Goal: Task Accomplishment & Management: Complete application form

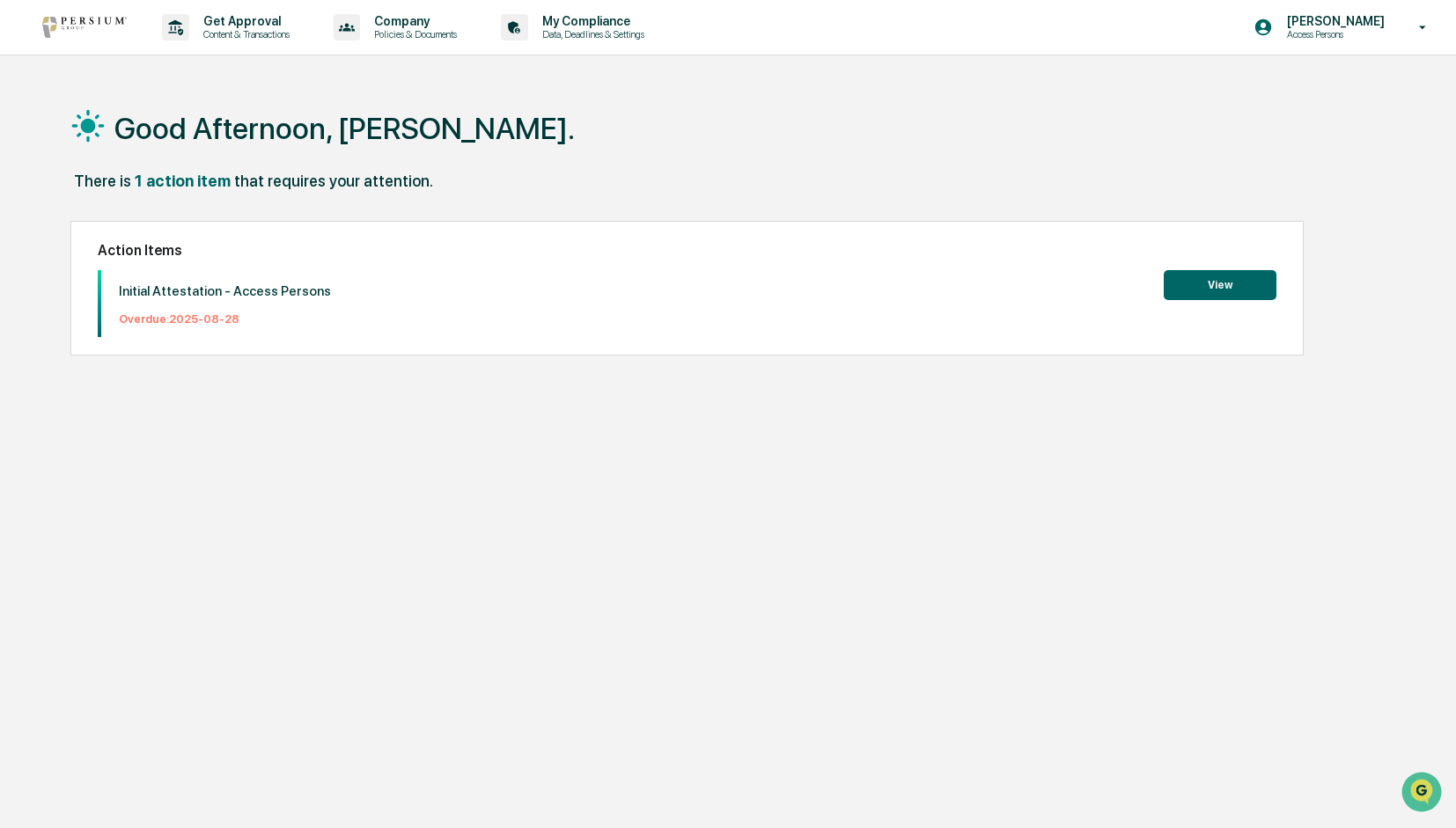
click at [1201, 291] on button "View" at bounding box center [1219, 285] width 112 height 30
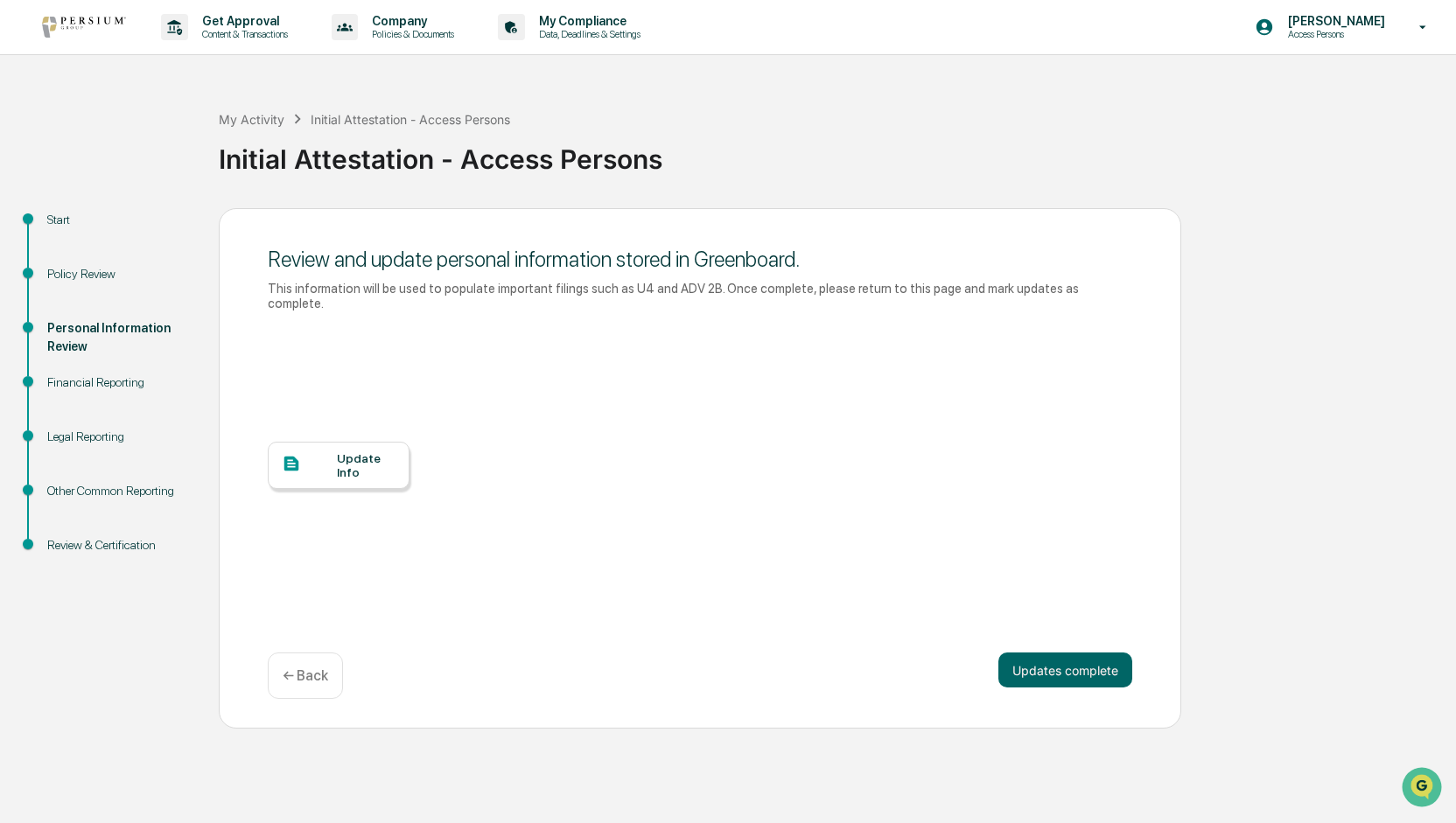
click at [347, 452] on div "Update Info" at bounding box center [366, 465] width 59 height 28
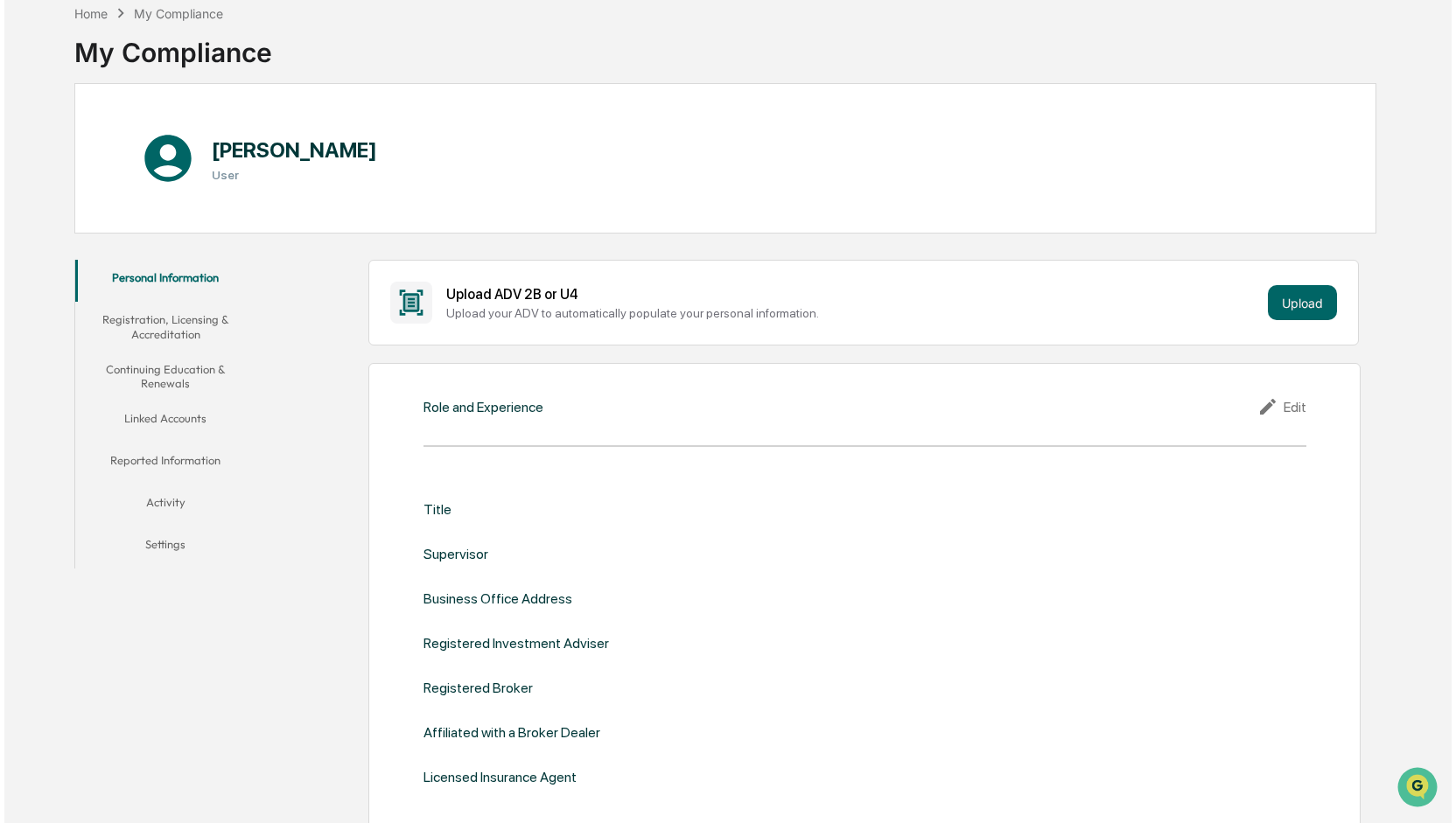
scroll to position [175, 0]
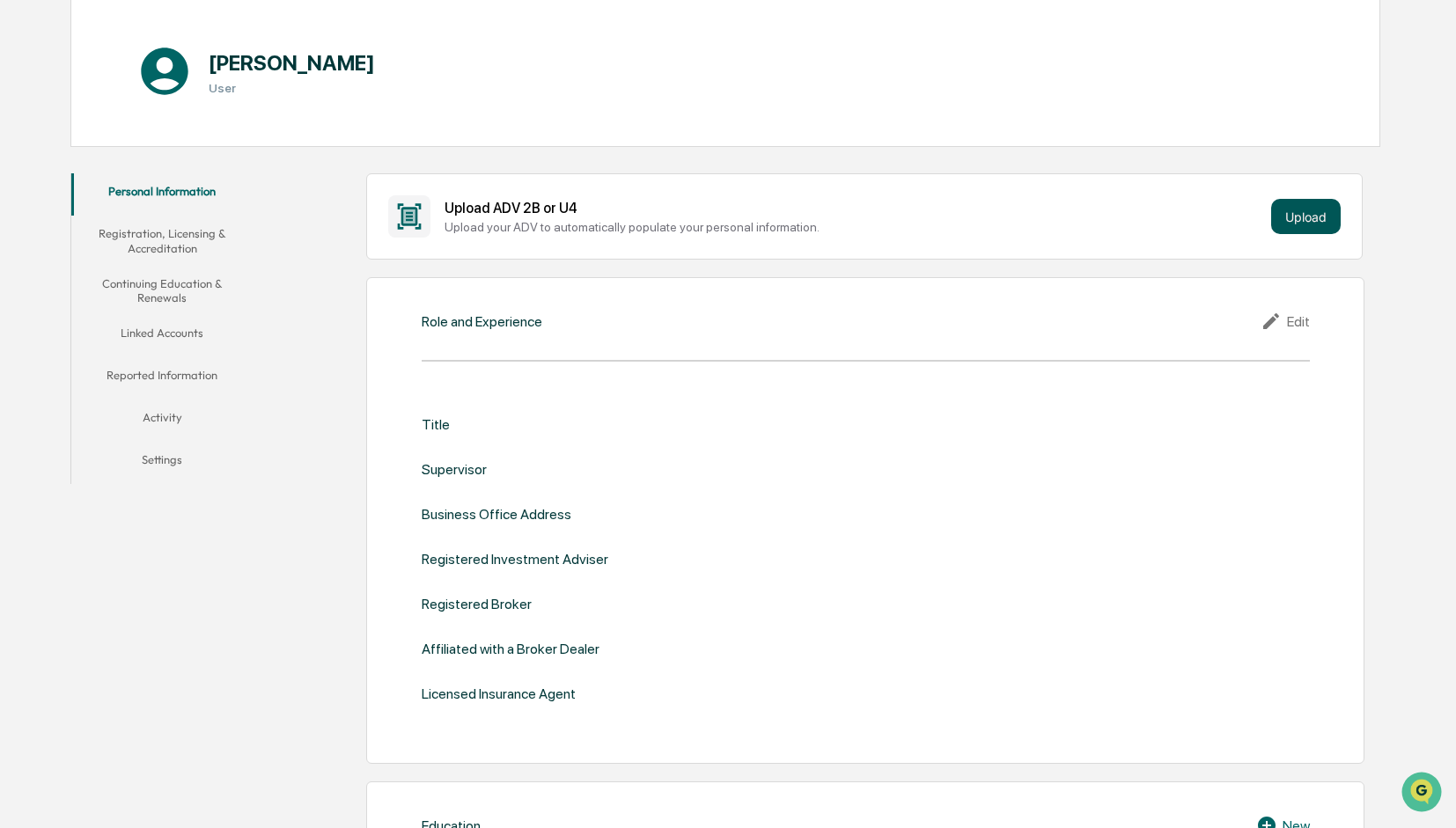
click at [1305, 209] on button "Upload" at bounding box center [1305, 217] width 70 height 35
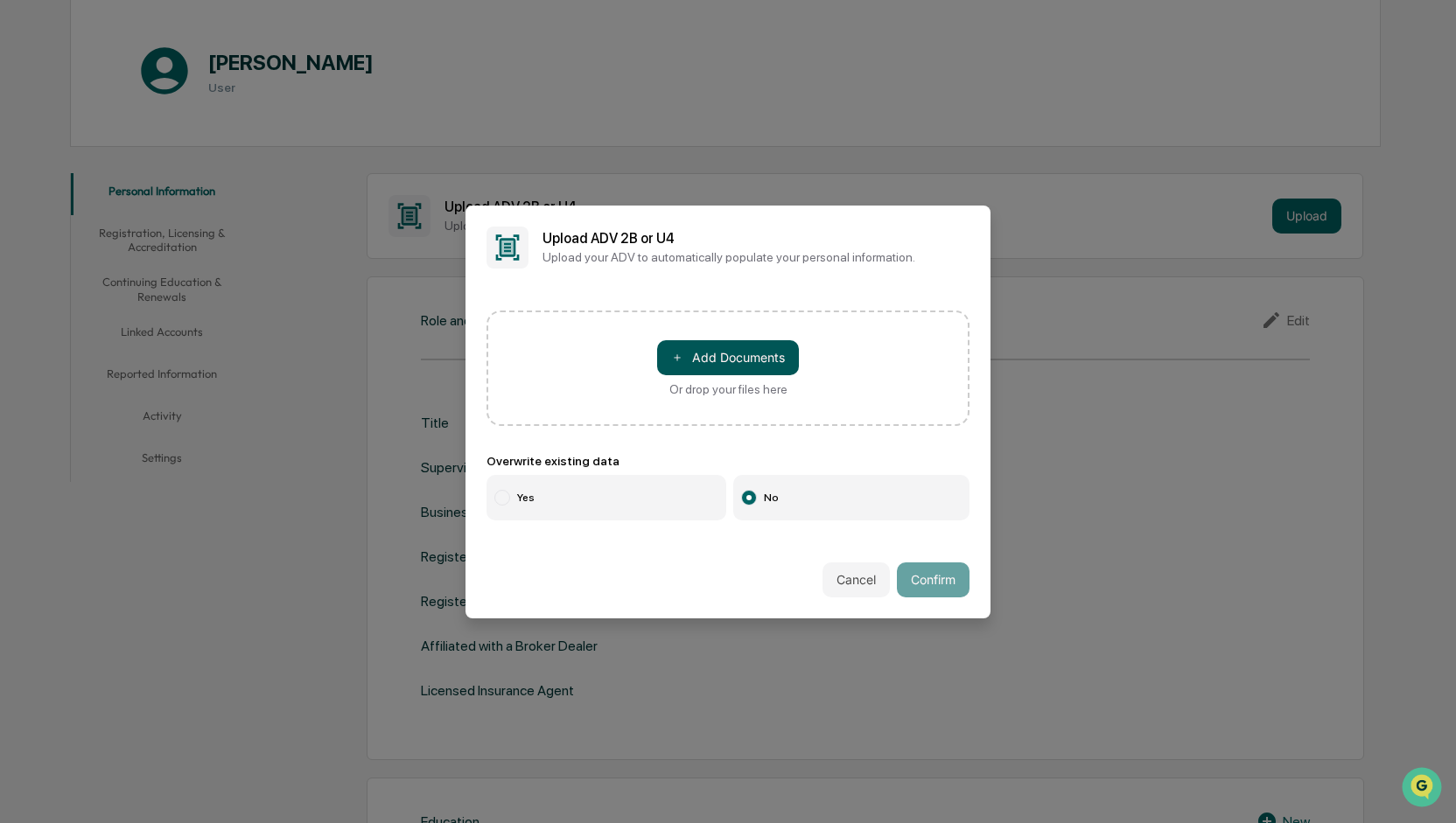
click at [735, 357] on button "＋ Add Documents" at bounding box center [728, 358] width 142 height 35
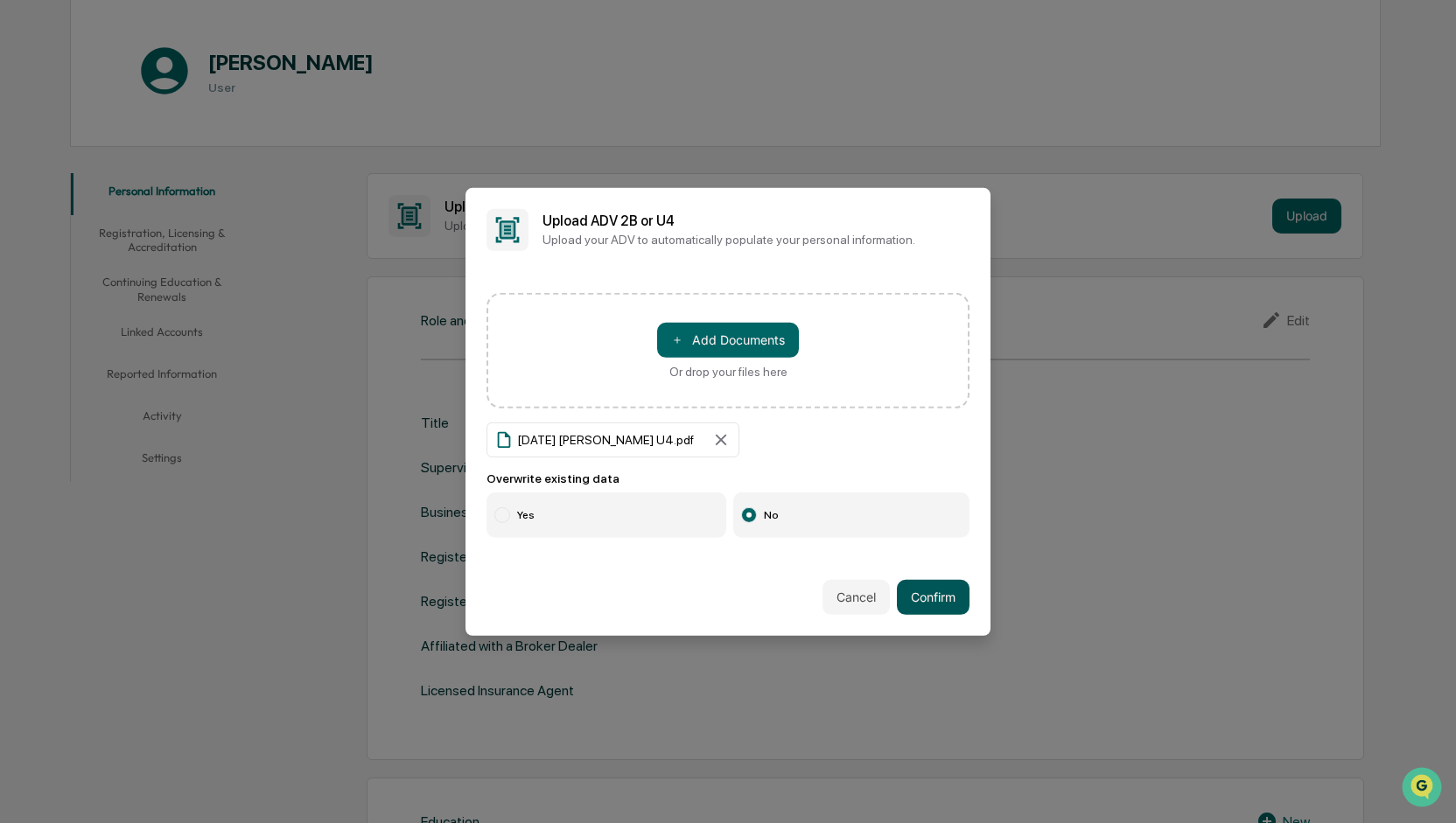
click at [942, 598] on button "Confirm" at bounding box center [933, 598] width 73 height 35
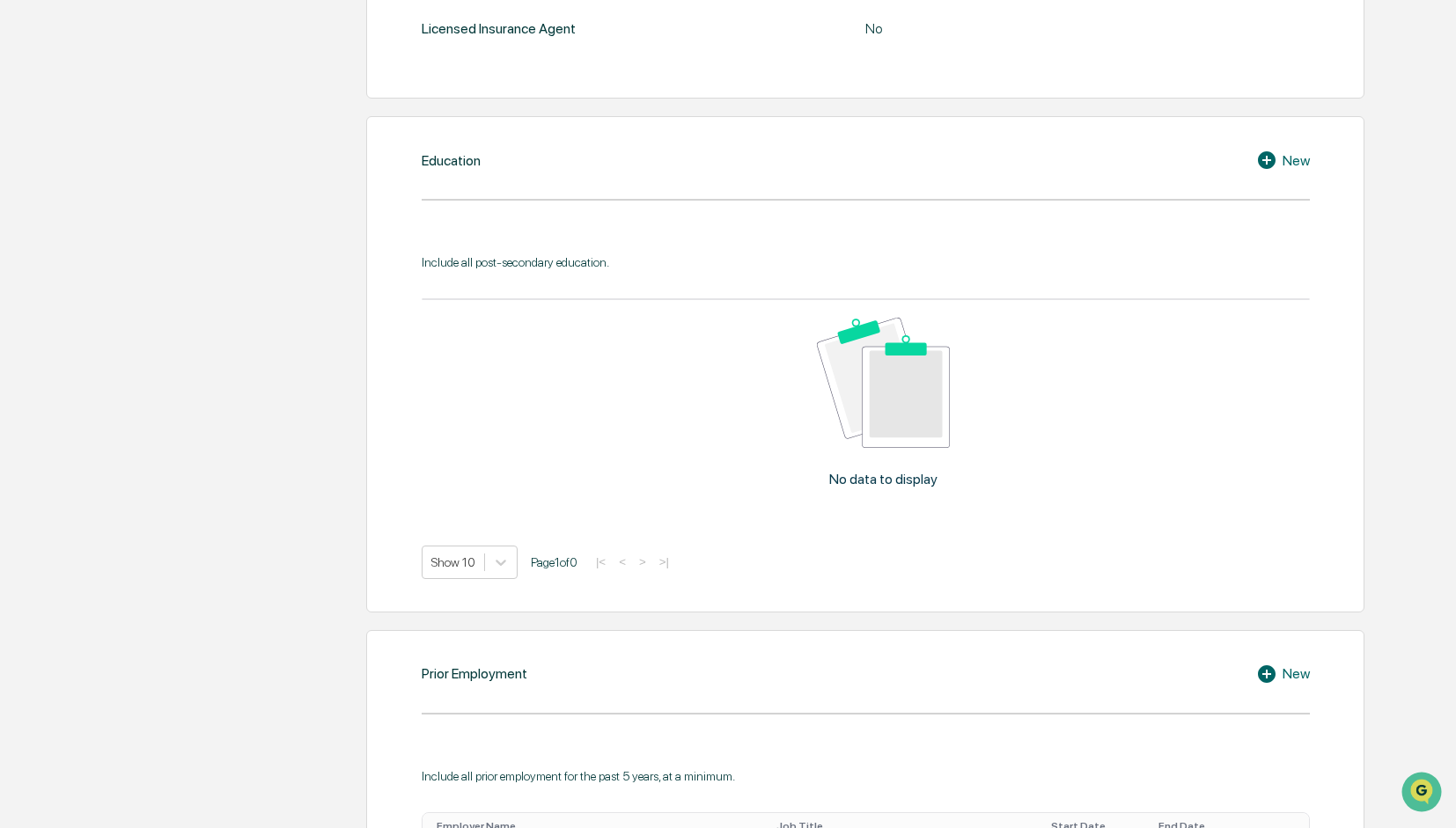
scroll to position [817, 0]
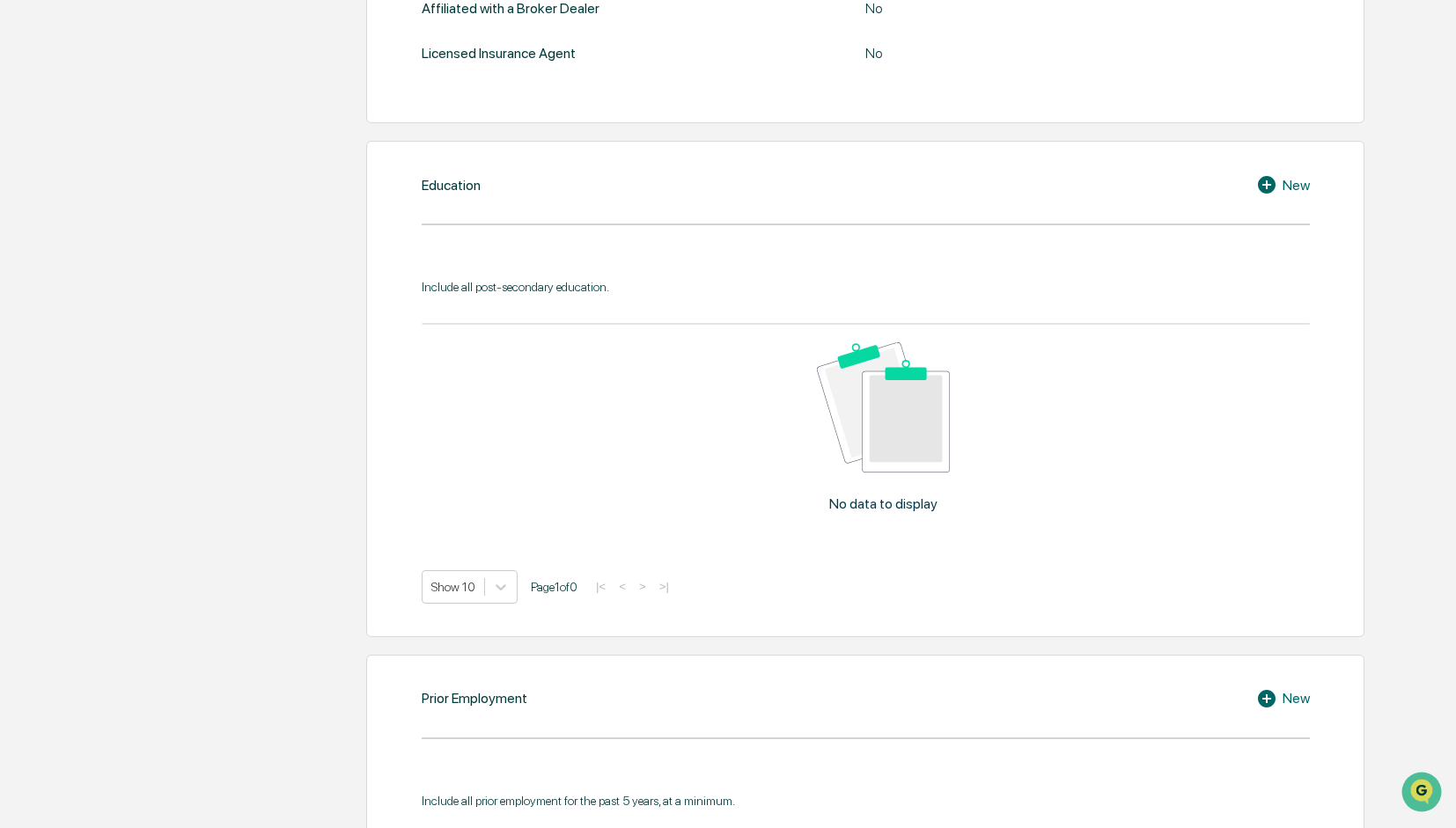
click at [1266, 182] on icon at bounding box center [1269, 184] width 27 height 21
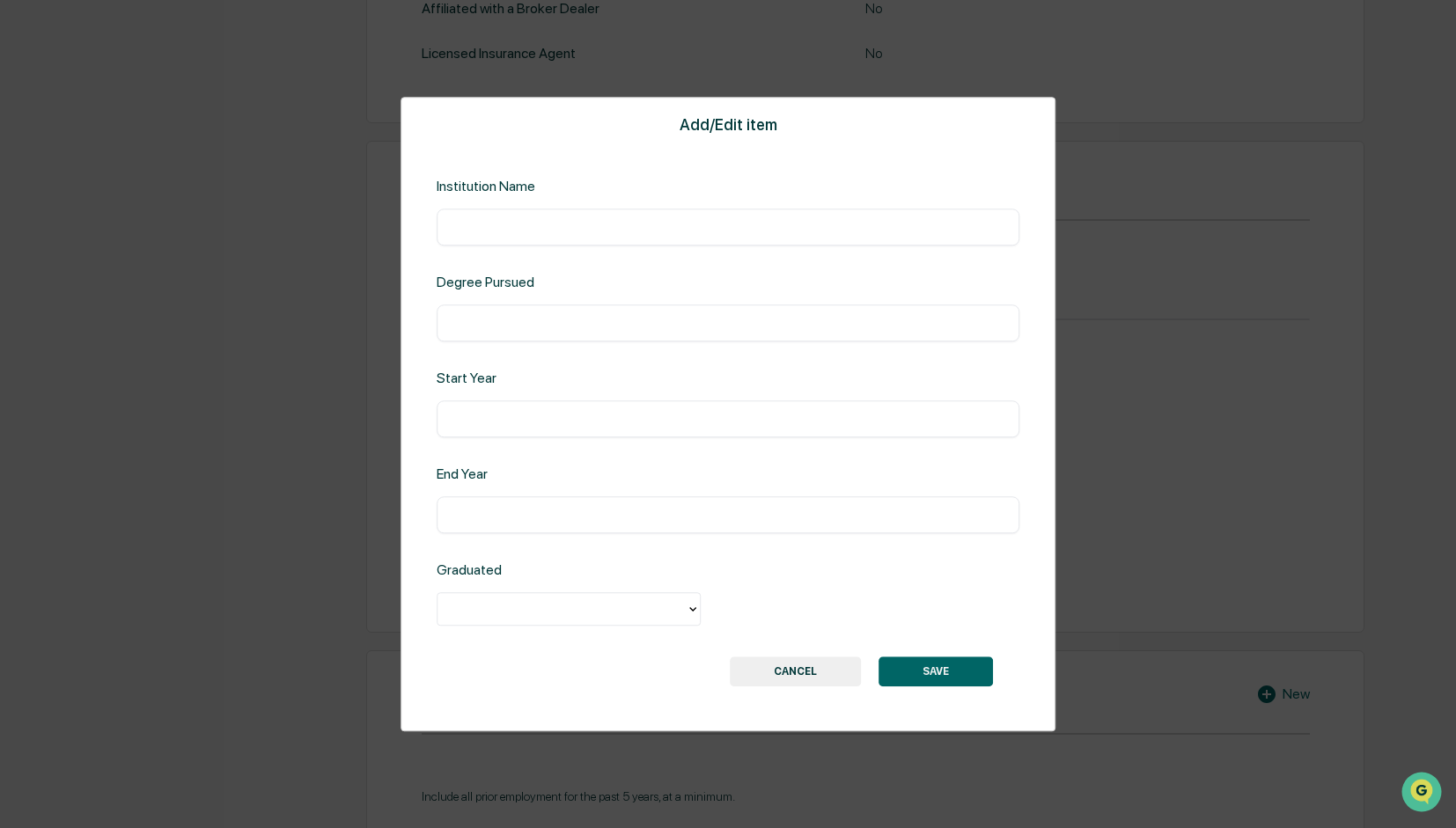
click at [577, 222] on input "text" at bounding box center [728, 227] width 556 height 18
type input "**********"
type input "****"
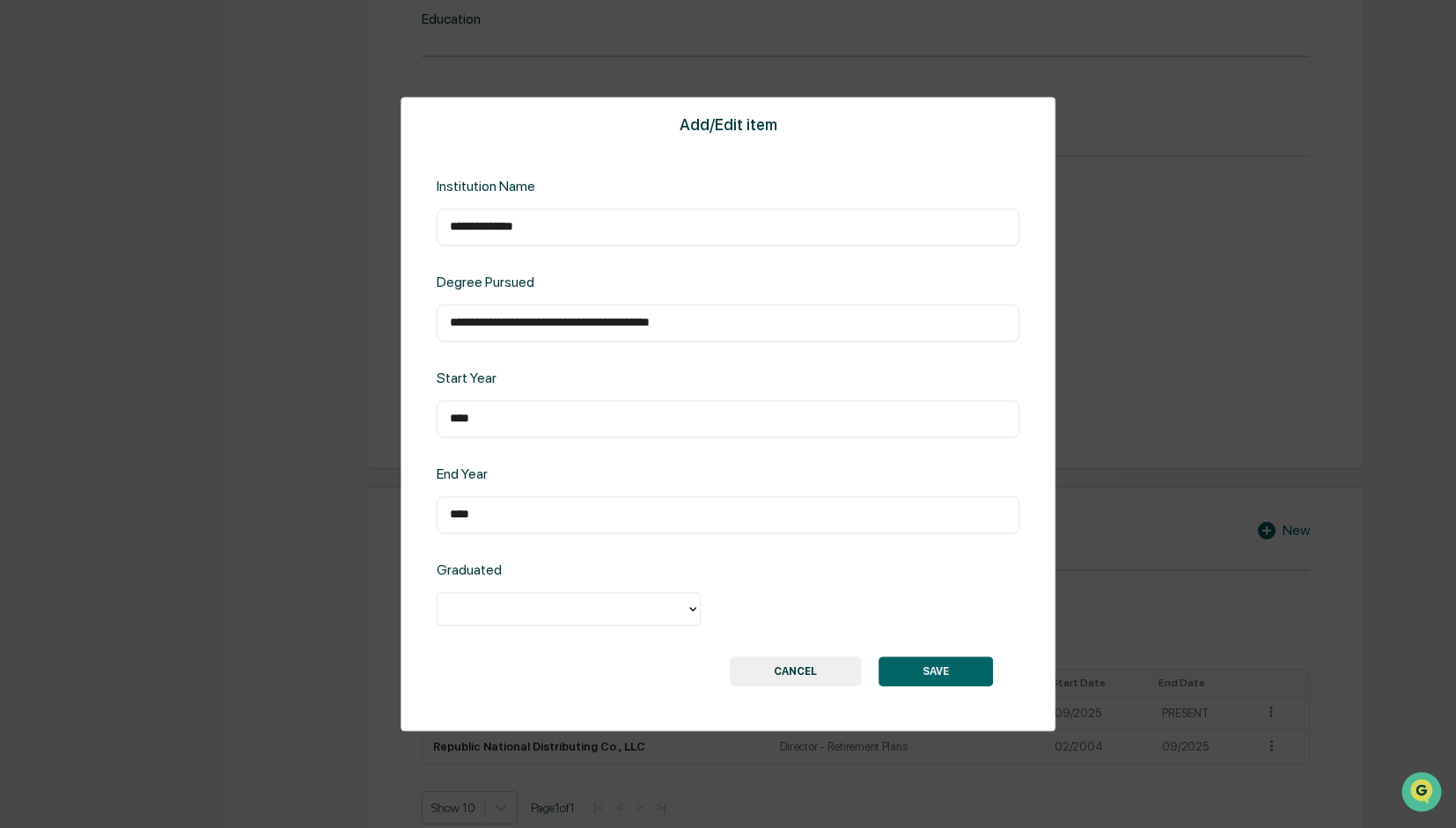
scroll to position [993, 0]
type input "****"
click at [558, 606] on div at bounding box center [562, 609] width 231 height 21
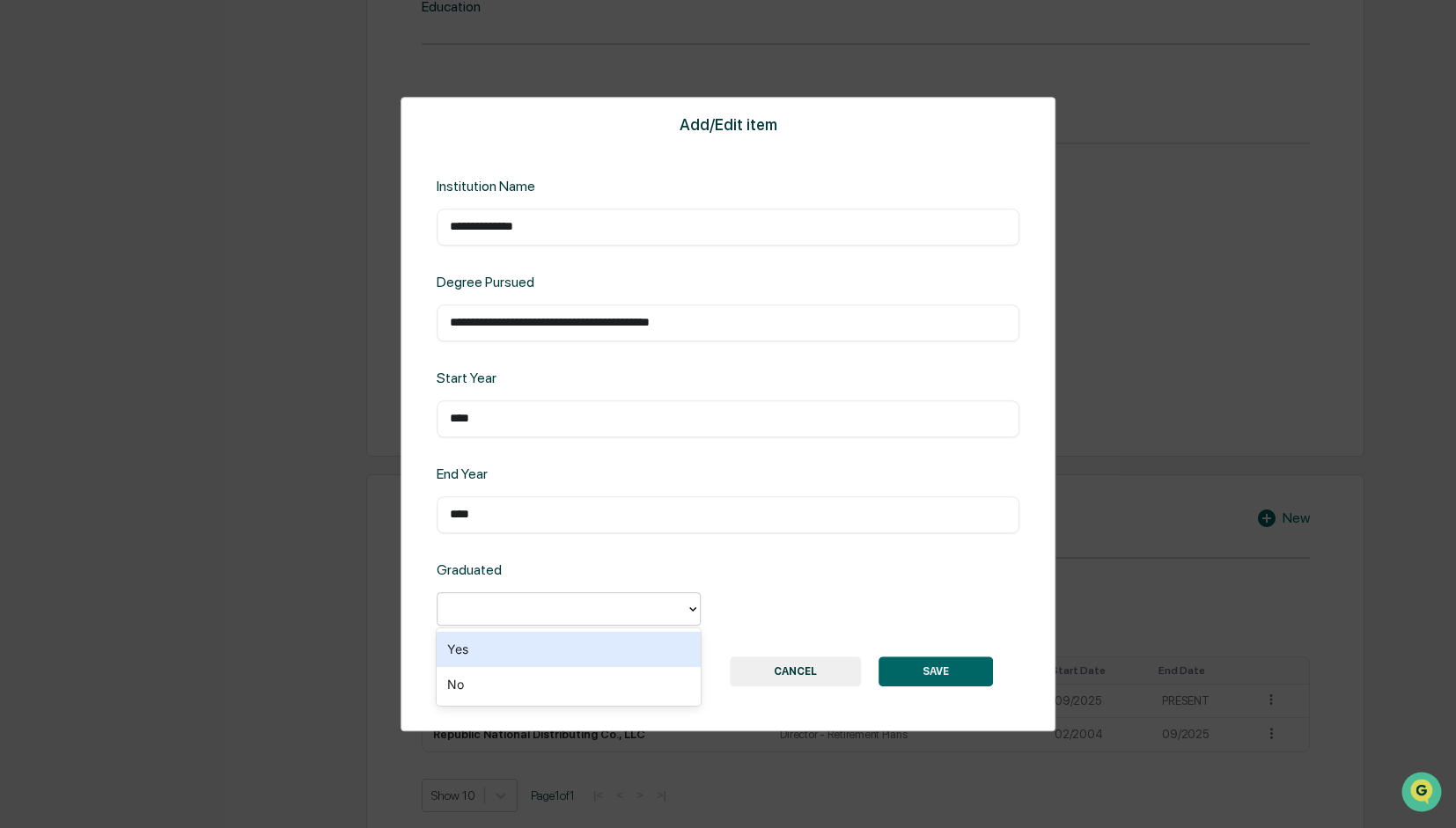
click at [493, 652] on div "Yes" at bounding box center [569, 650] width 264 height 35
click at [918, 670] on button "SAVE" at bounding box center [936, 671] width 114 height 30
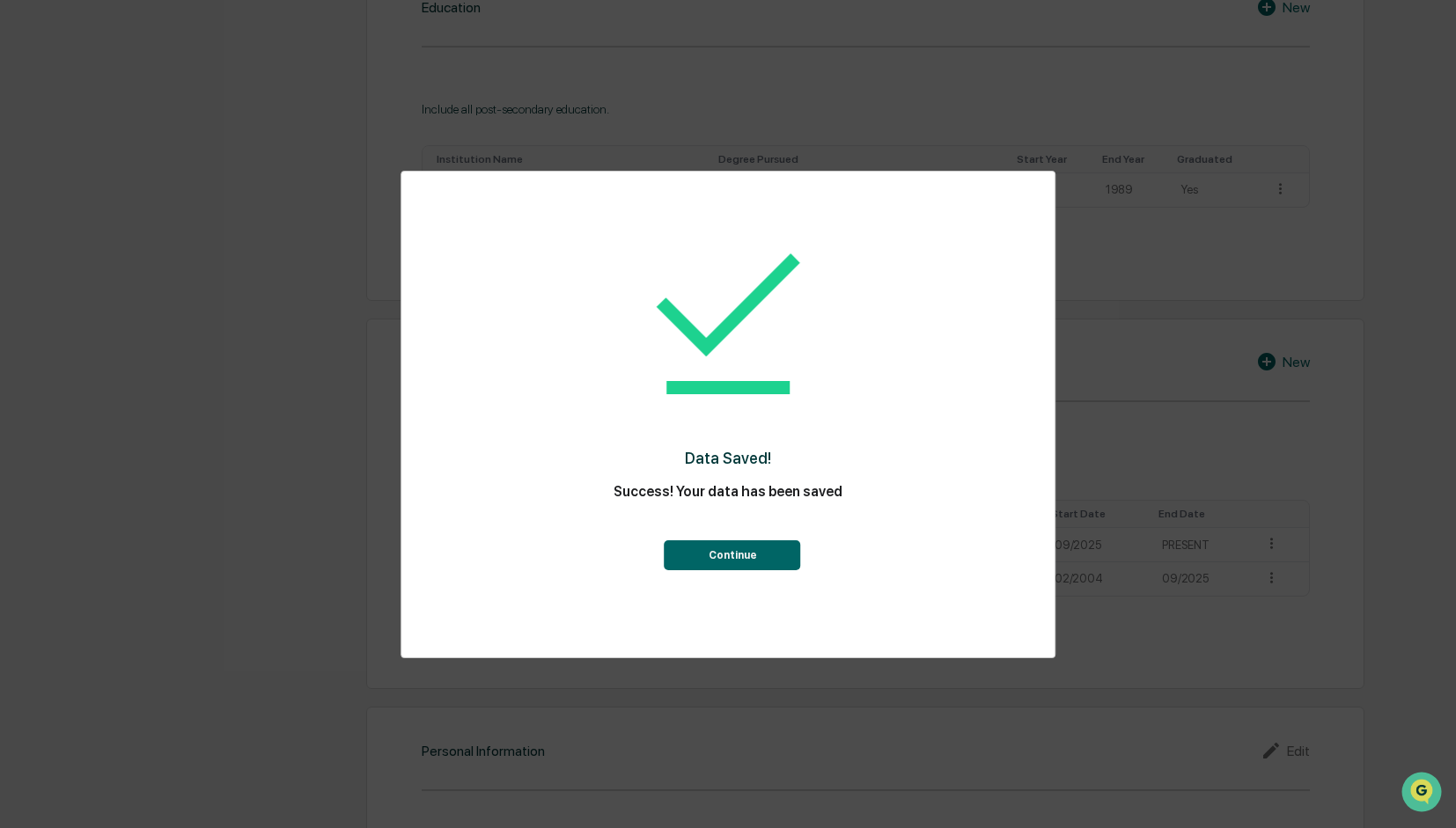
click at [760, 564] on button "Continue" at bounding box center [732, 555] width 136 height 30
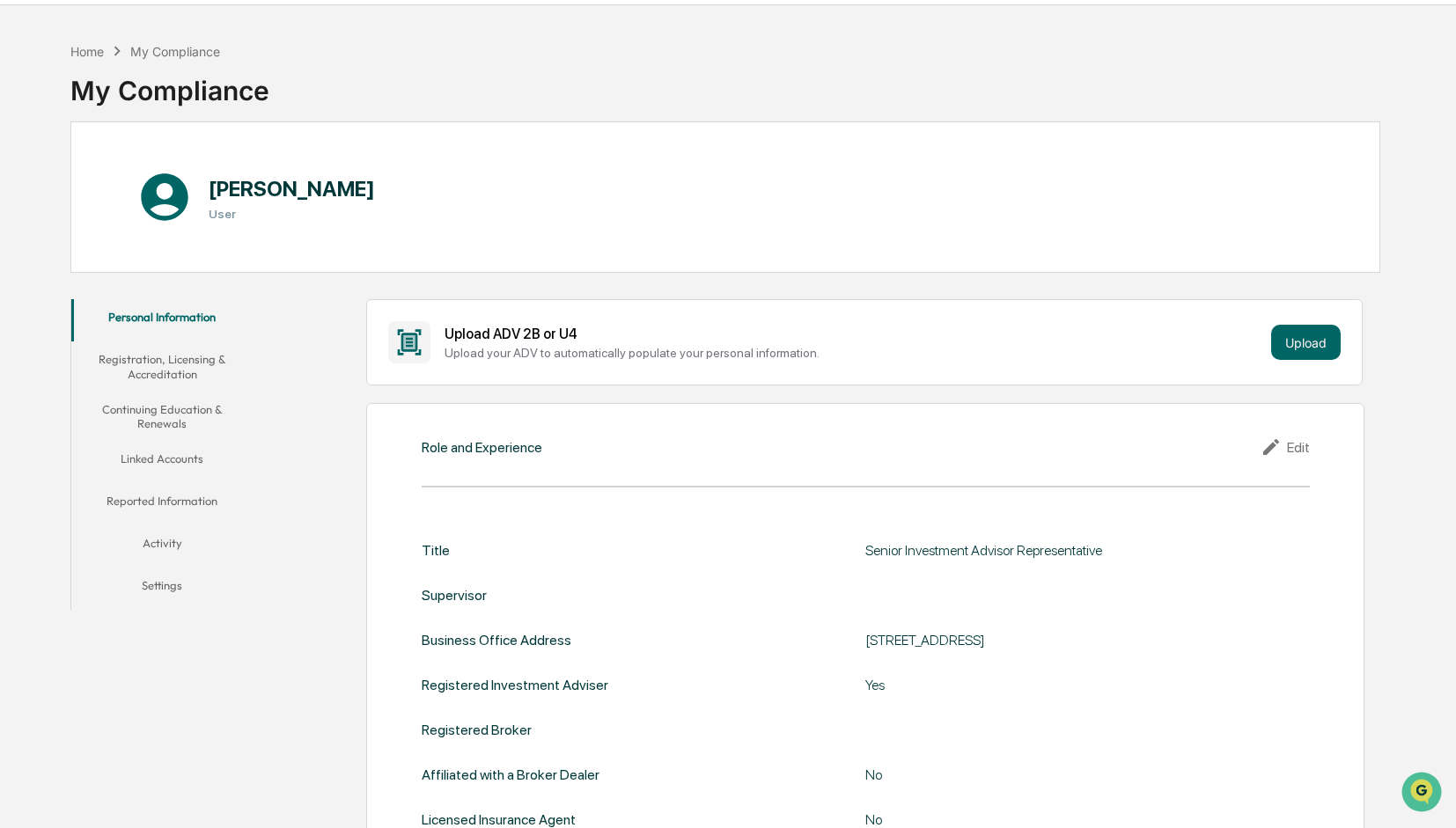
scroll to position [88, 0]
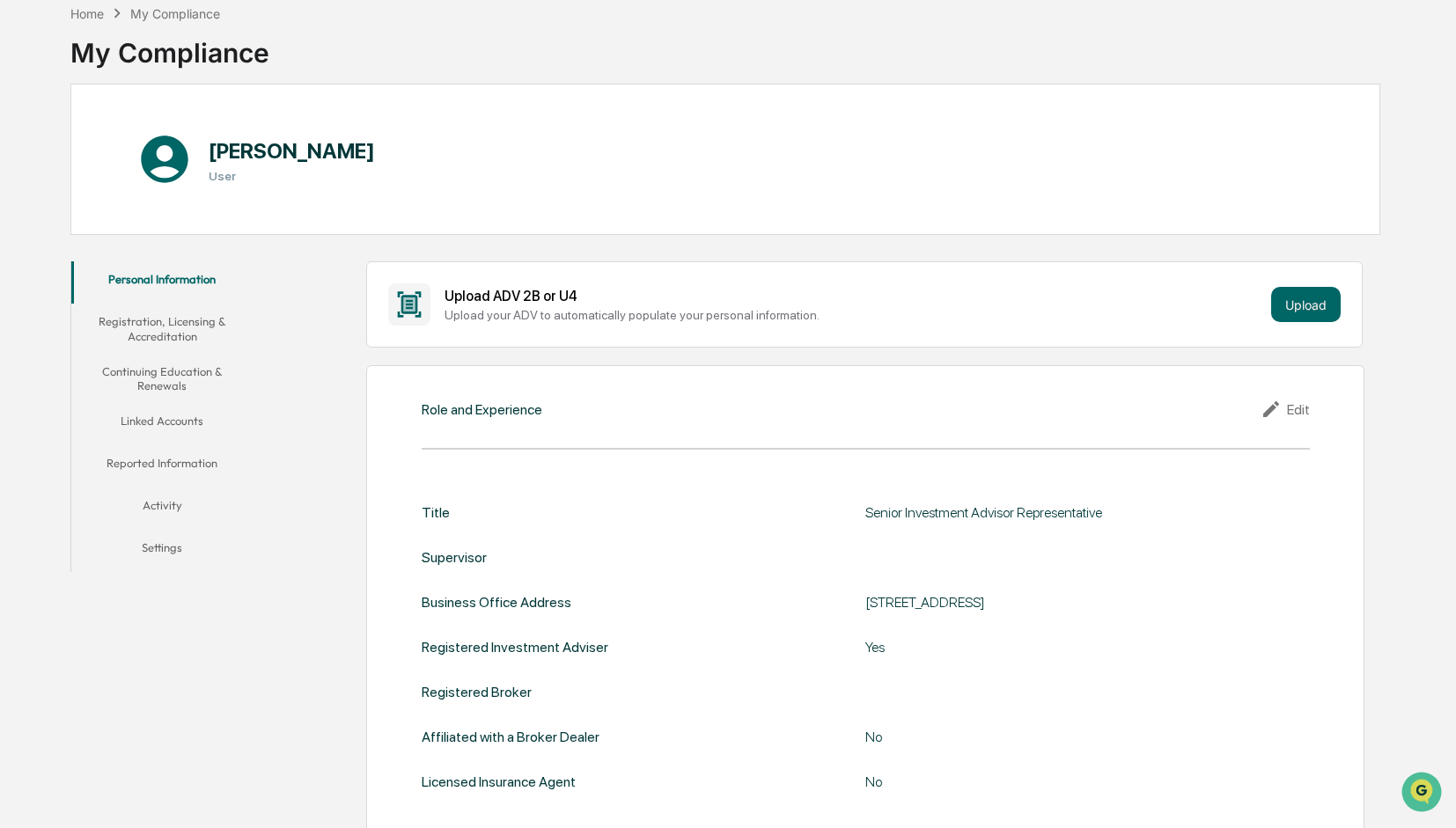
click at [160, 334] on button "Registration, Licensing & Accreditation" at bounding box center [162, 328] width 182 height 50
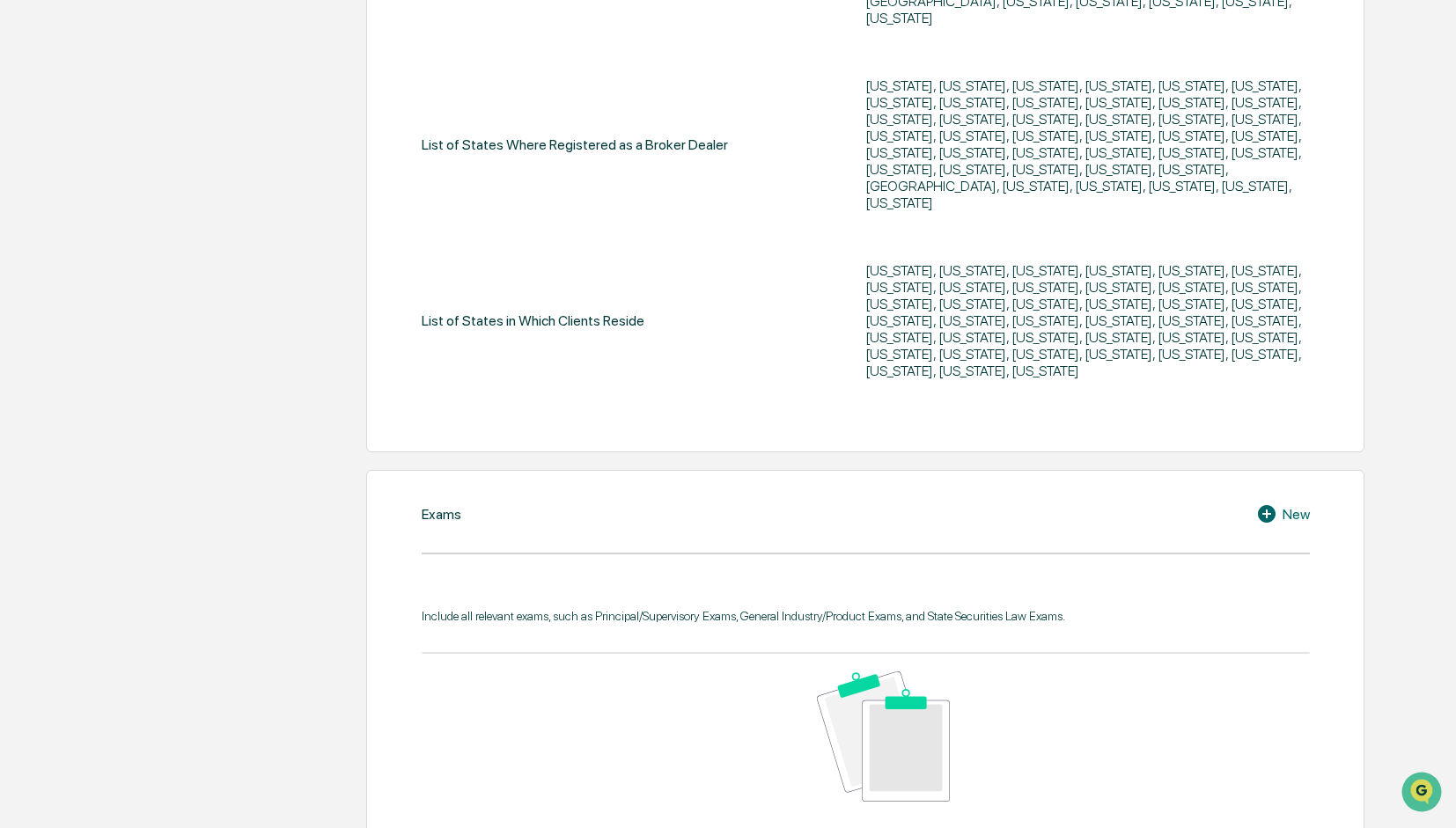
scroll to position [793, 0]
click at [1269, 503] on icon at bounding box center [1267, 512] width 18 height 18
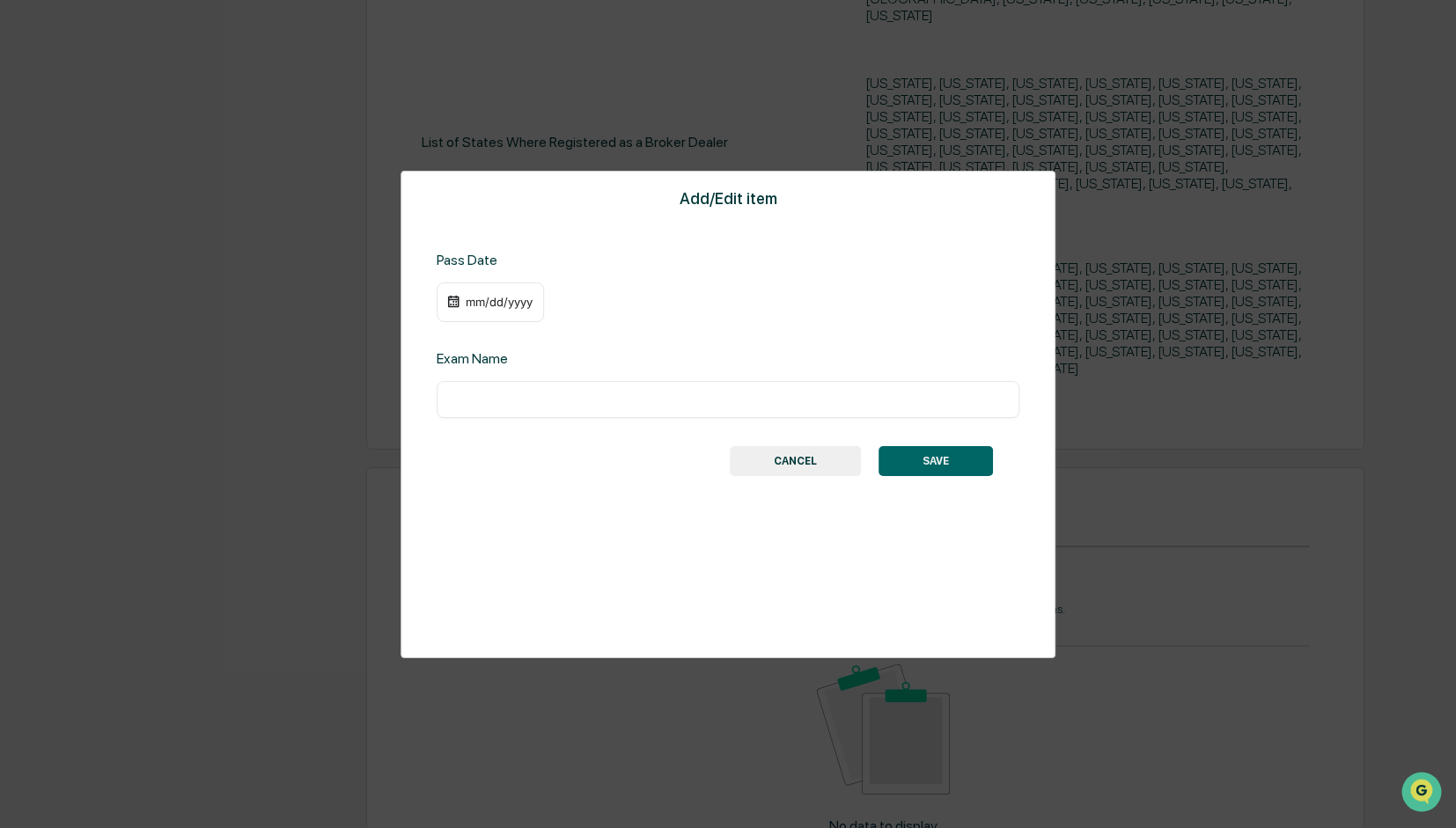
click at [502, 384] on div "​" at bounding box center [728, 399] width 583 height 36
click at [470, 306] on div "mm/dd/yyyy" at bounding box center [499, 302] width 70 height 14
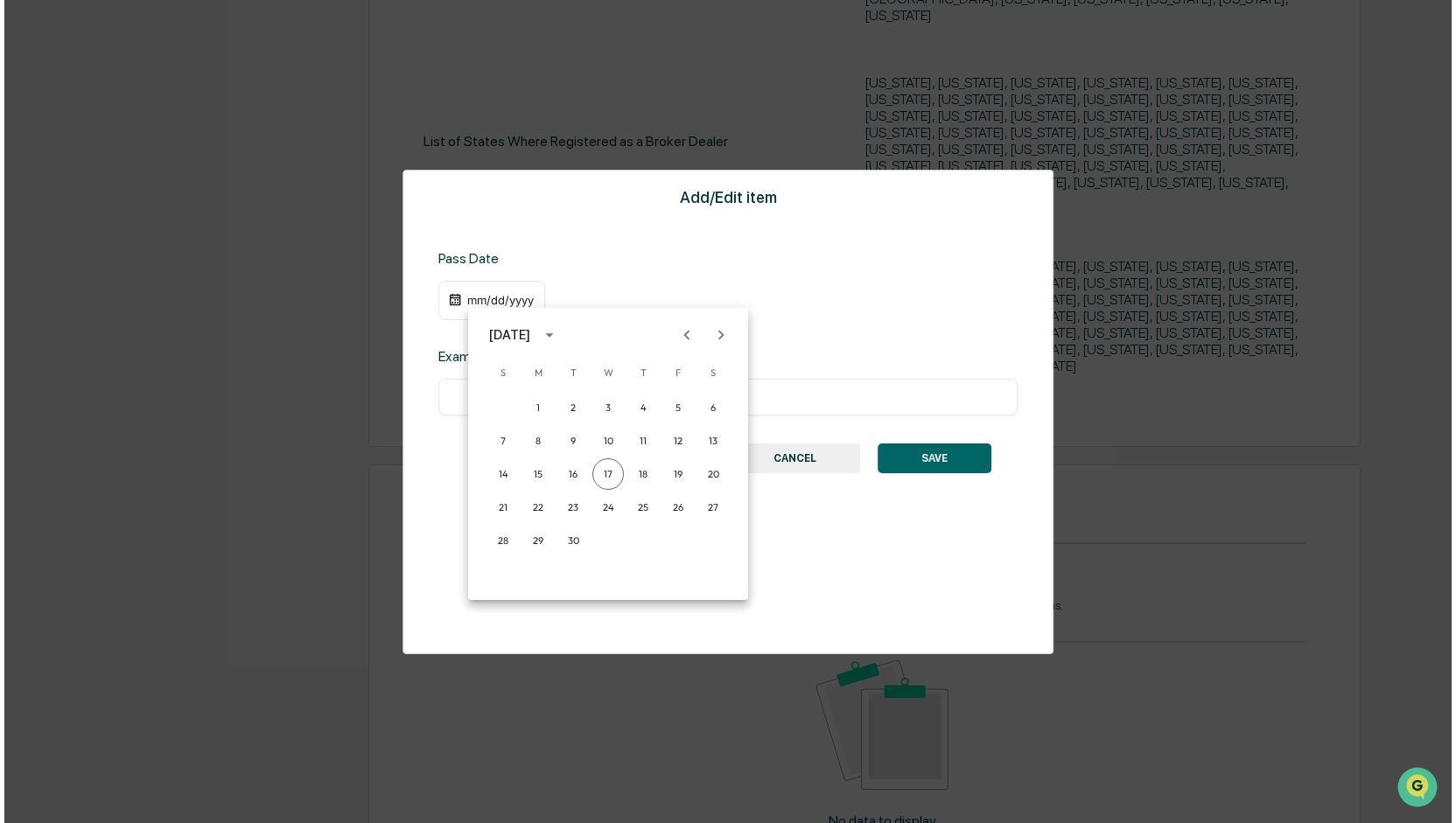
scroll to position [788, 0]
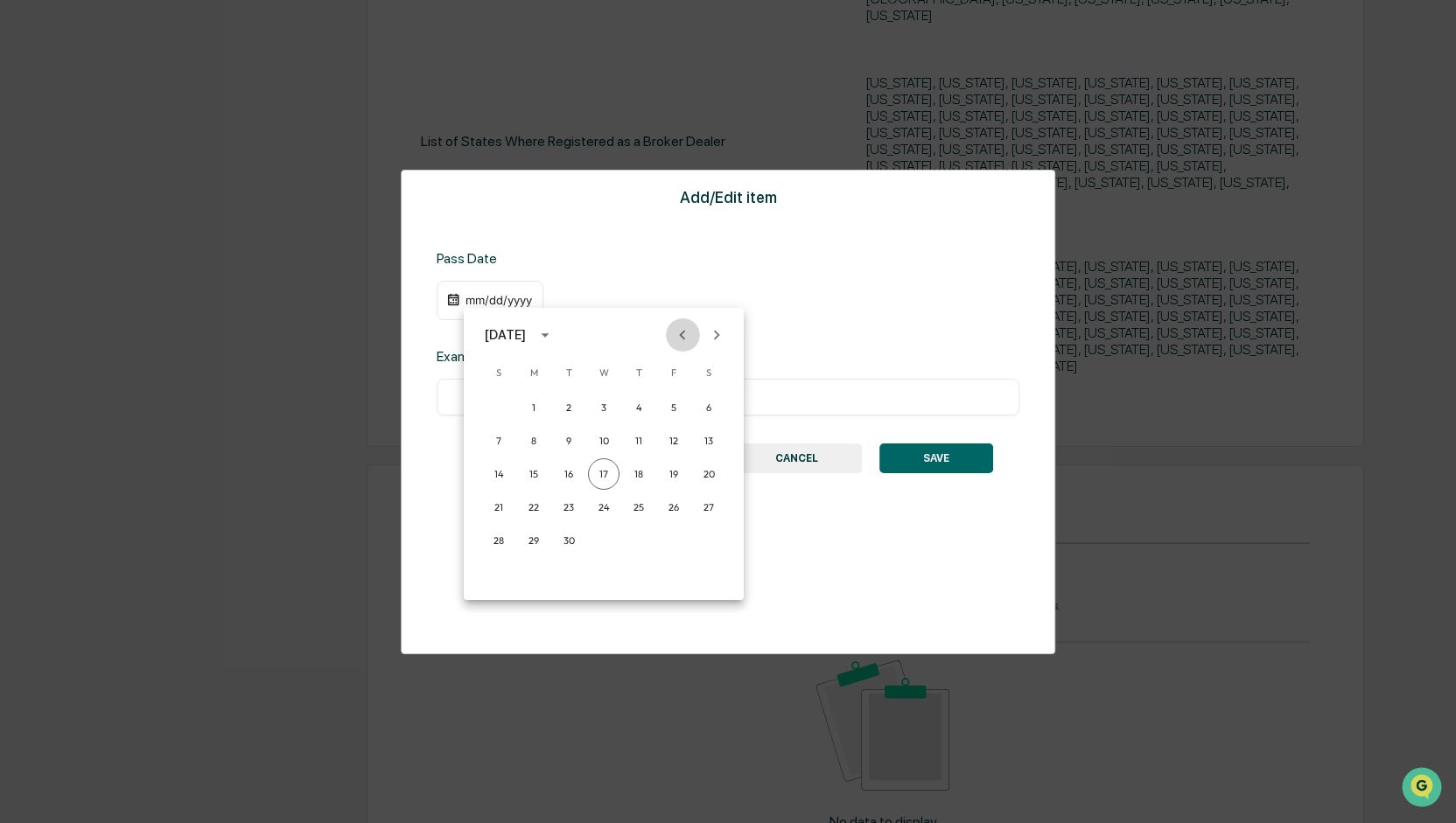
click at [682, 334] on icon "Previous month" at bounding box center [683, 335] width 6 height 10
click at [570, 508] on button "22" at bounding box center [568, 508] width 31 height 31
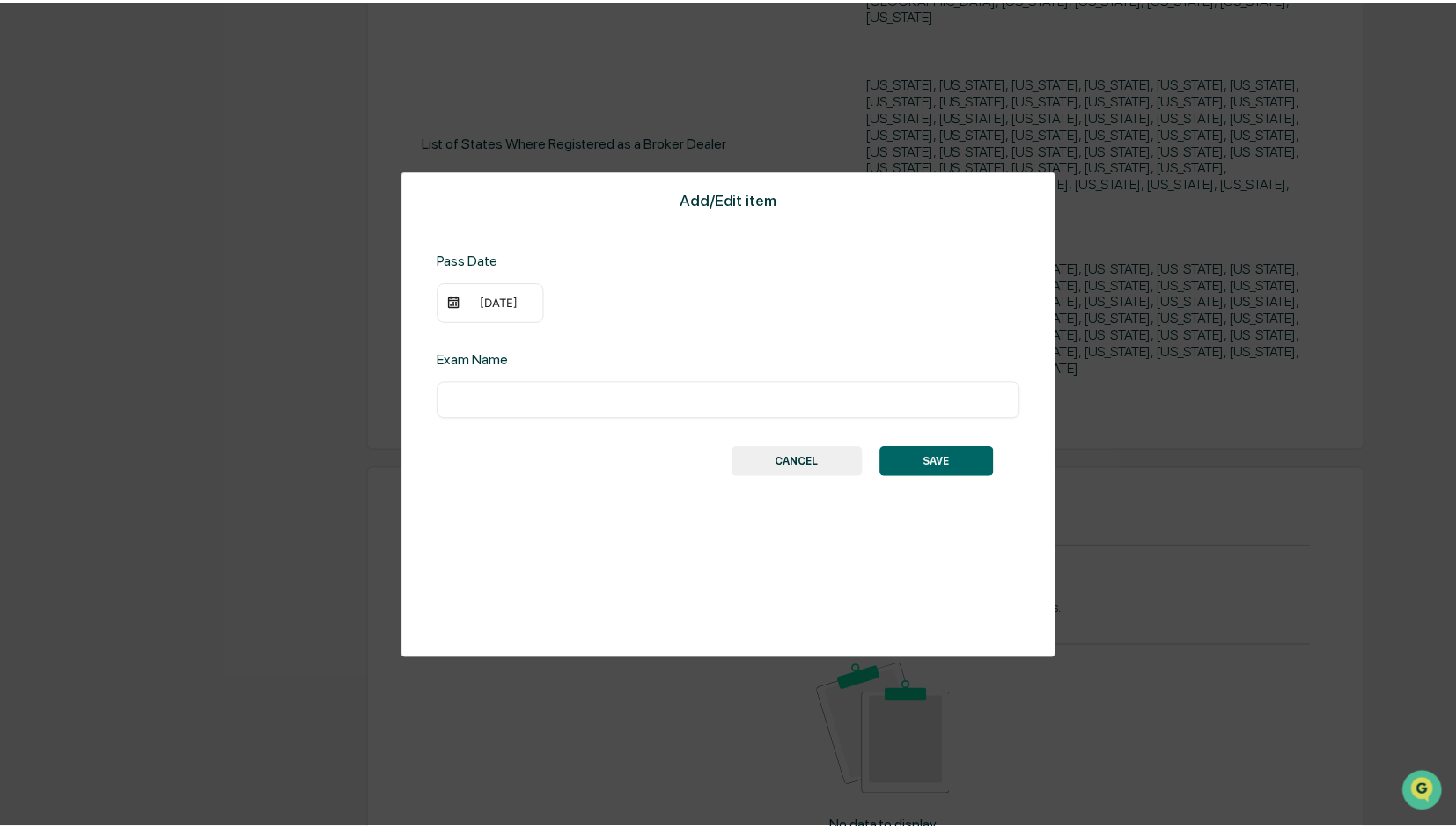
scroll to position [793, 0]
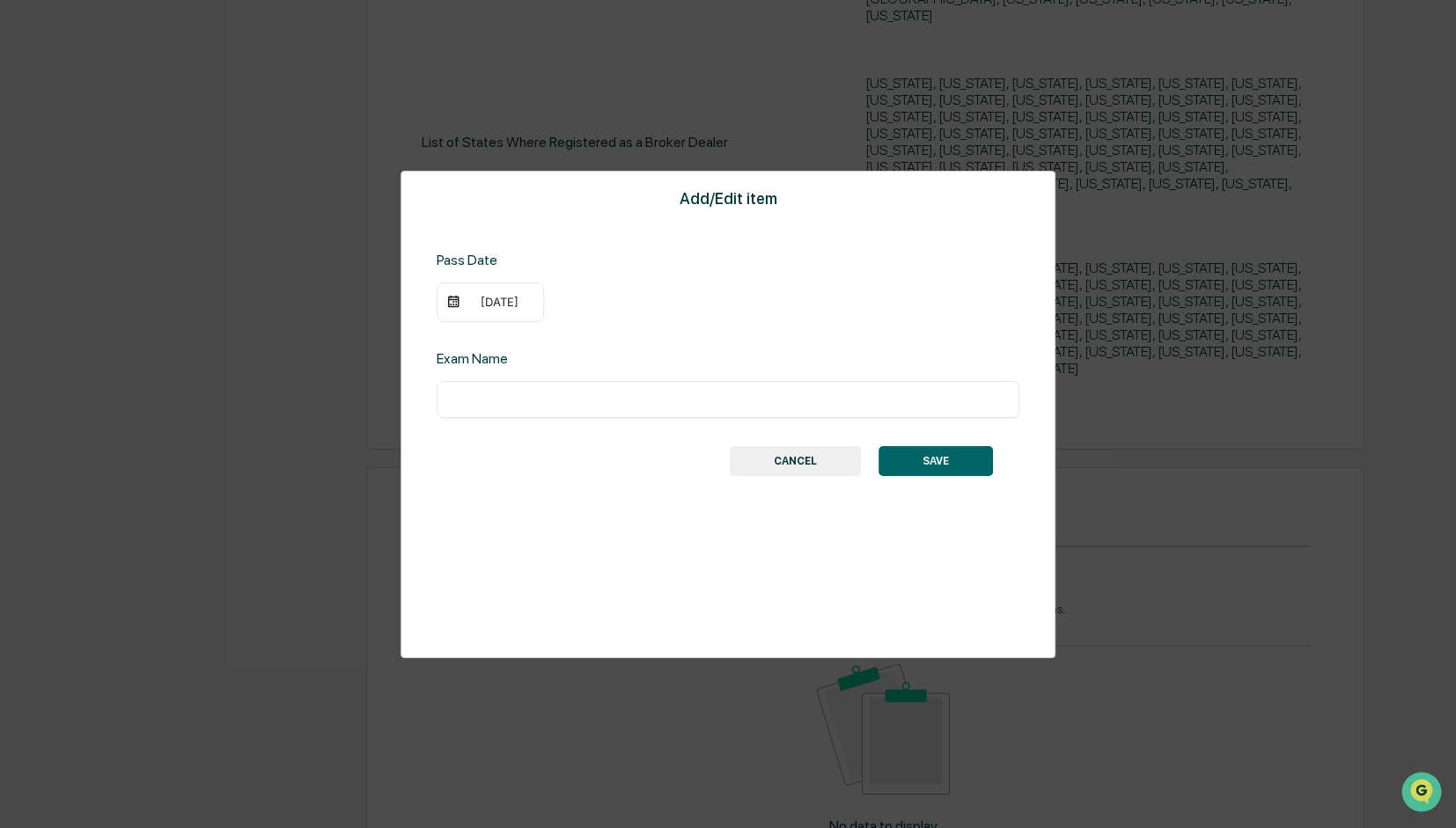
click at [488, 402] on input "text" at bounding box center [728, 399] width 556 height 18
type input "**********"
click at [950, 461] on button "SAVE" at bounding box center [936, 461] width 114 height 30
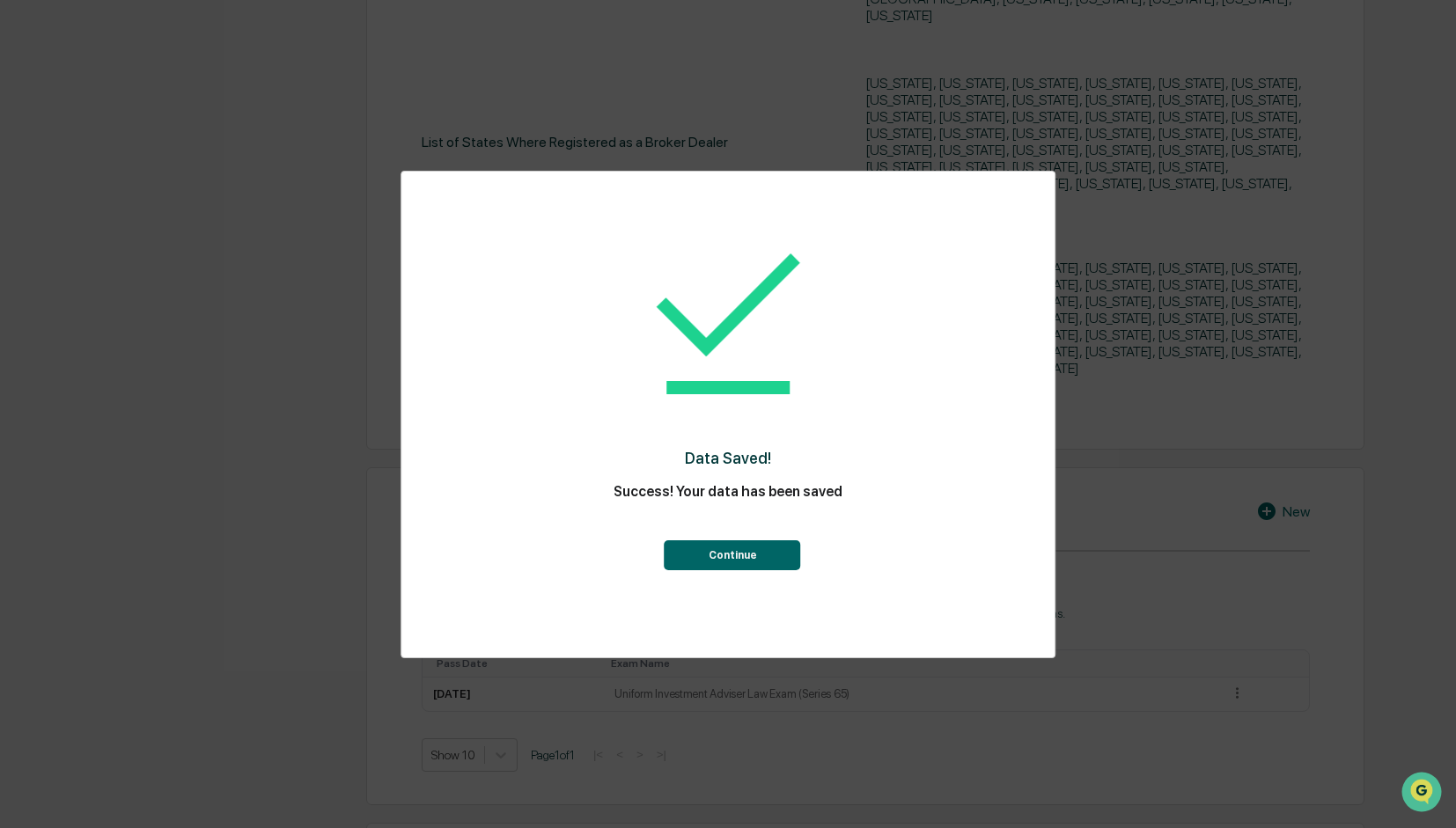
click at [760, 563] on button "Continue" at bounding box center [732, 555] width 136 height 30
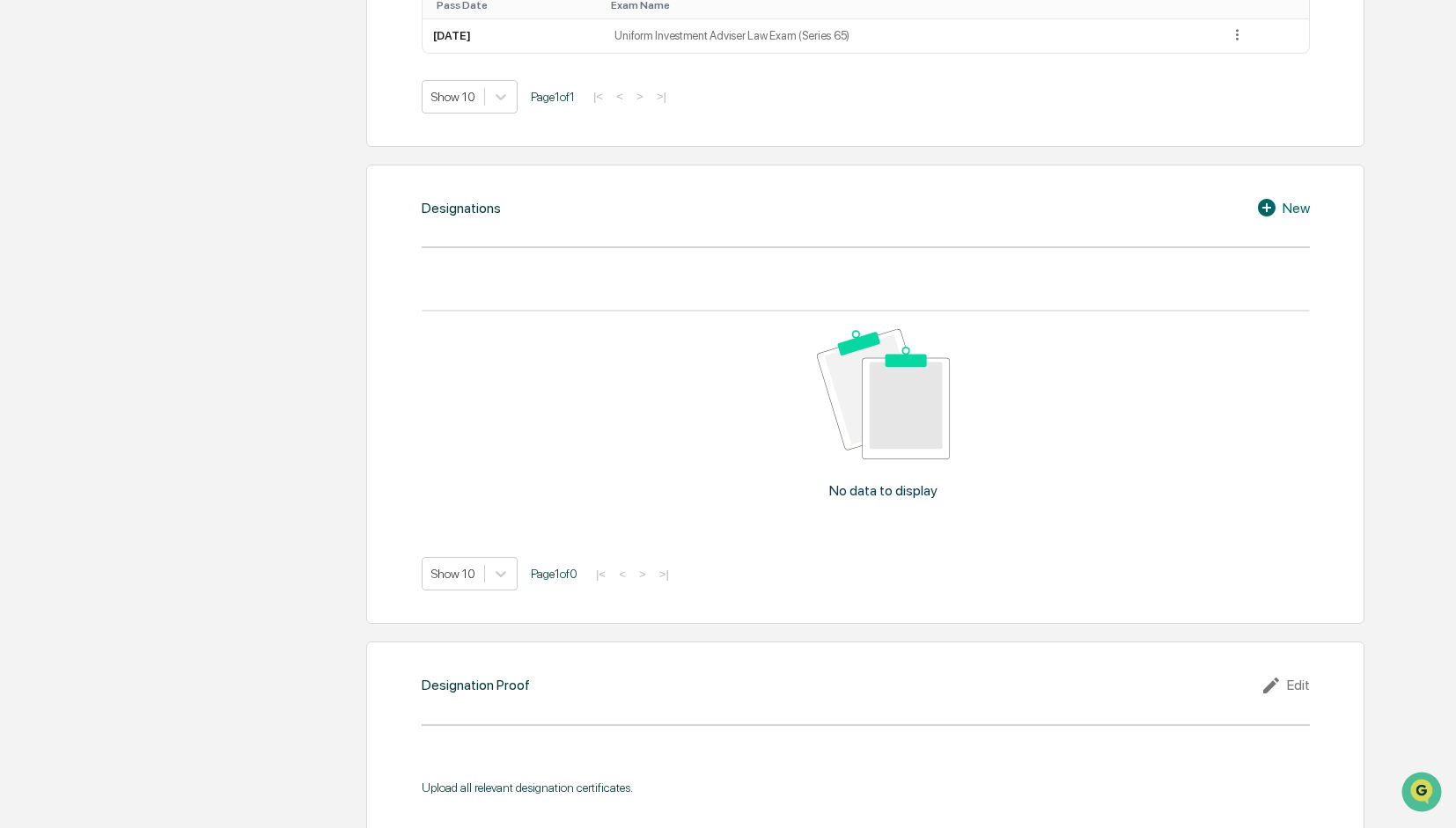
scroll to position [1422, 0]
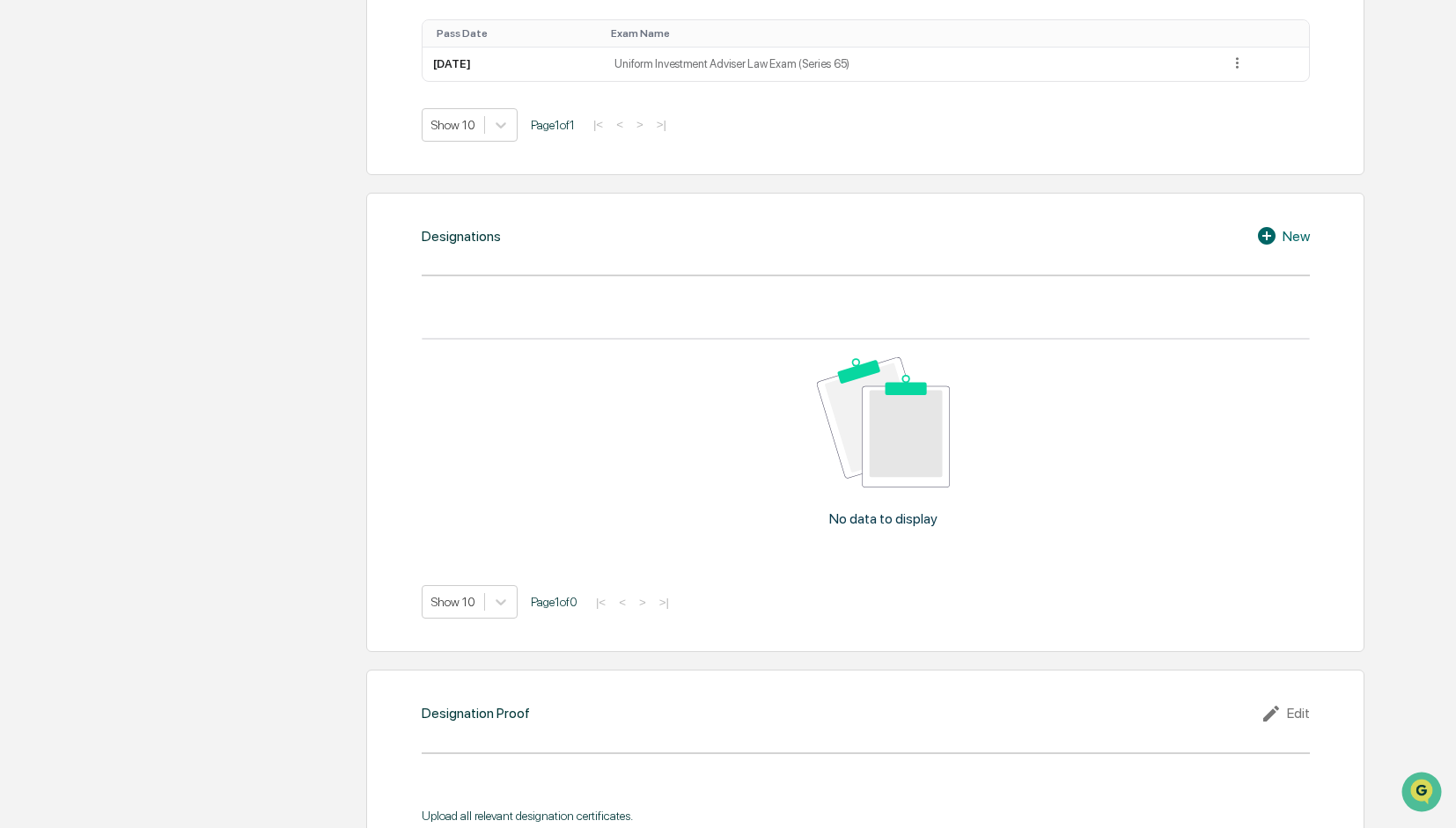
click at [1271, 227] on icon at bounding box center [1267, 236] width 18 height 18
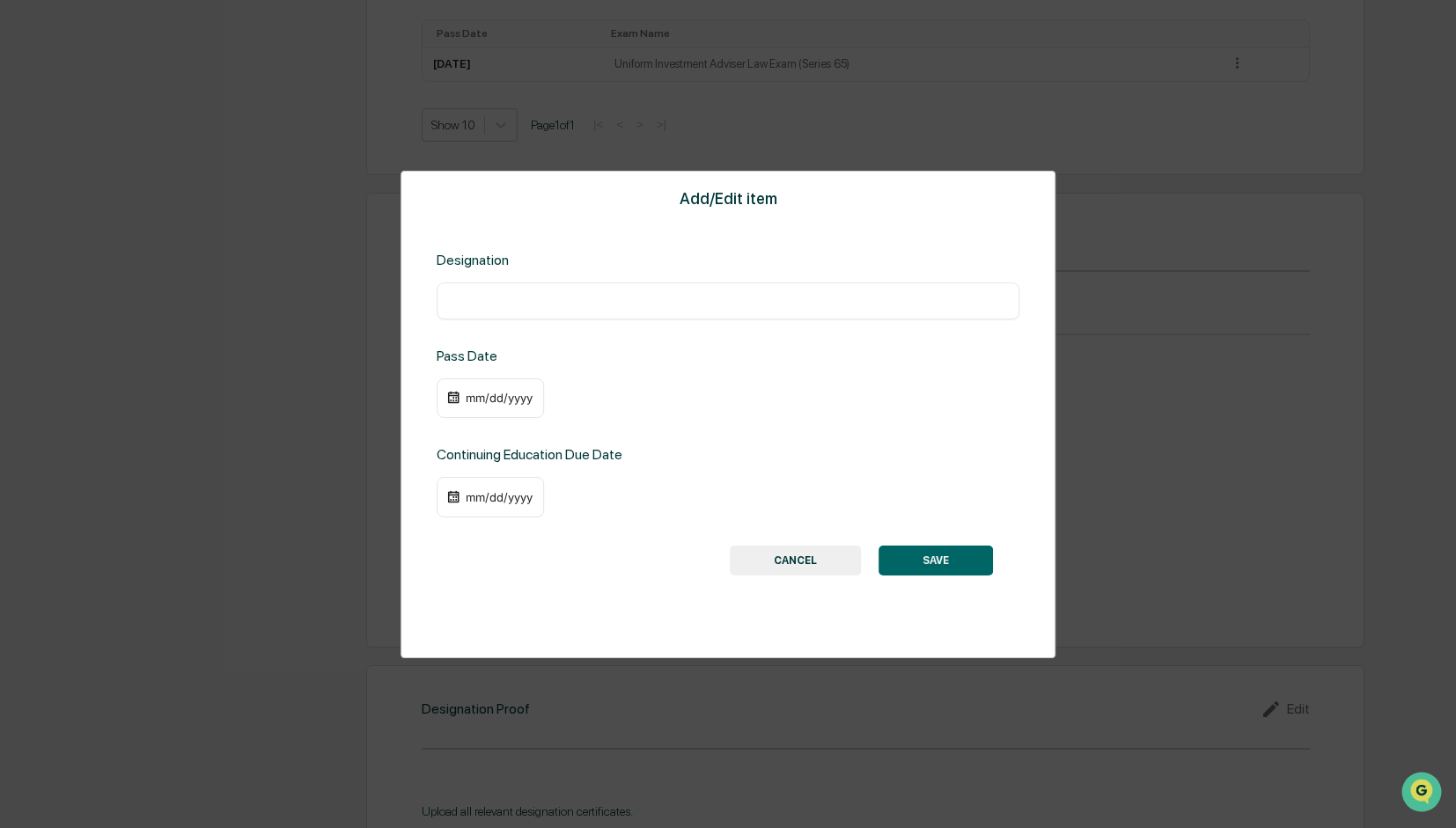
click at [811, 566] on button "CANCEL" at bounding box center [795, 561] width 131 height 30
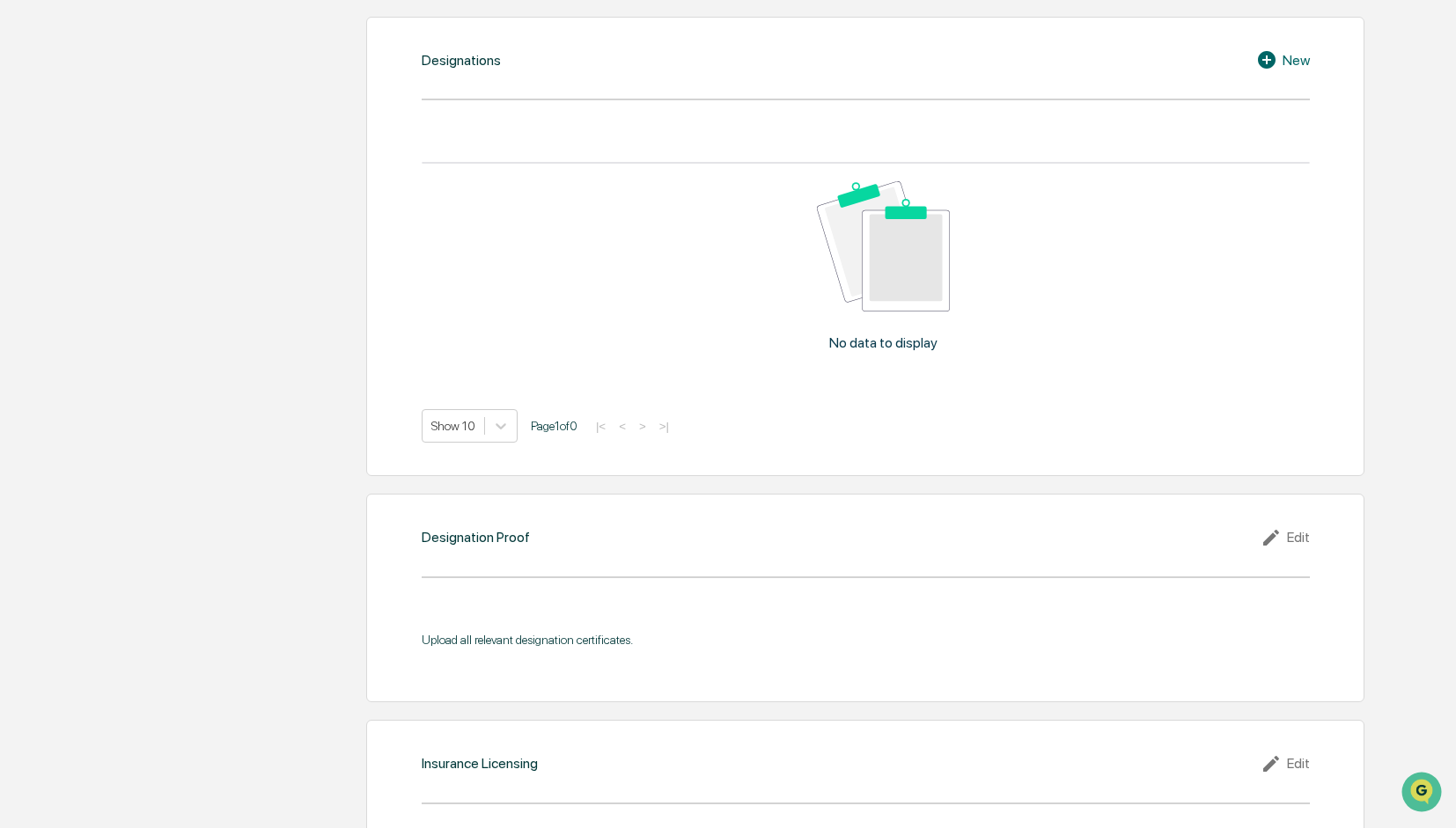
scroll to position [1687, 0]
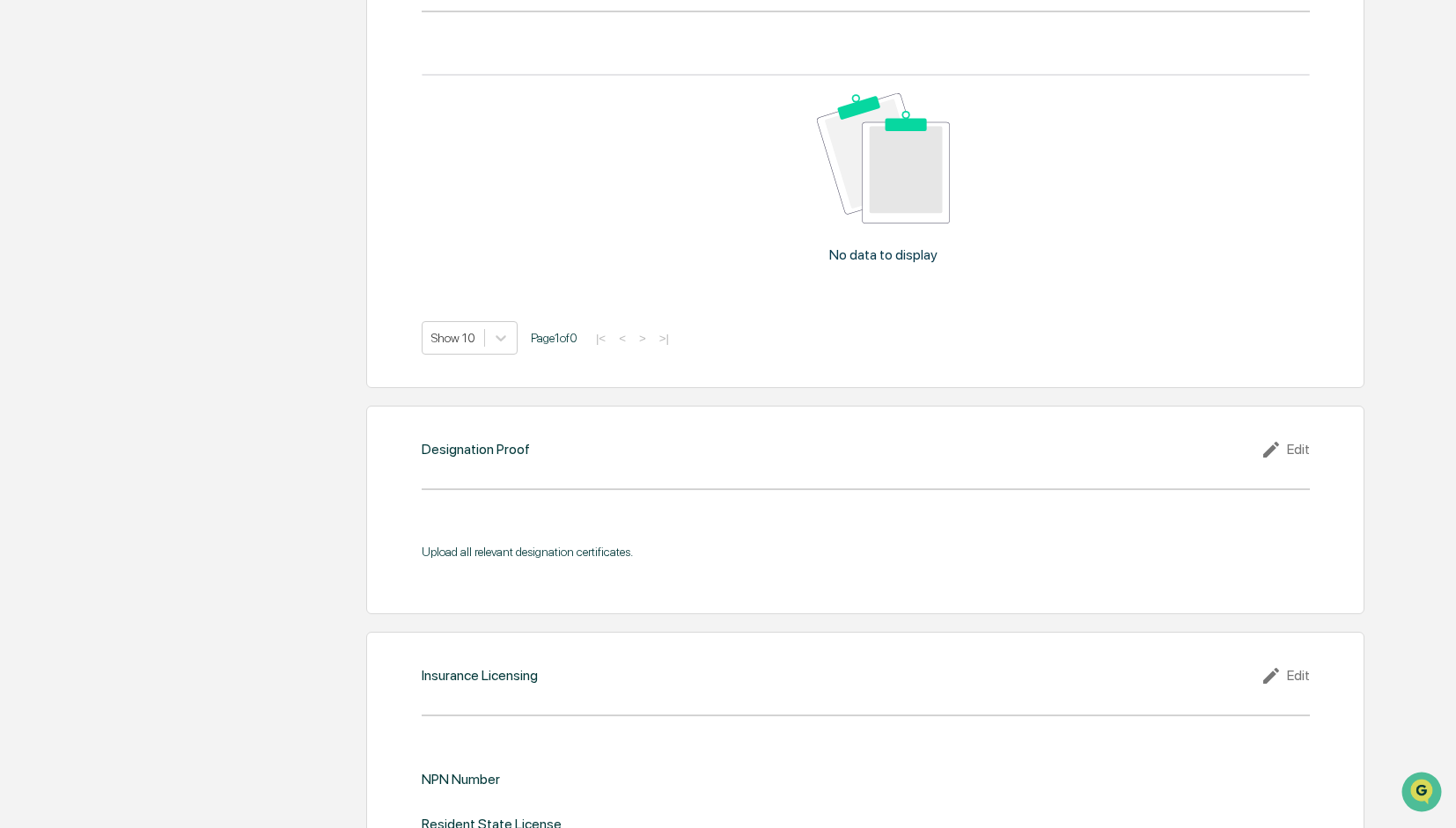
click at [1305, 440] on div "Edit" at bounding box center [1285, 449] width 49 height 21
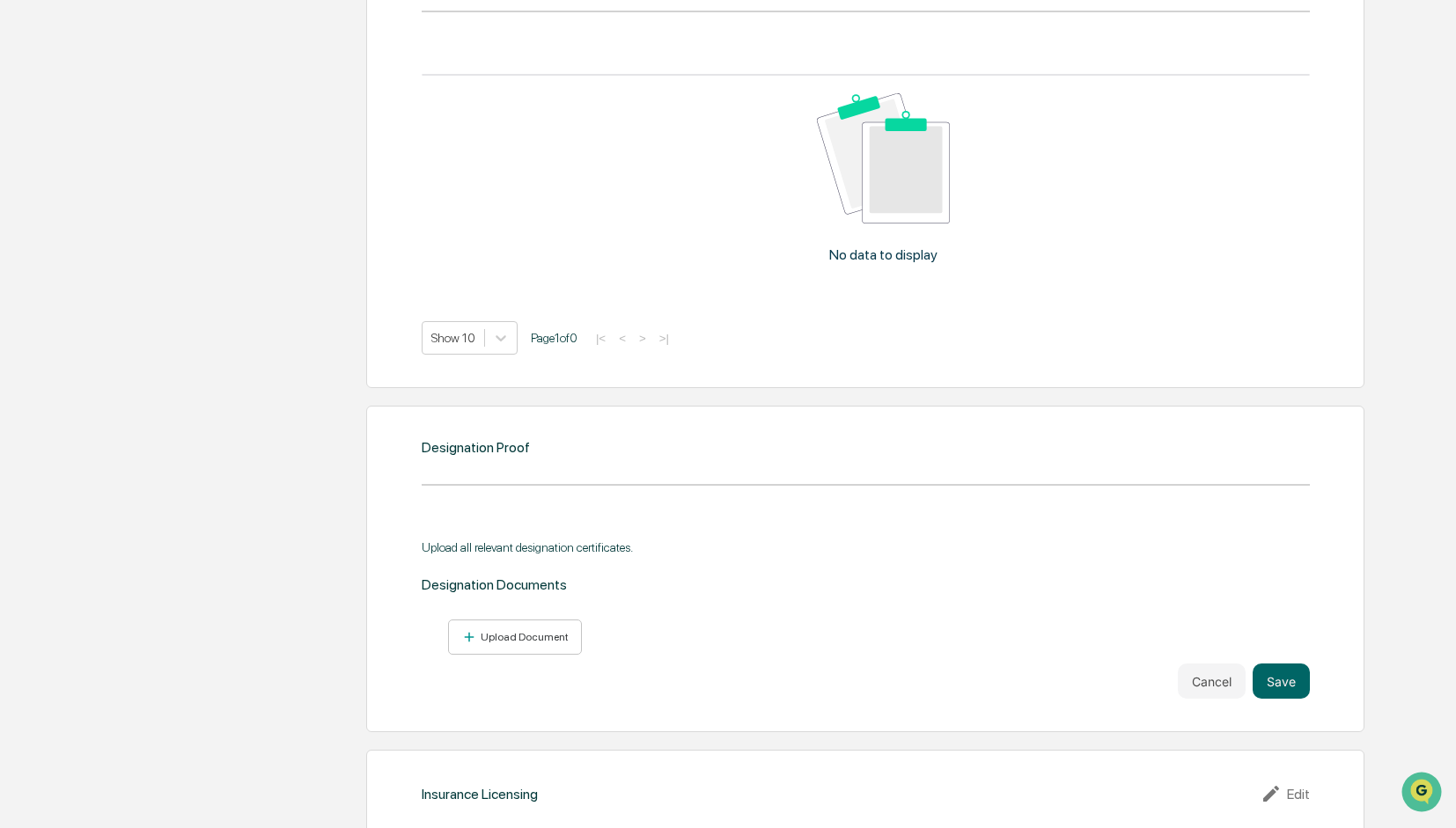
click at [1305, 440] on div "Designation Proof" at bounding box center [866, 448] width 888 height 17
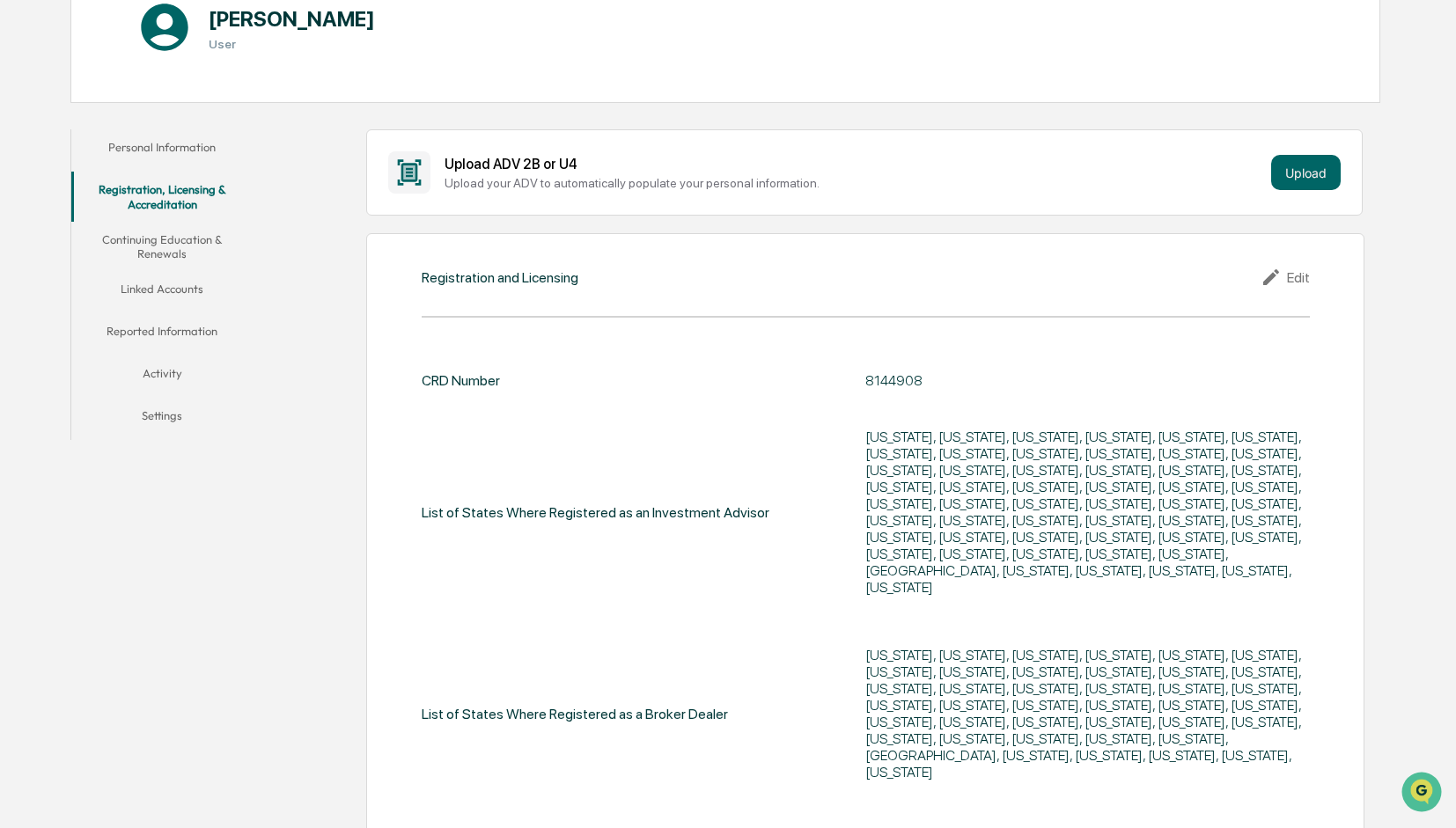
scroll to position [190, 0]
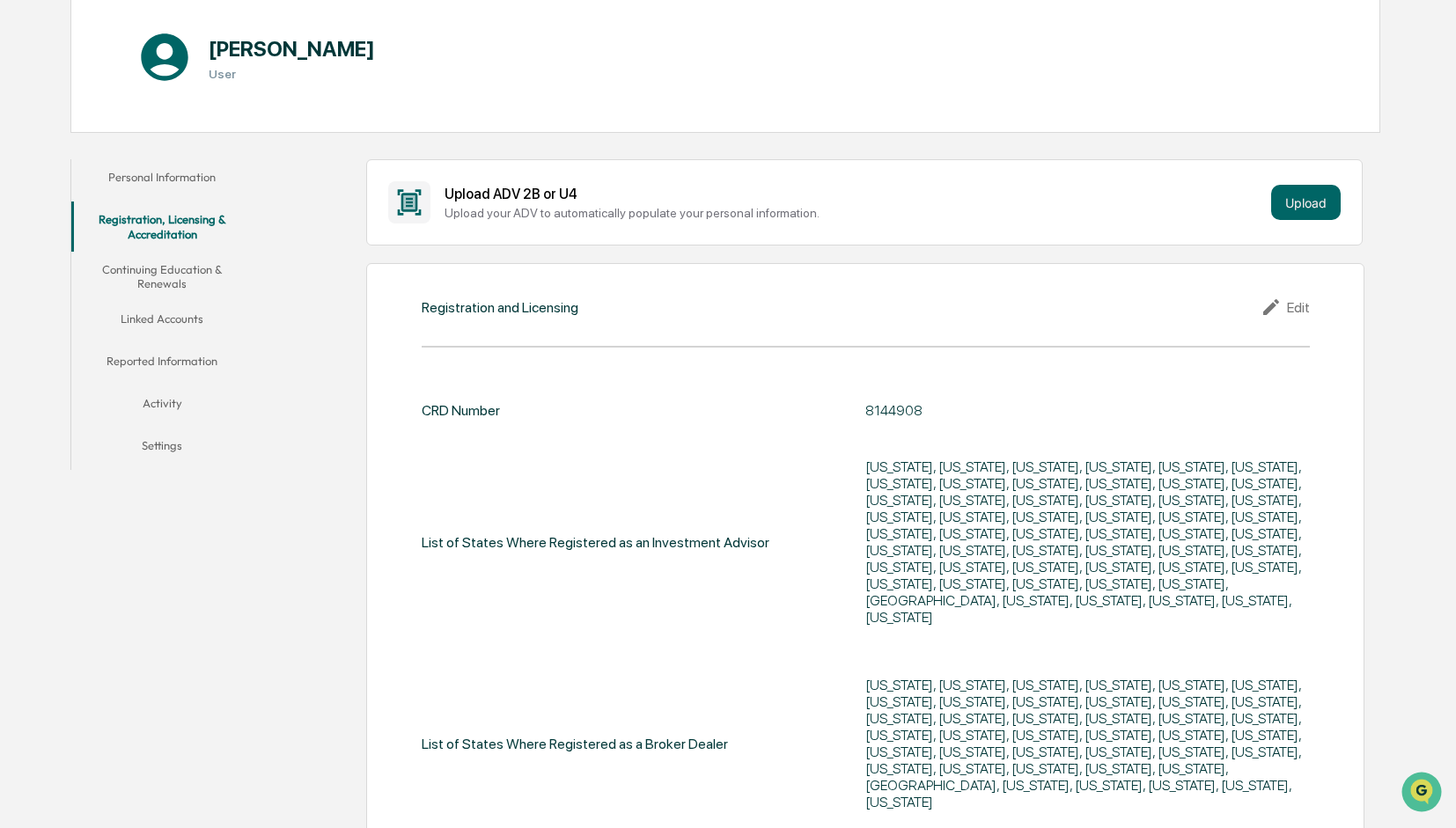
click at [139, 275] on button "Continuing Education & Renewals" at bounding box center [162, 276] width 182 height 50
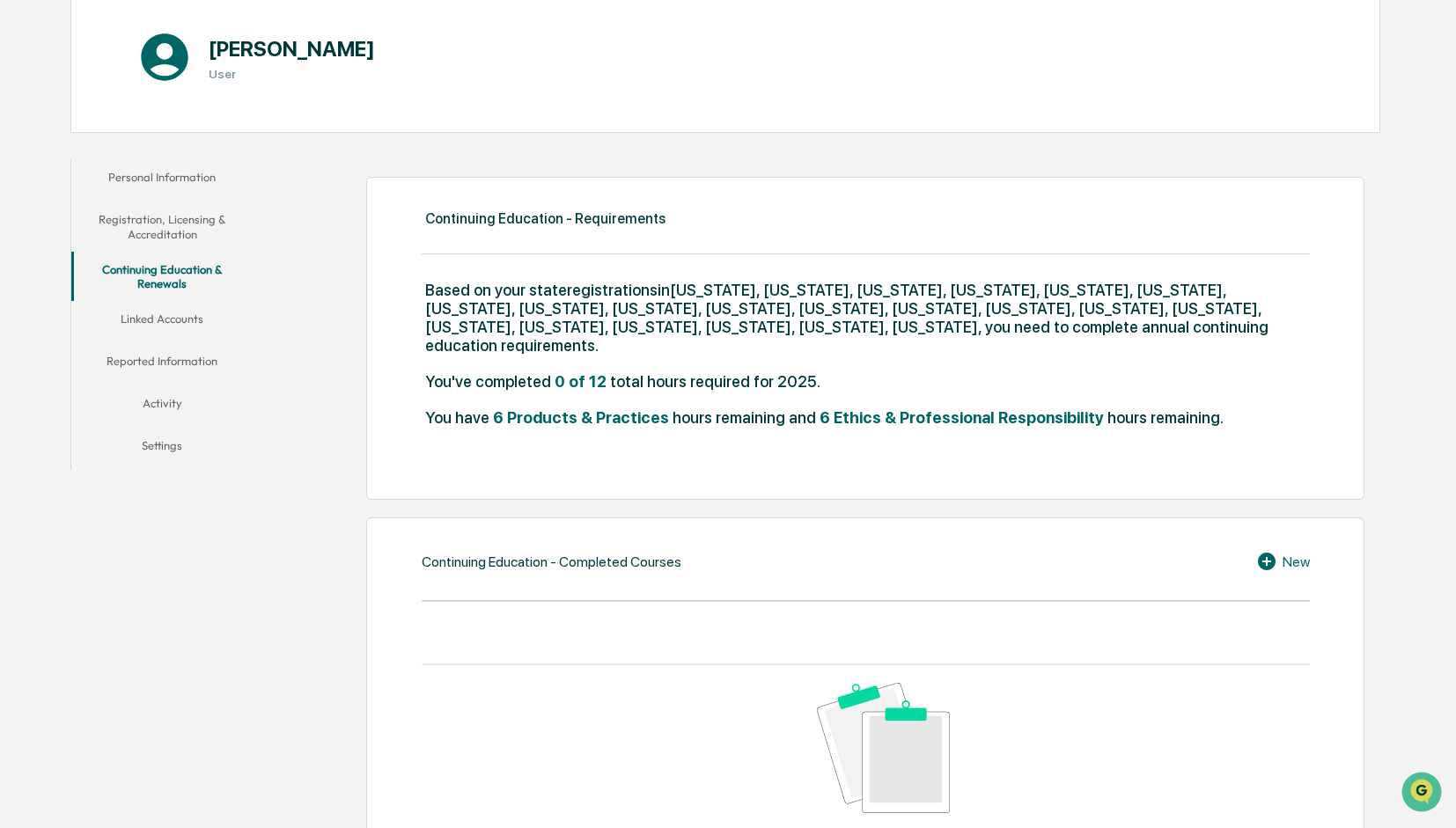
click at [192, 319] on button "Linked Accounts" at bounding box center [162, 321] width 182 height 42
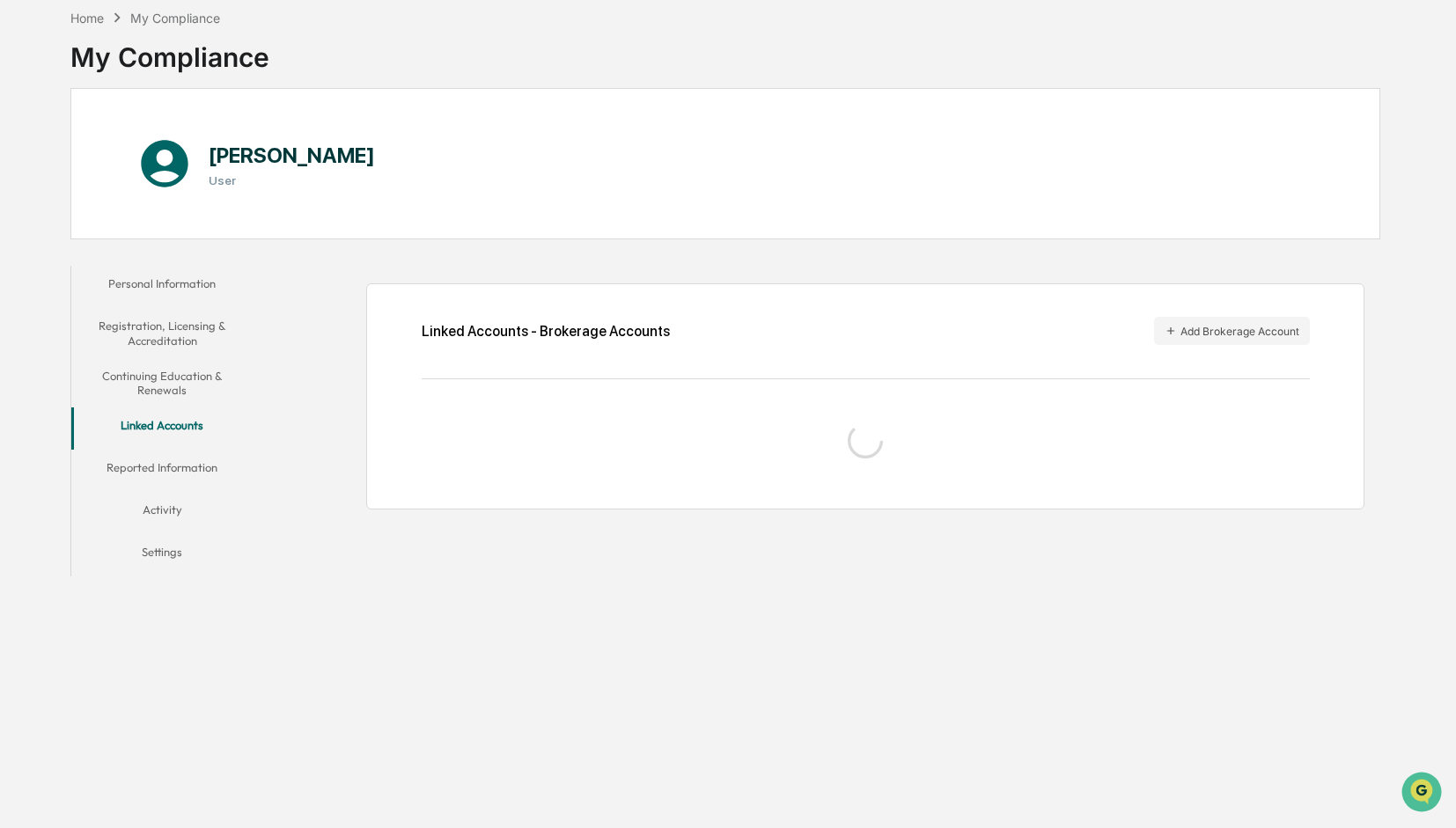
scroll to position [83, 0]
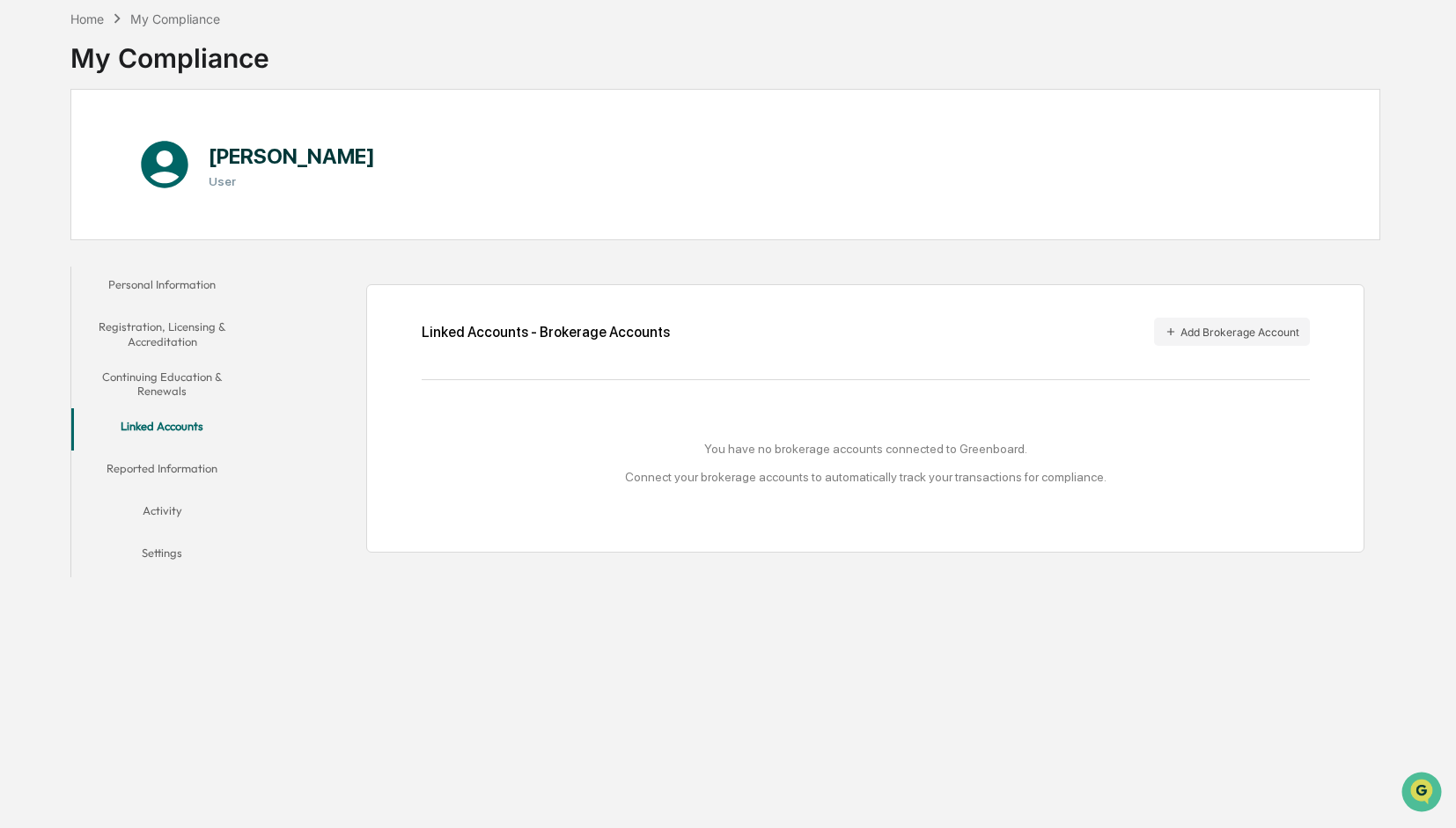
click at [193, 465] on button "Reported Information" at bounding box center [162, 471] width 182 height 42
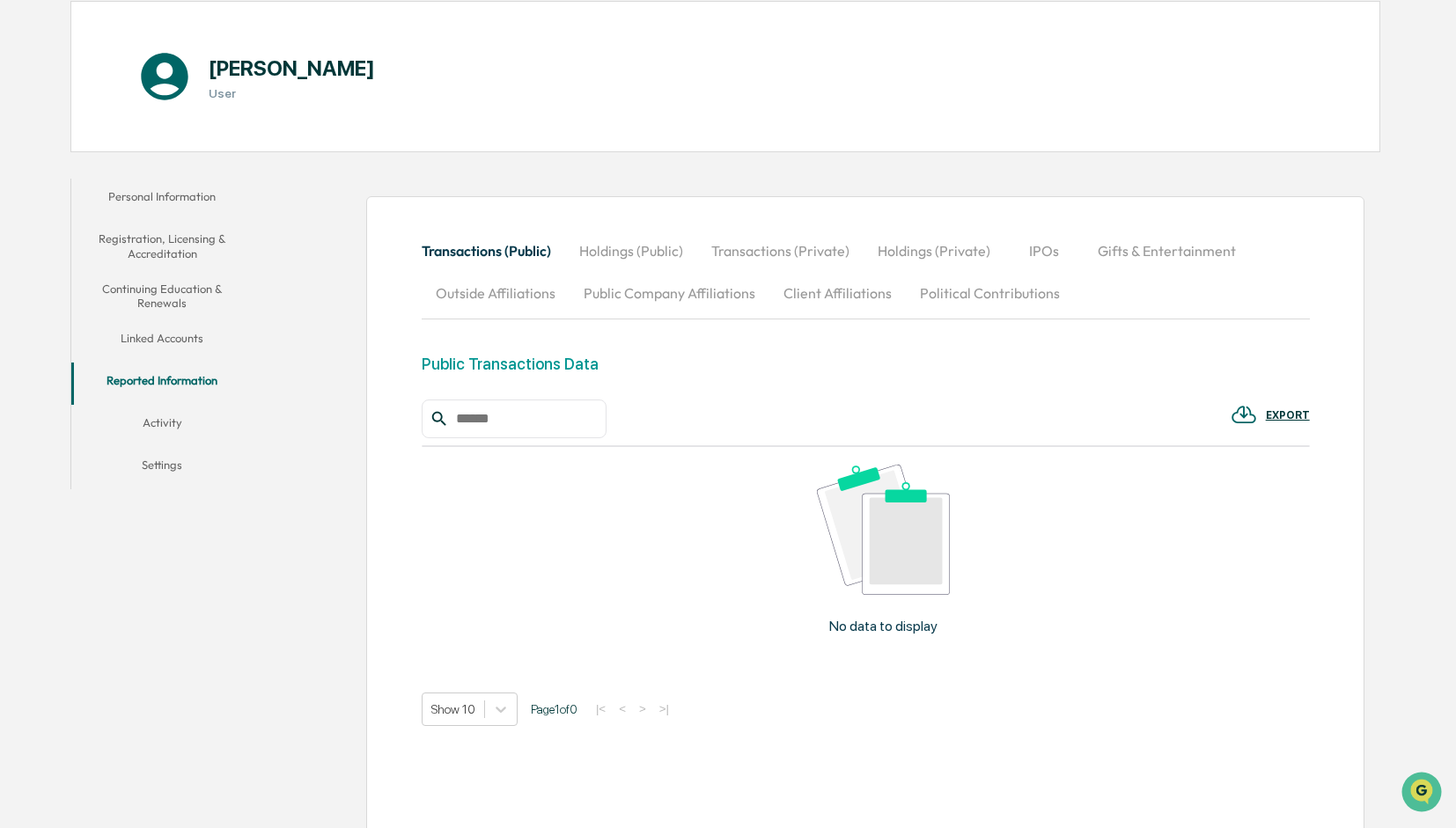
scroll to position [198, 0]
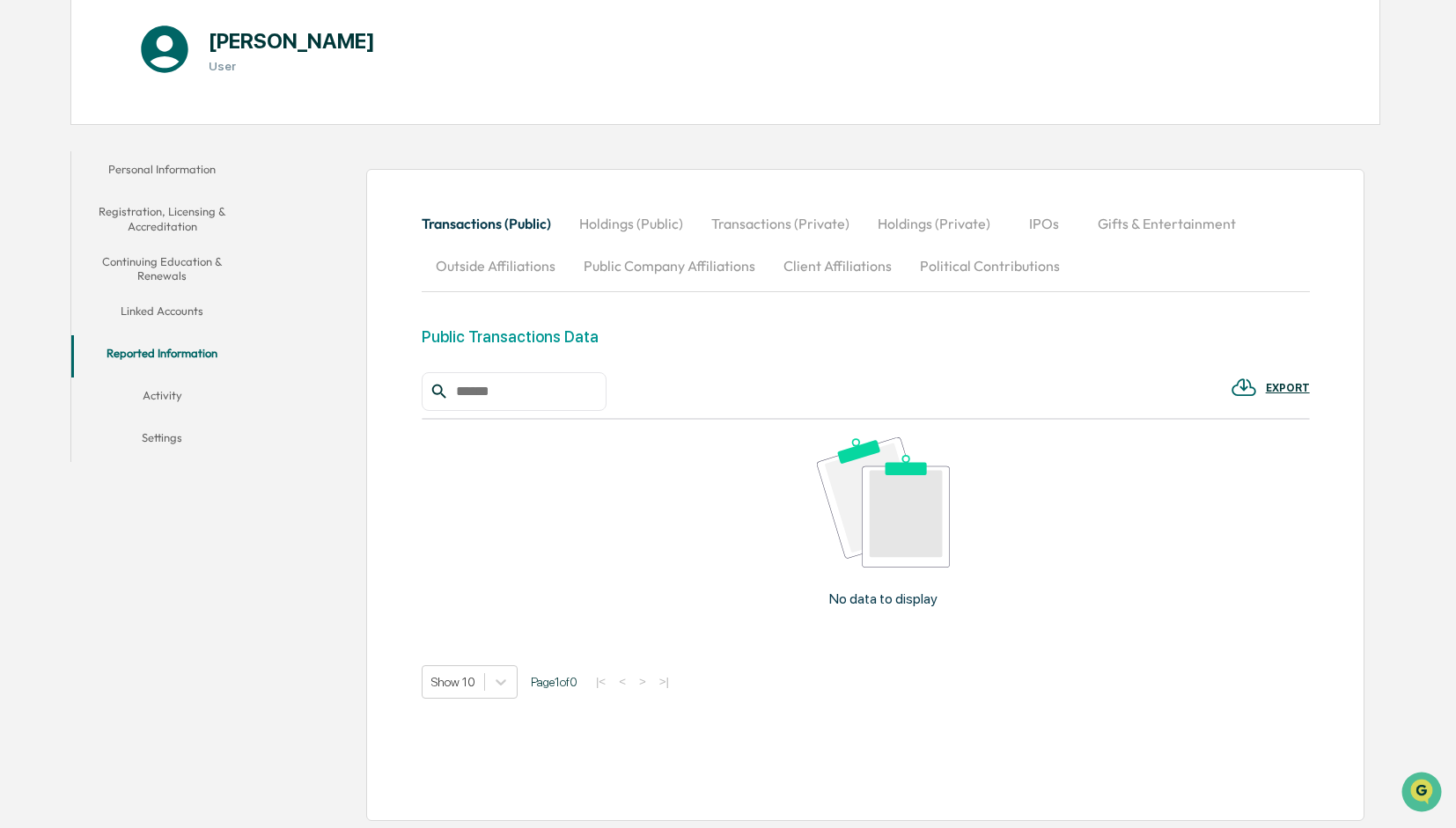
click at [163, 398] on button "Activity" at bounding box center [162, 398] width 182 height 42
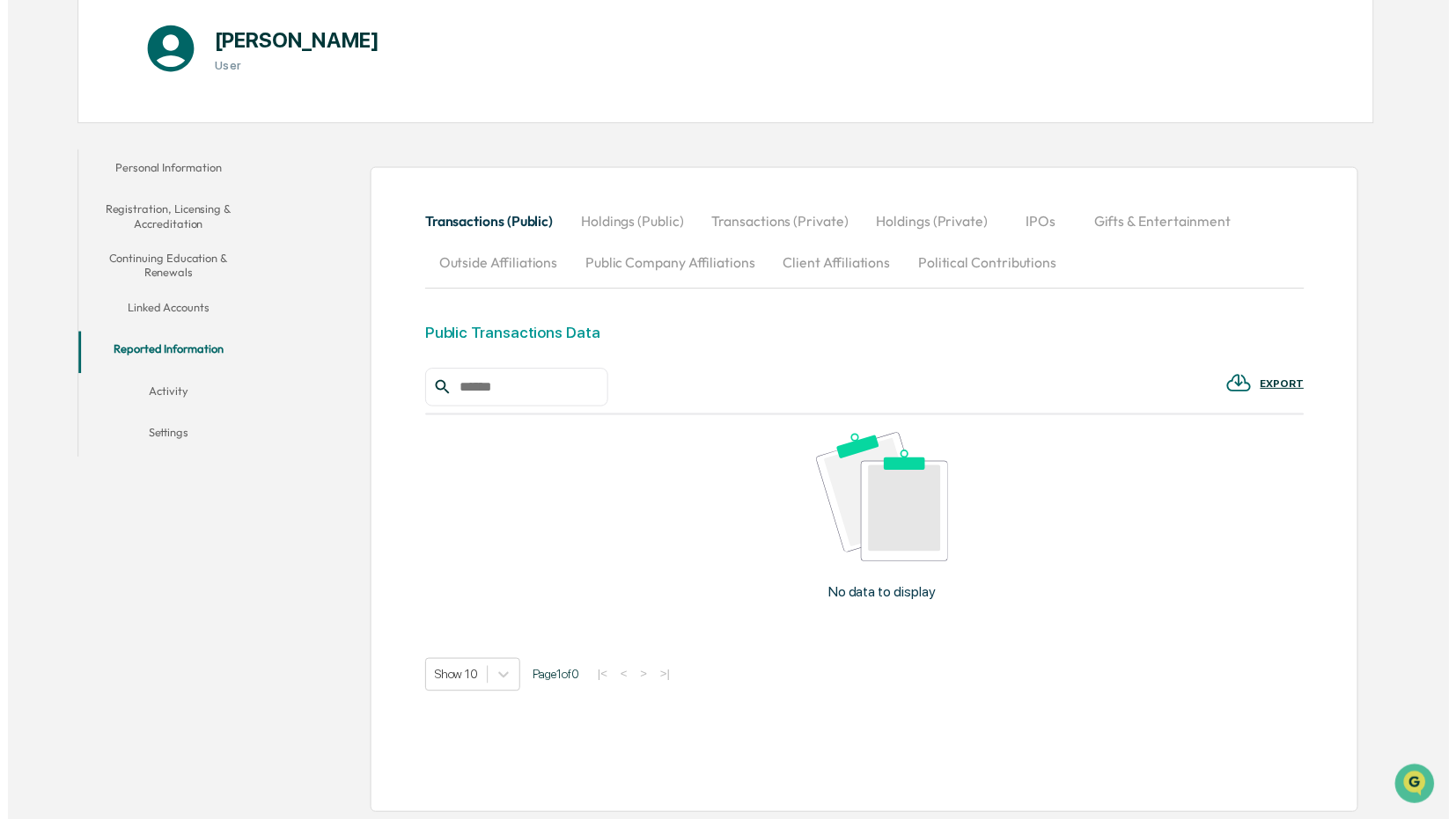
scroll to position [83, 0]
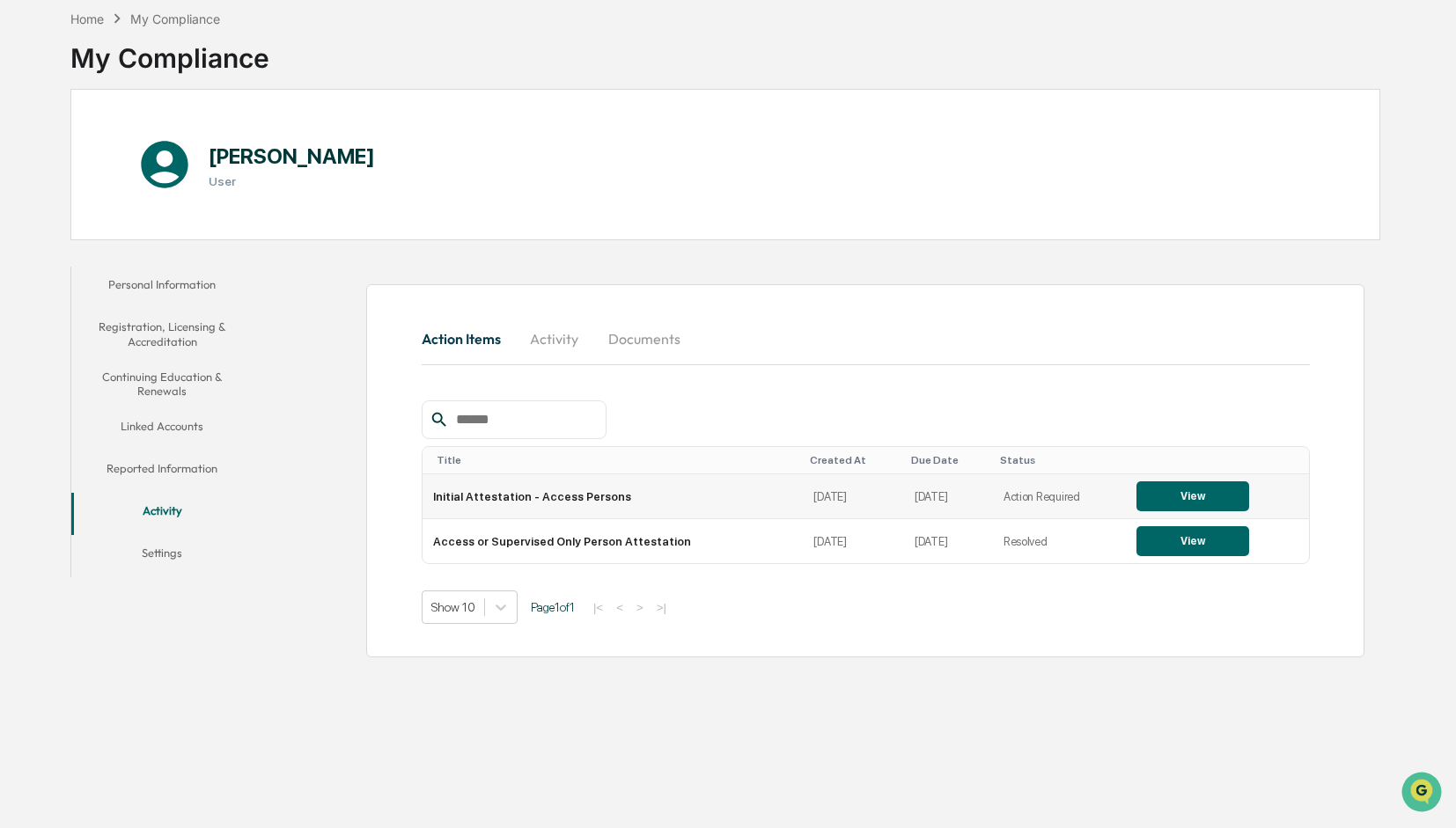
click at [1162, 498] on button "View" at bounding box center [1193, 496] width 112 height 30
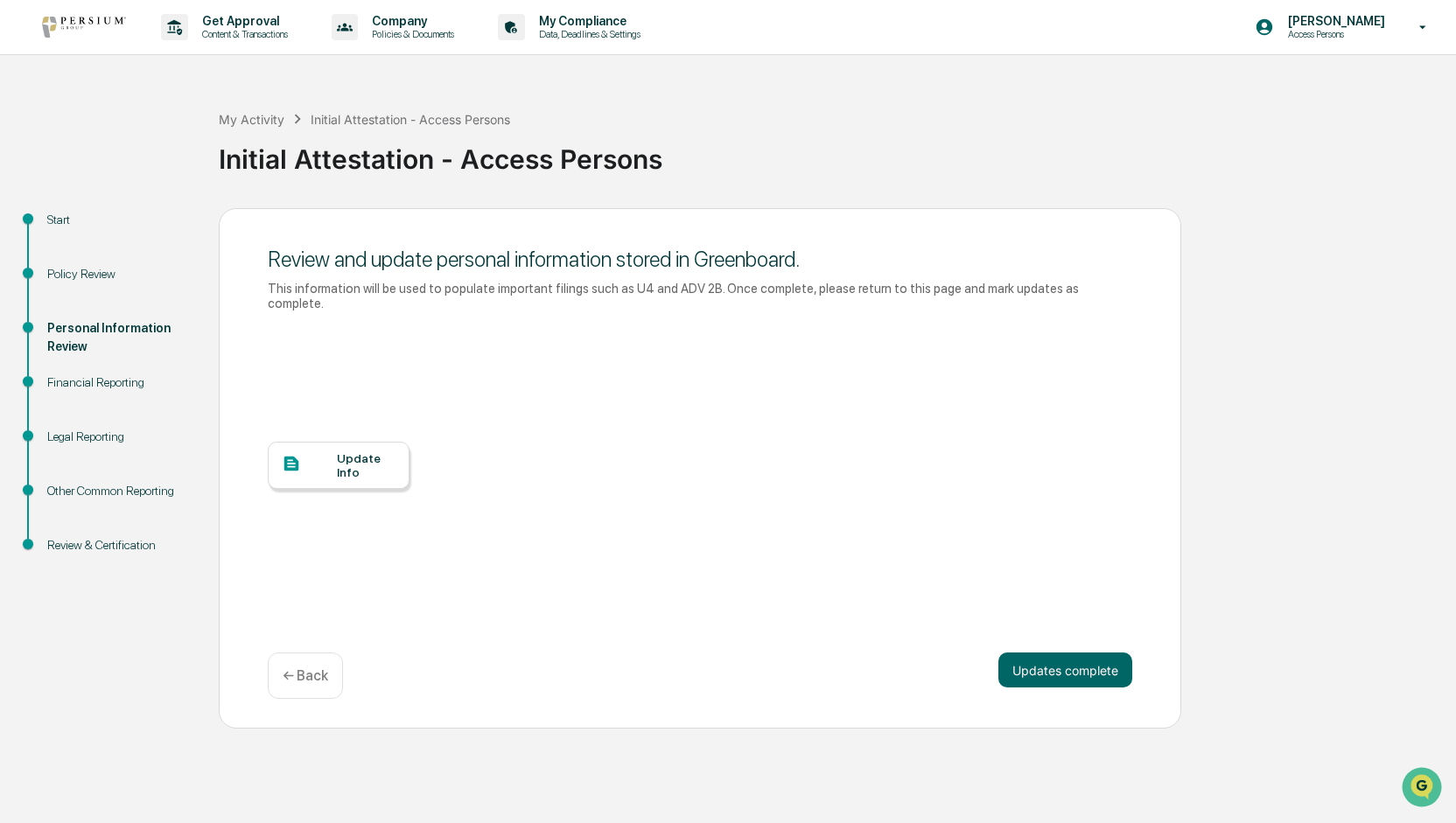
click at [347, 452] on div "Update Info" at bounding box center [366, 465] width 59 height 28
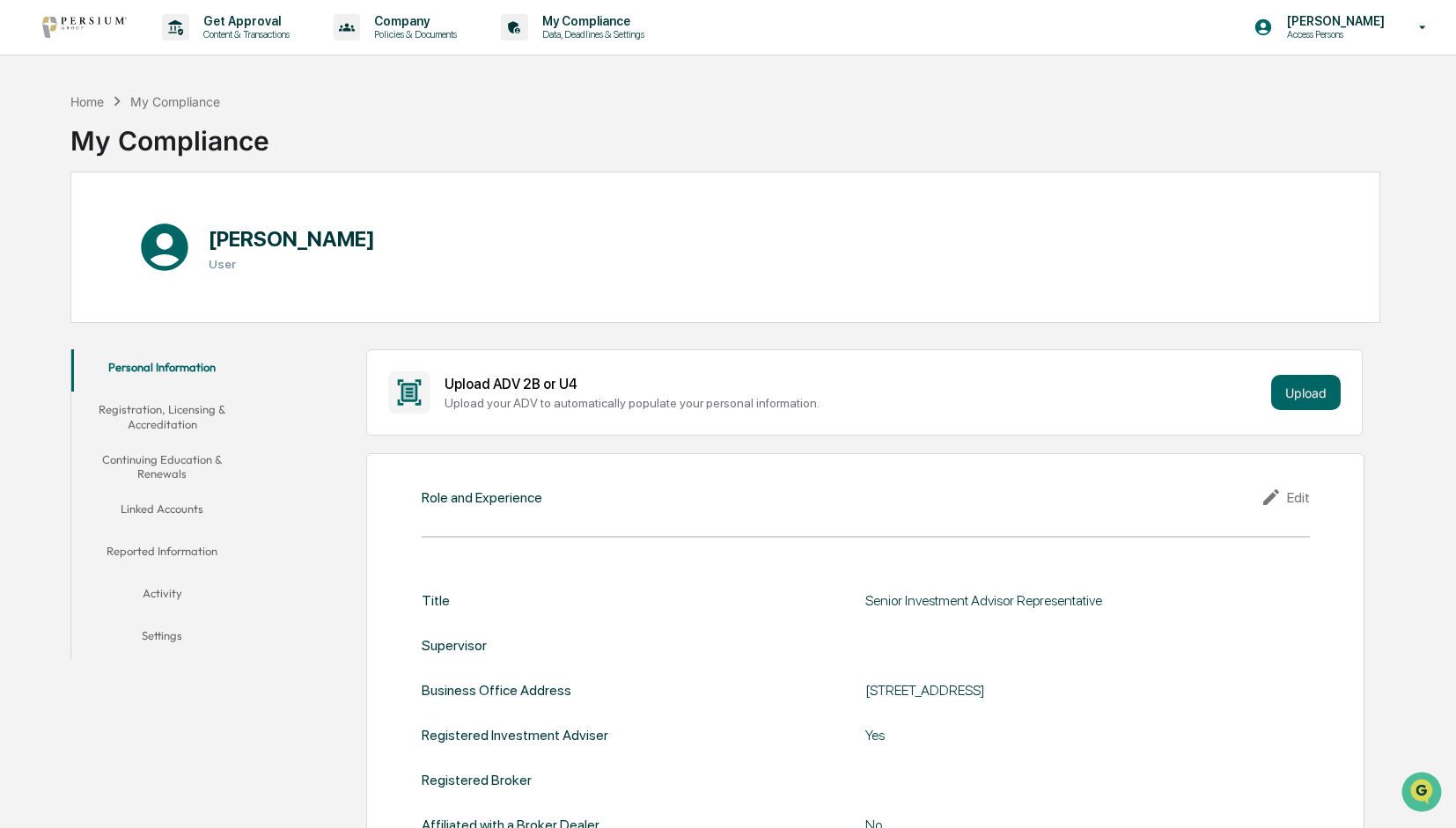
click at [196, 371] on button "Personal Information" at bounding box center [162, 370] width 182 height 42
click at [184, 366] on button "Personal Information" at bounding box center [162, 370] width 182 height 42
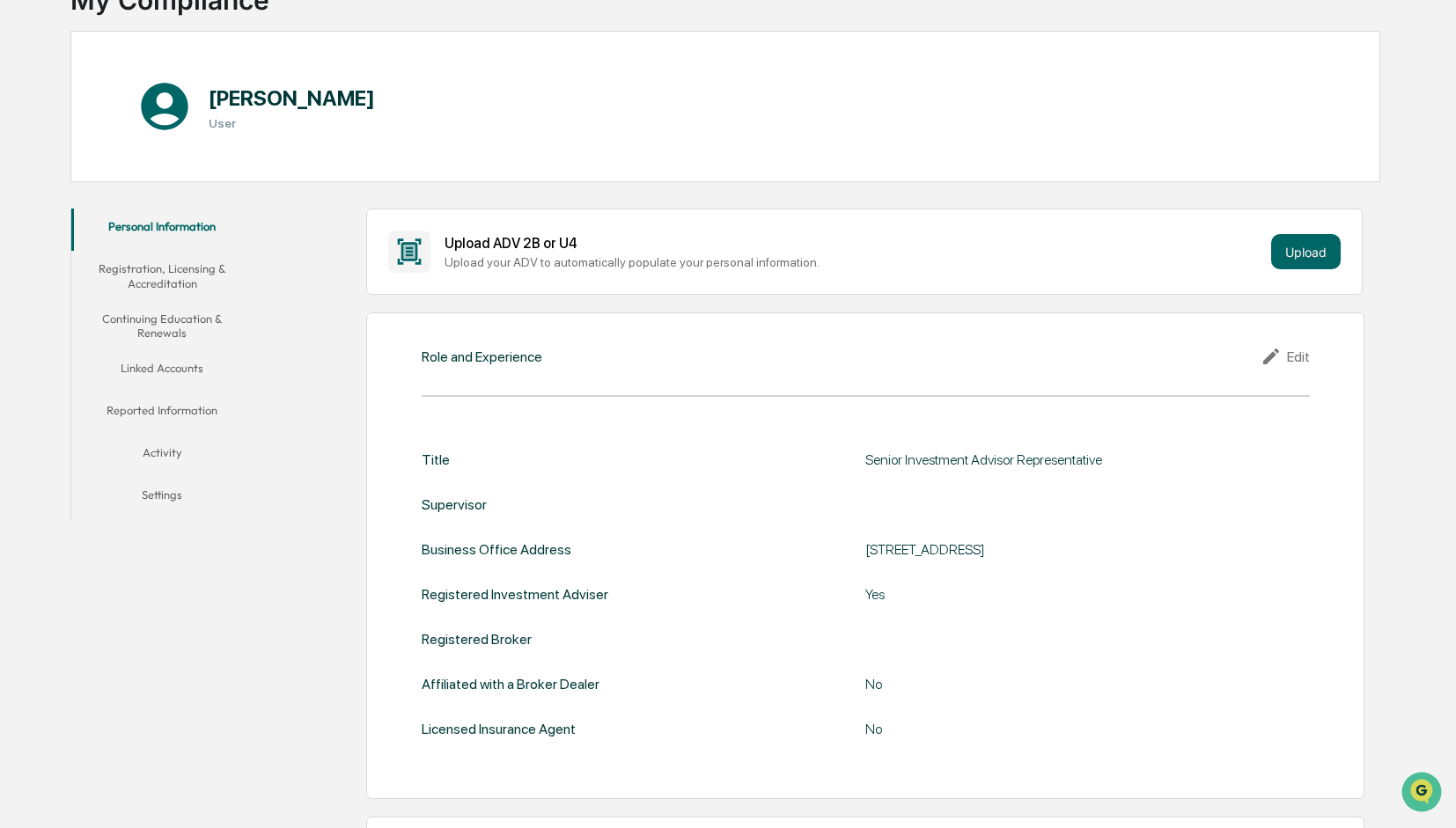
scroll to position [176, 0]
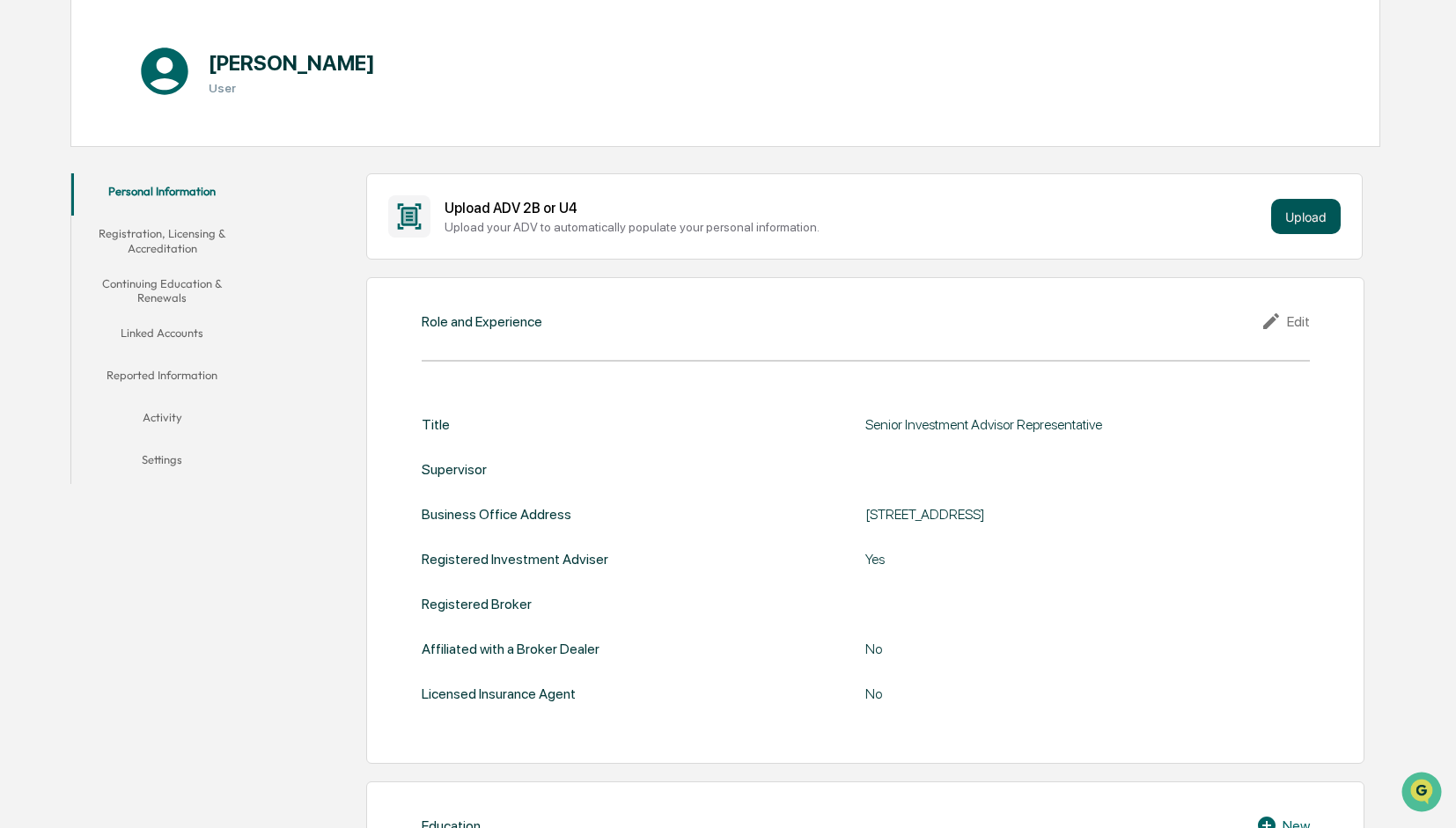
click at [1313, 215] on button "Upload" at bounding box center [1305, 217] width 70 height 35
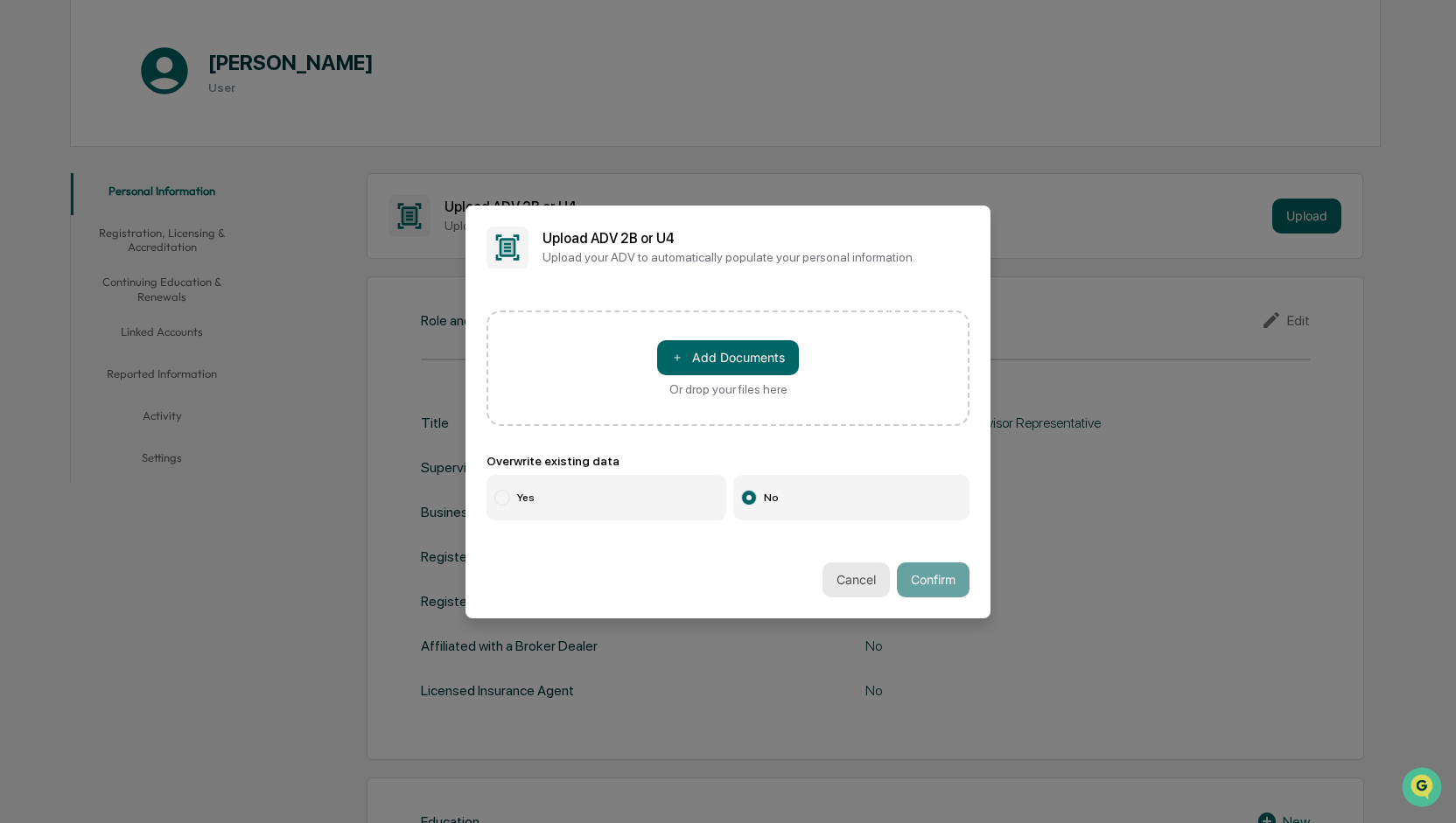
click at [854, 586] on button "Cancel" at bounding box center [855, 580] width 68 height 35
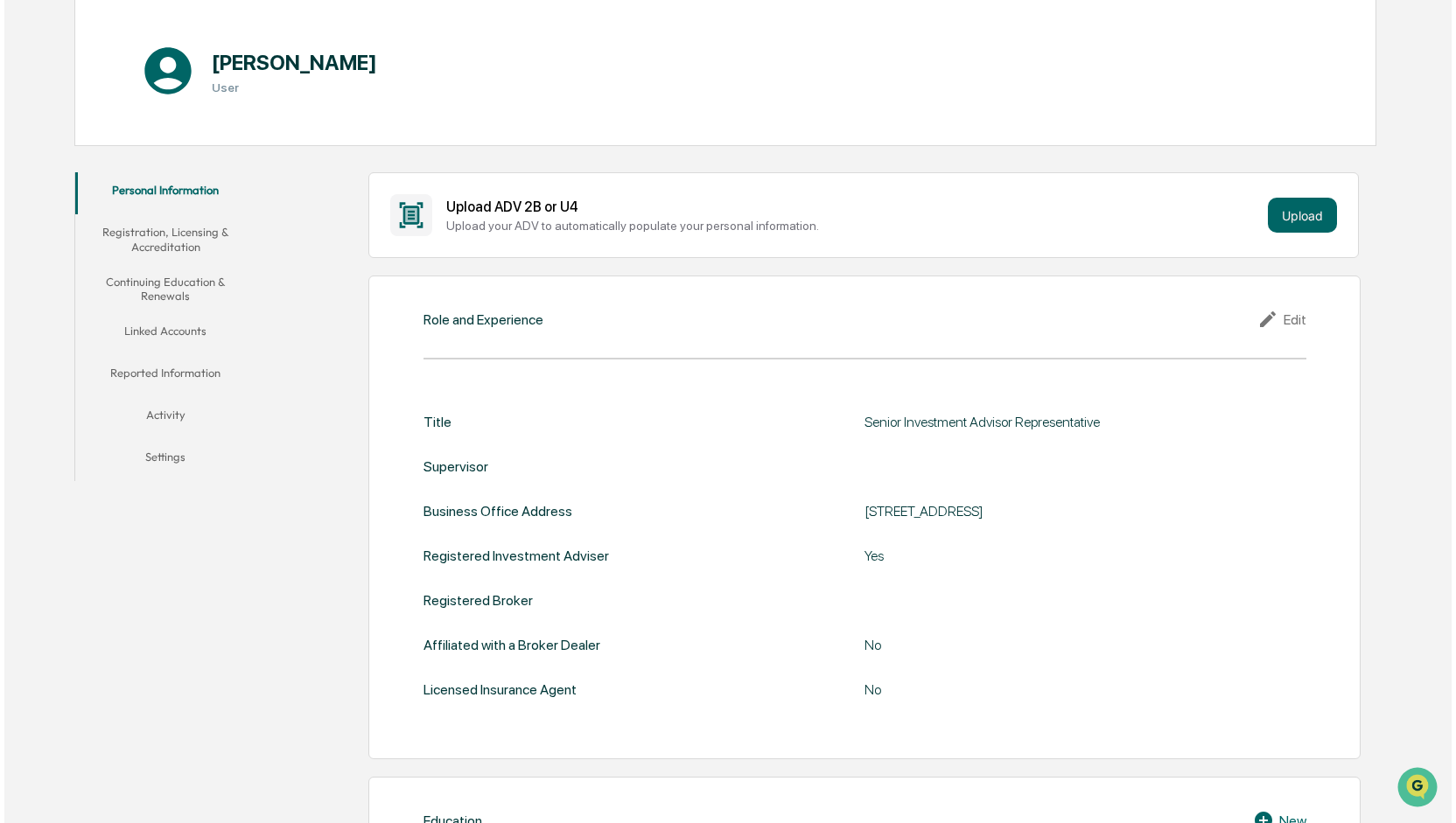
scroll to position [0, 0]
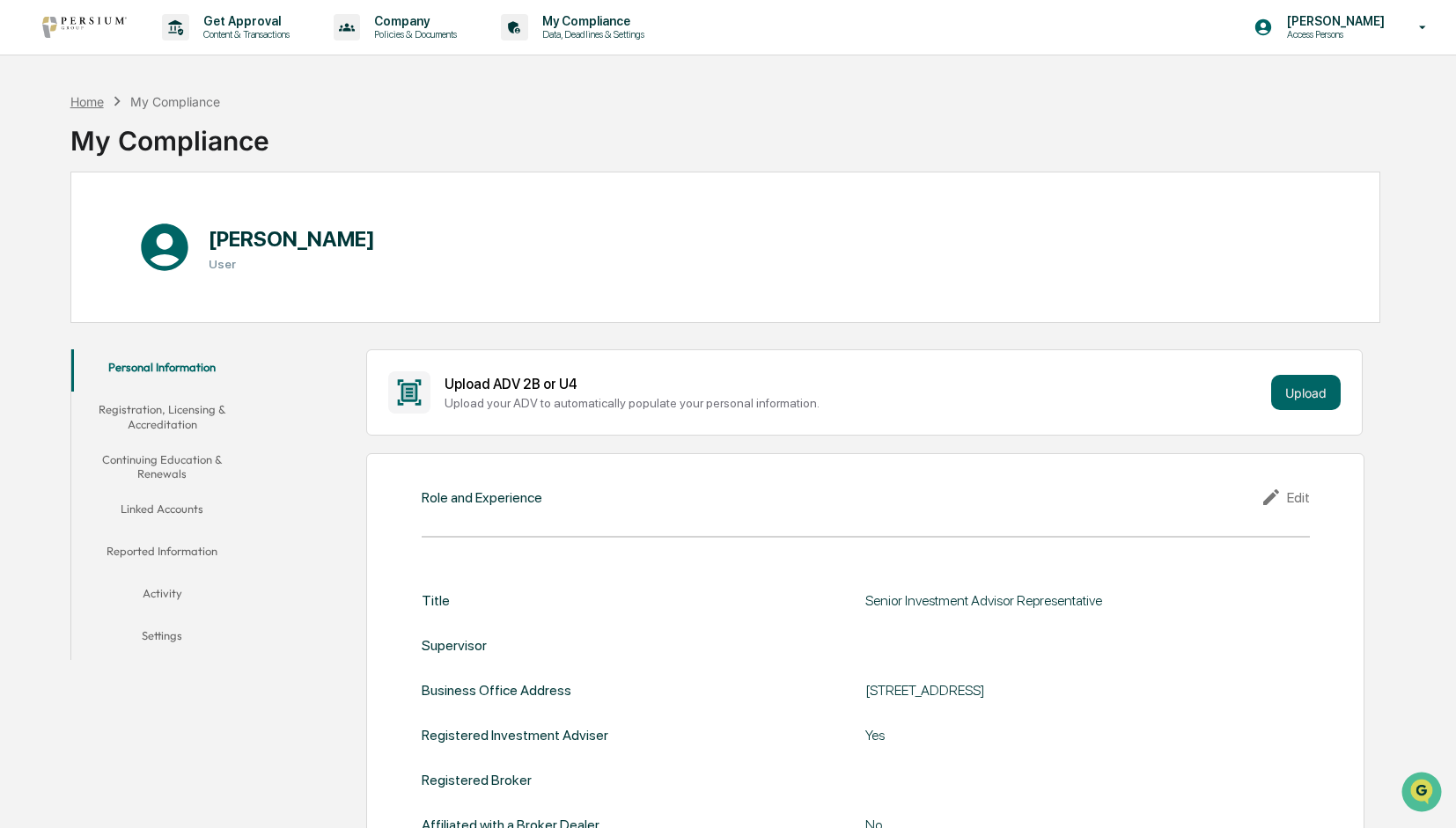
click at [92, 95] on div "Home" at bounding box center [87, 102] width 34 height 15
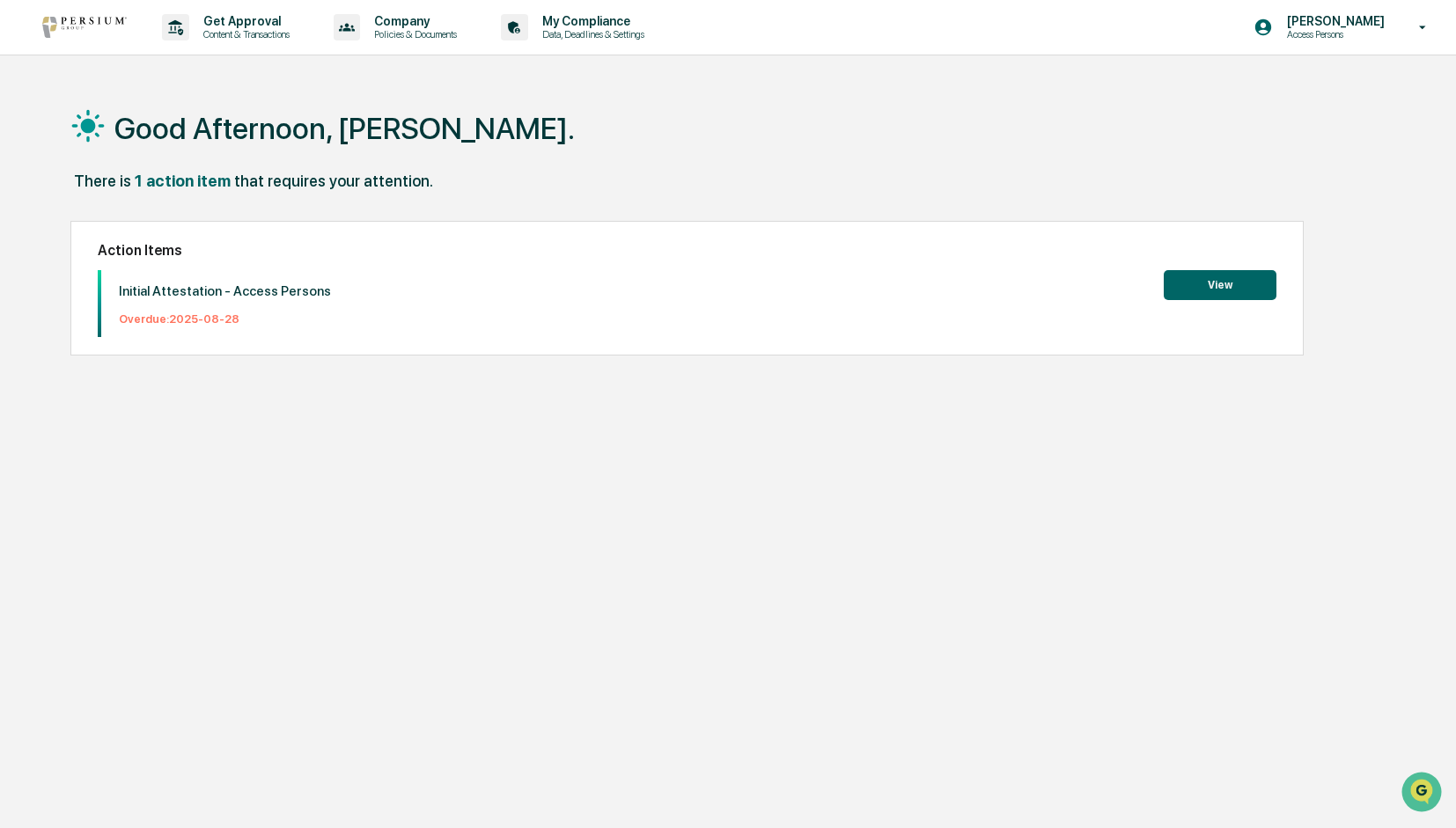
click at [1212, 279] on button "View" at bounding box center [1219, 285] width 112 height 30
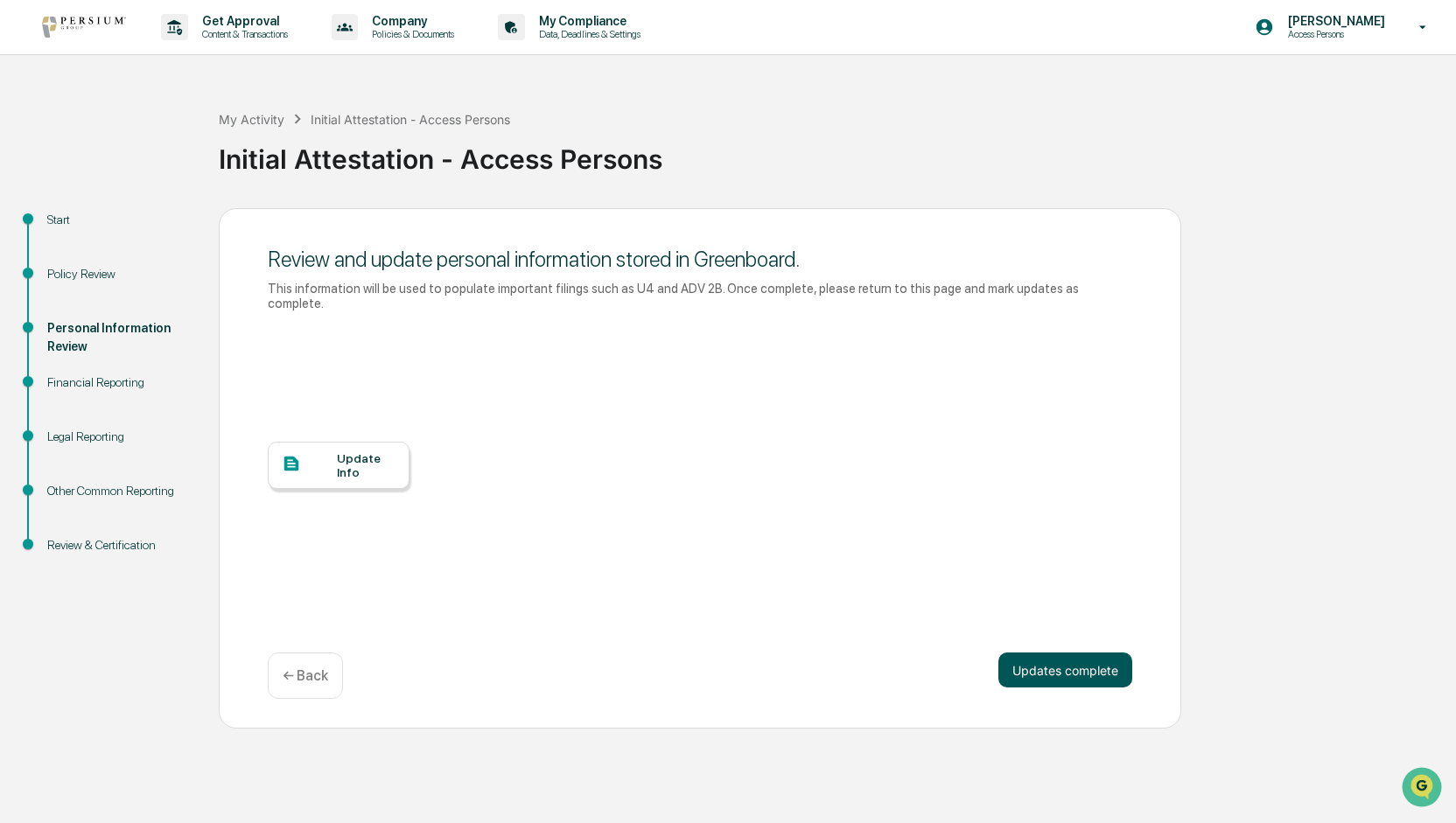
click at [1060, 657] on button "Updates complete" at bounding box center [1065, 670] width 134 height 35
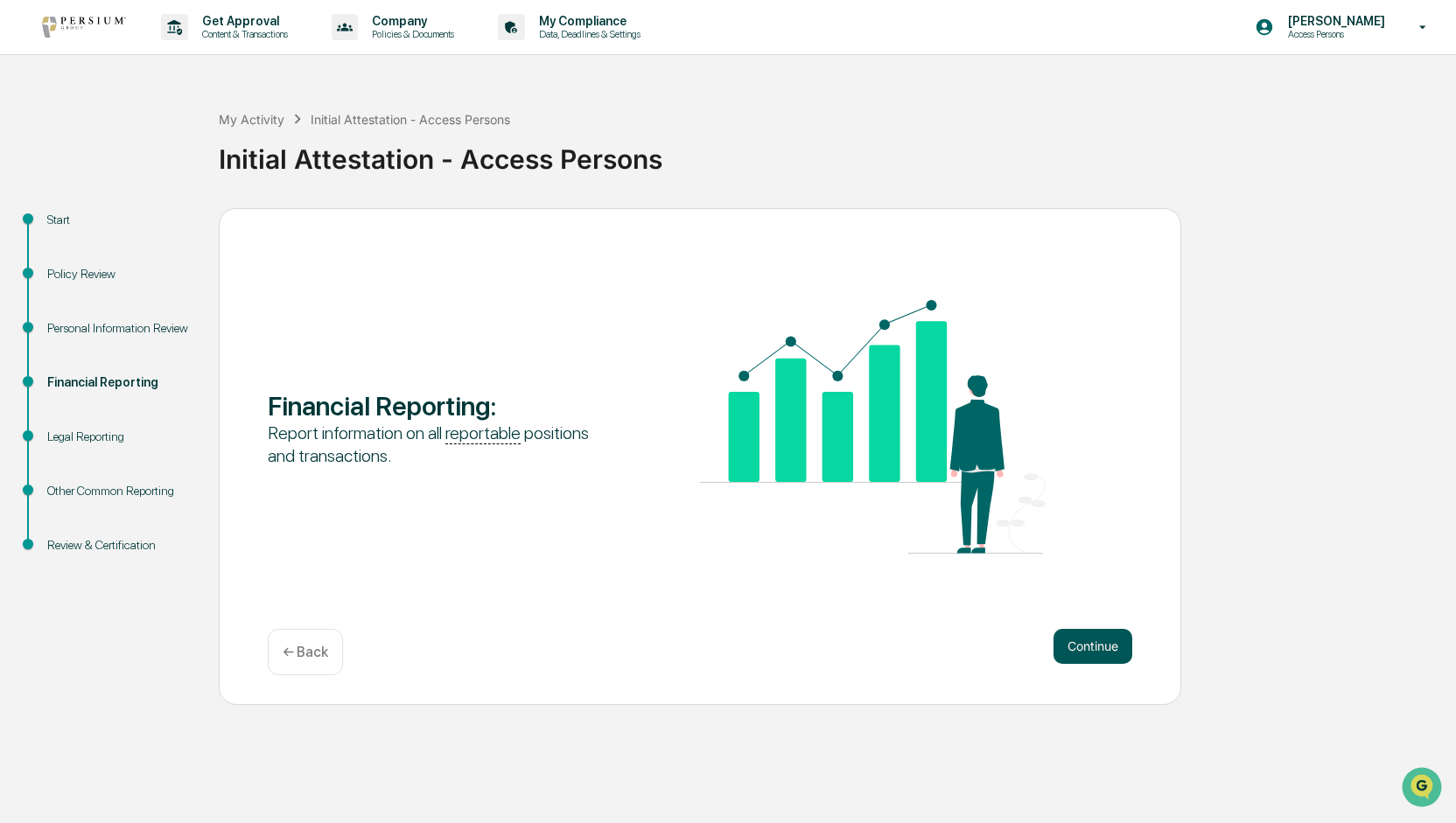
click at [1077, 650] on button "Continue" at bounding box center [1092, 647] width 78 height 35
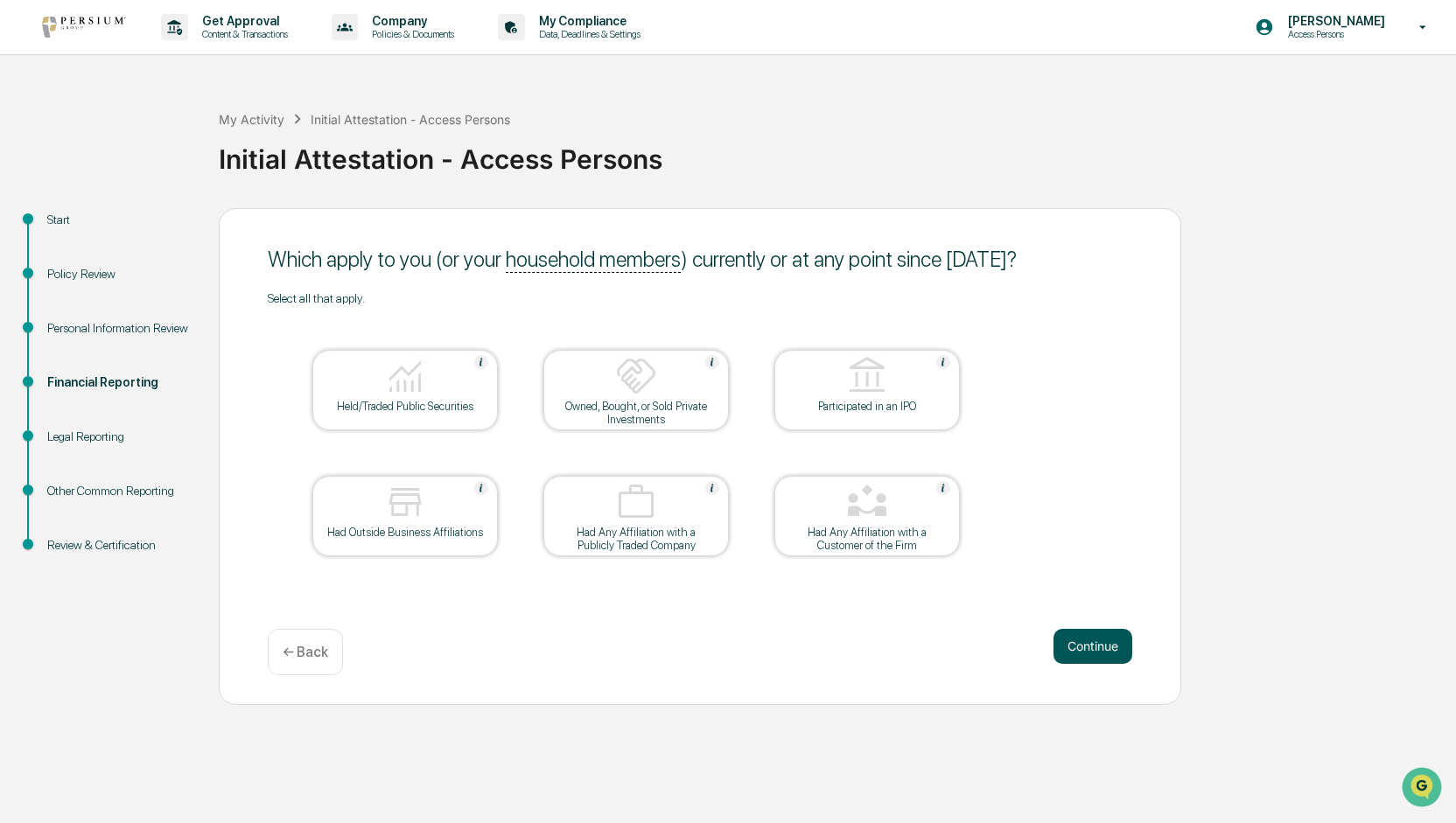
click at [1097, 654] on button "Continue" at bounding box center [1092, 647] width 78 height 35
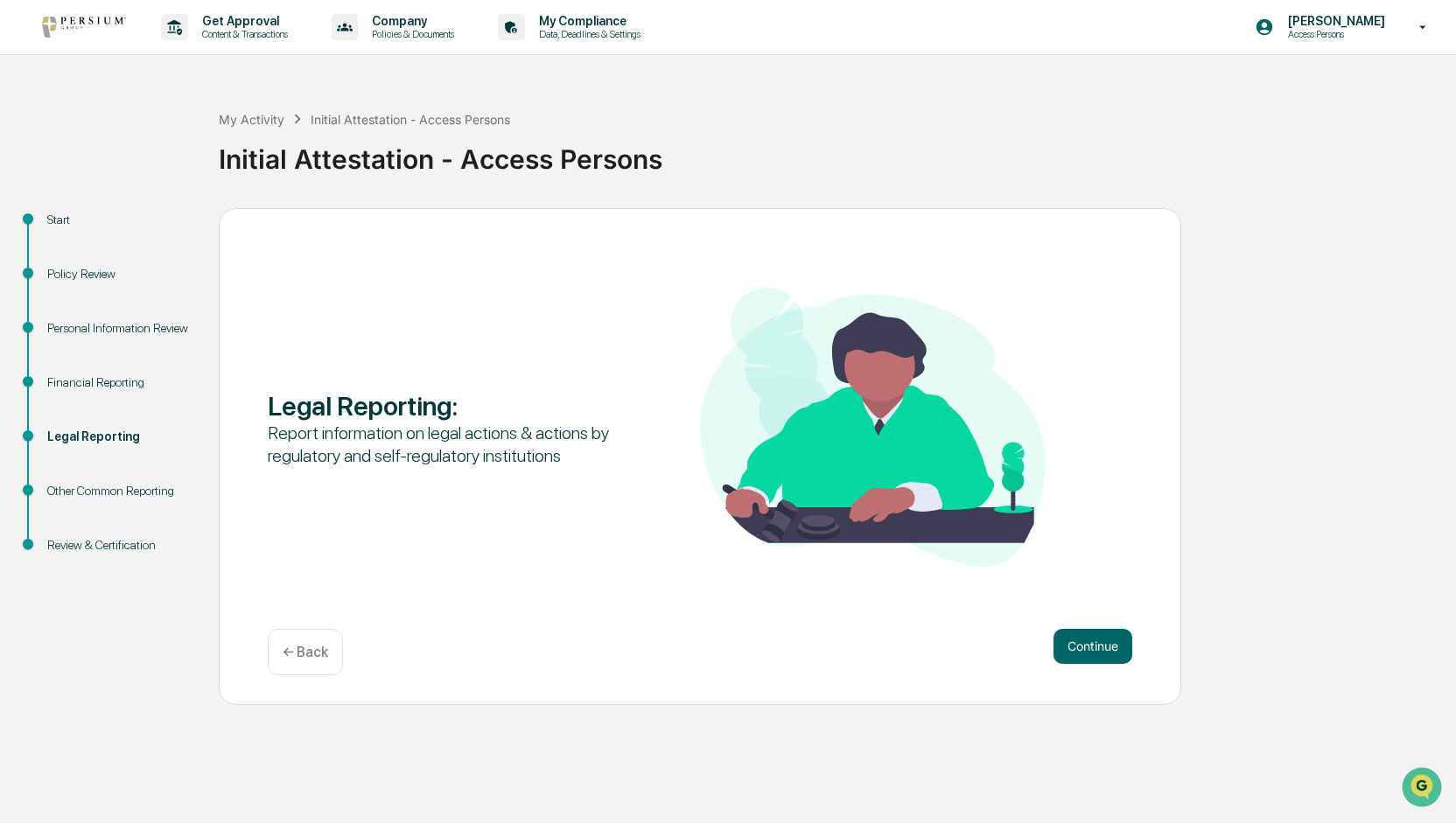
click at [1097, 654] on button "Continue" at bounding box center [1092, 647] width 78 height 35
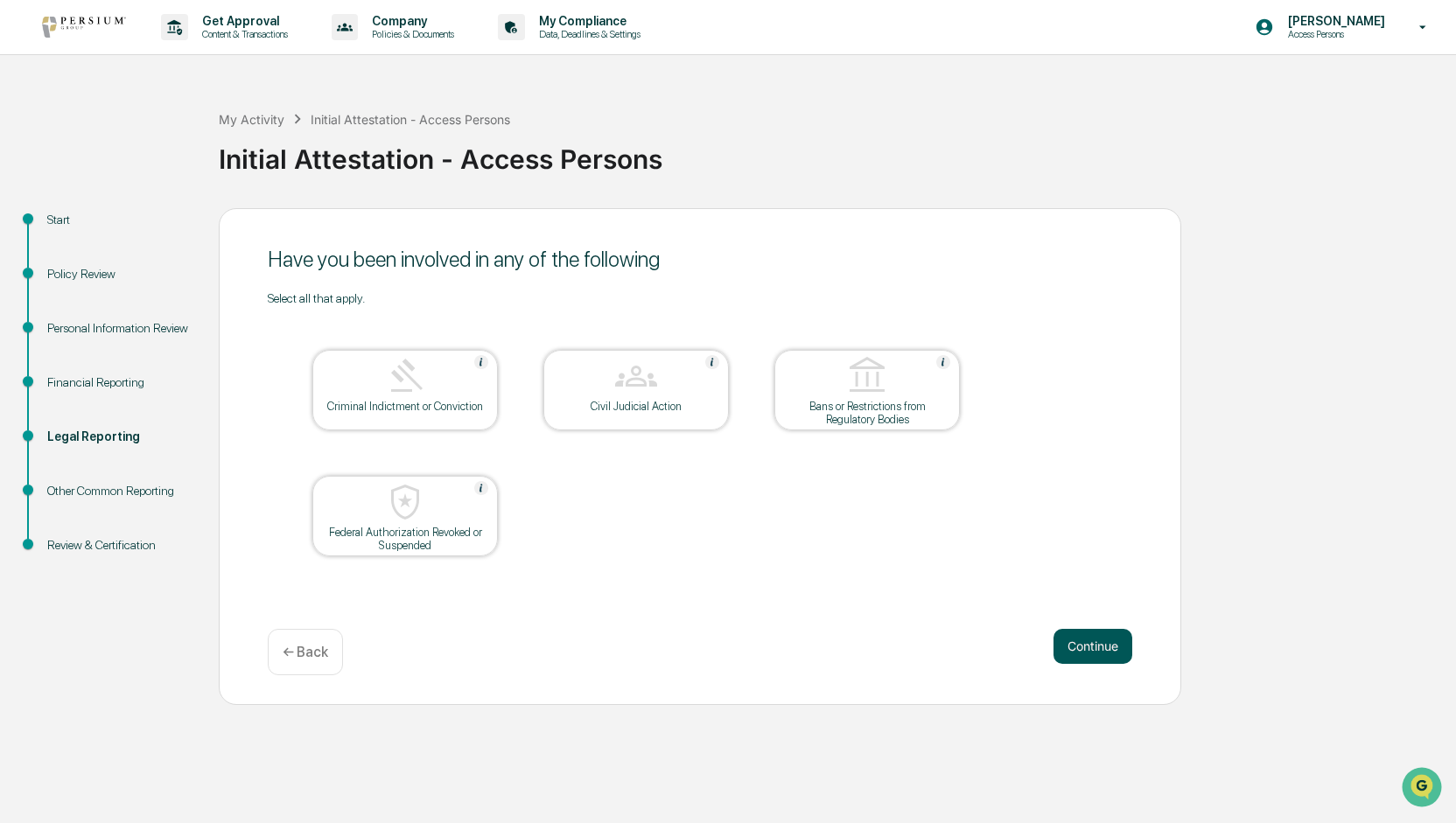
click at [1091, 650] on button "Continue" at bounding box center [1092, 647] width 78 height 35
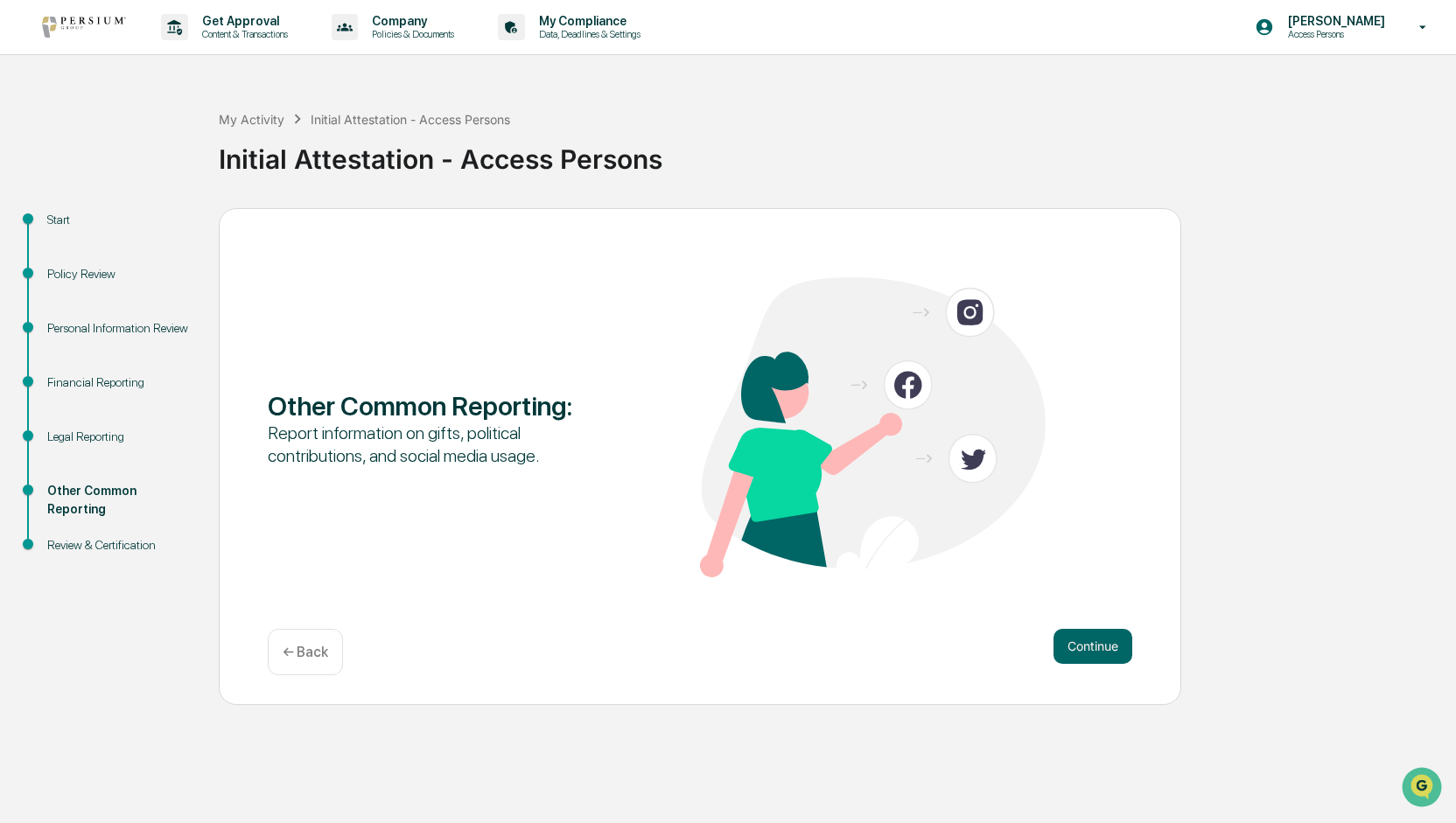
click at [1091, 650] on button "Continue" at bounding box center [1092, 647] width 78 height 35
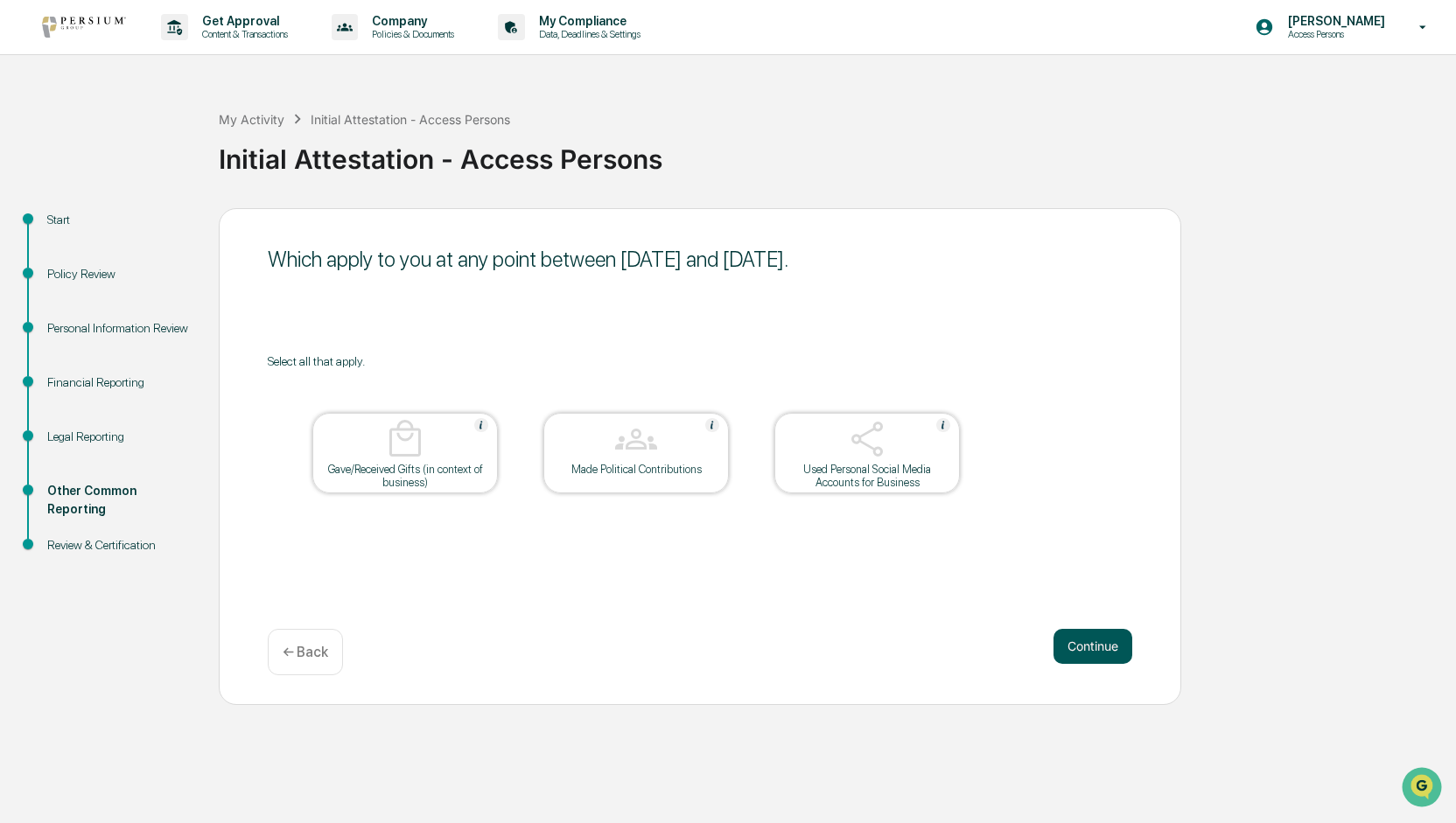
click at [1088, 648] on button "Continue" at bounding box center [1092, 647] width 78 height 35
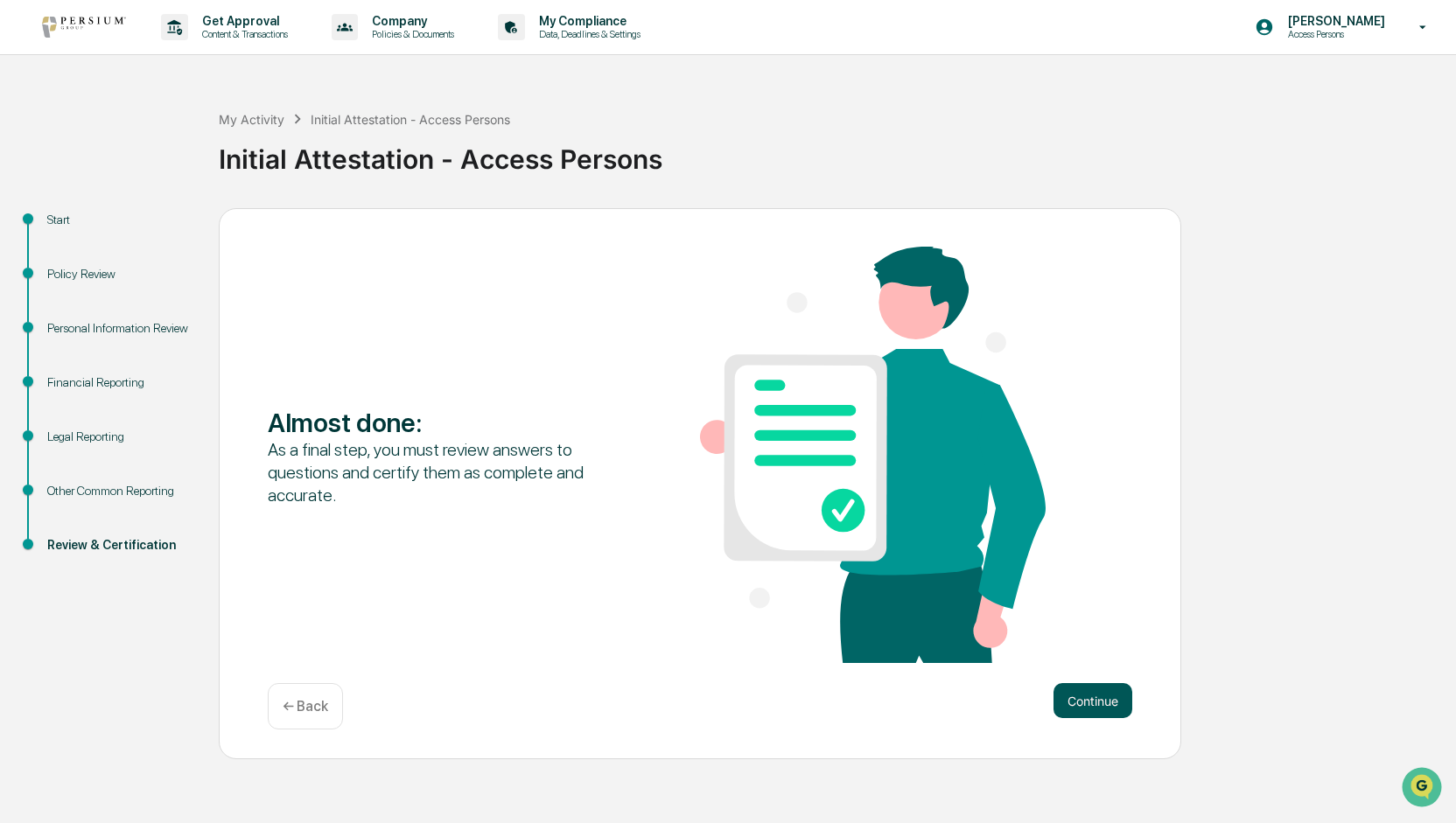
click at [1103, 697] on button "Continue" at bounding box center [1092, 701] width 78 height 35
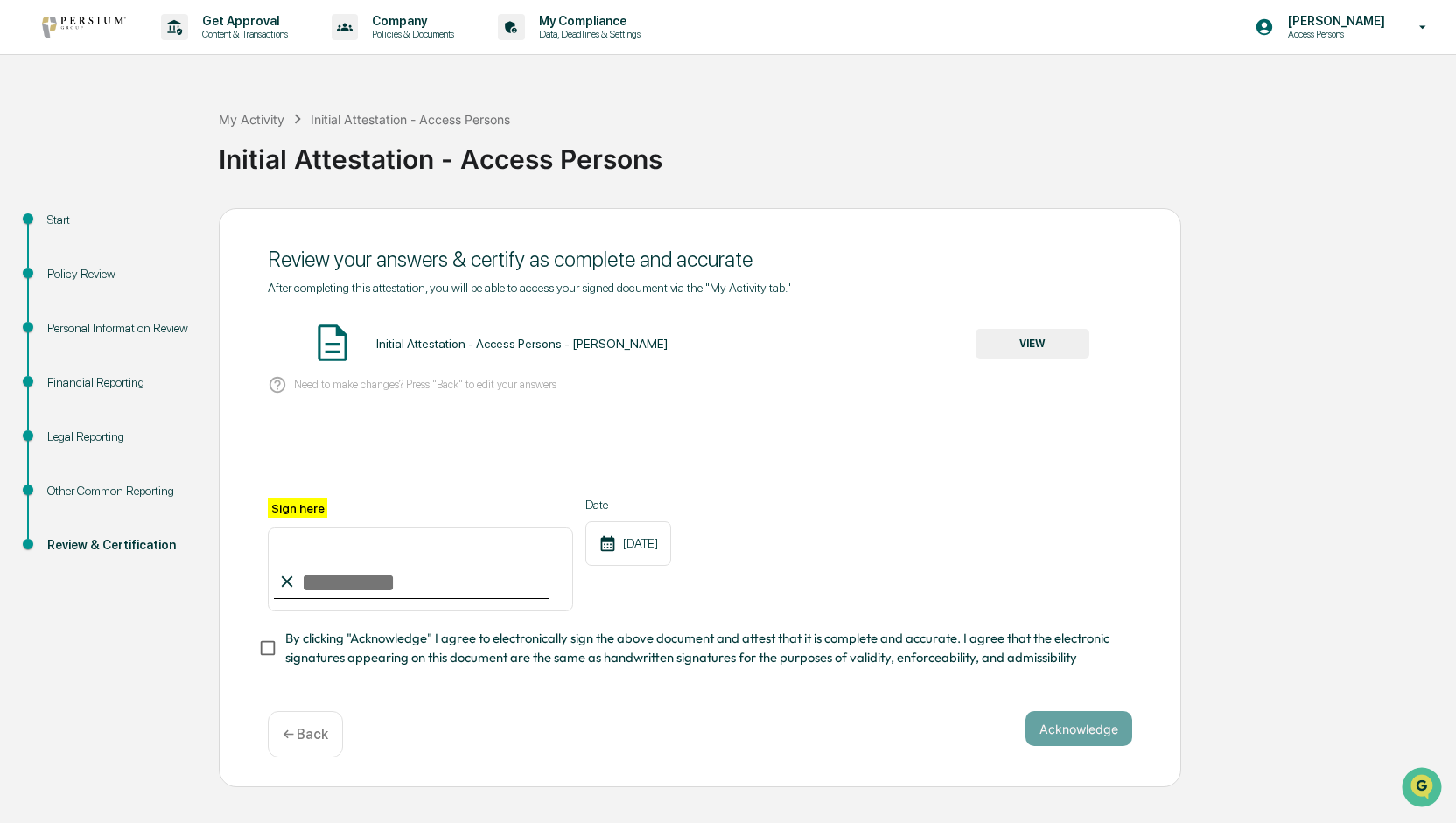
click at [409, 591] on input "Sign here" at bounding box center [420, 569] width 306 height 84
type input "**********"
click at [1106, 747] on button "Acknowledge" at bounding box center [1078, 729] width 107 height 35
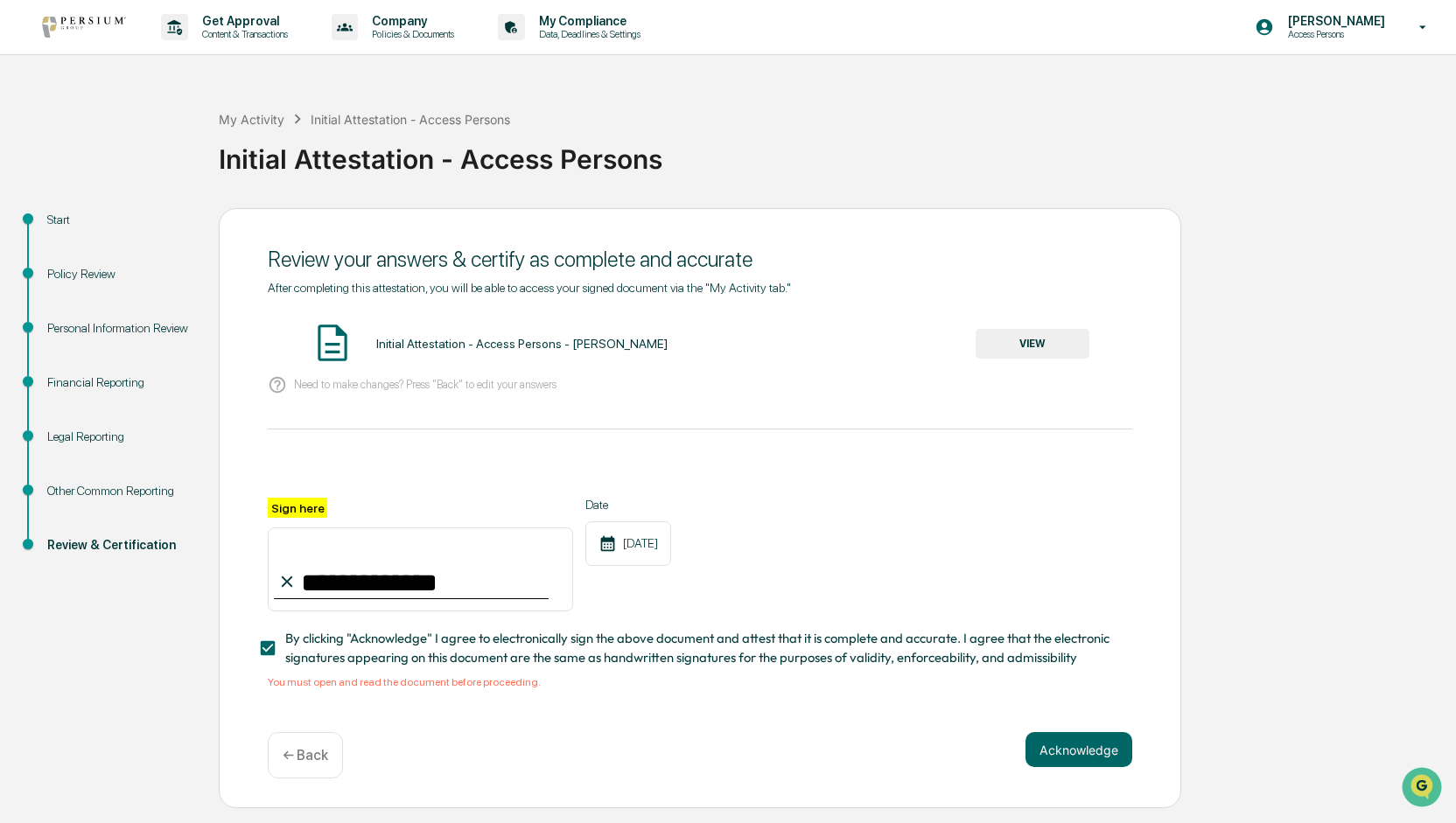
click at [1016, 348] on button "VIEW" at bounding box center [1032, 344] width 114 height 29
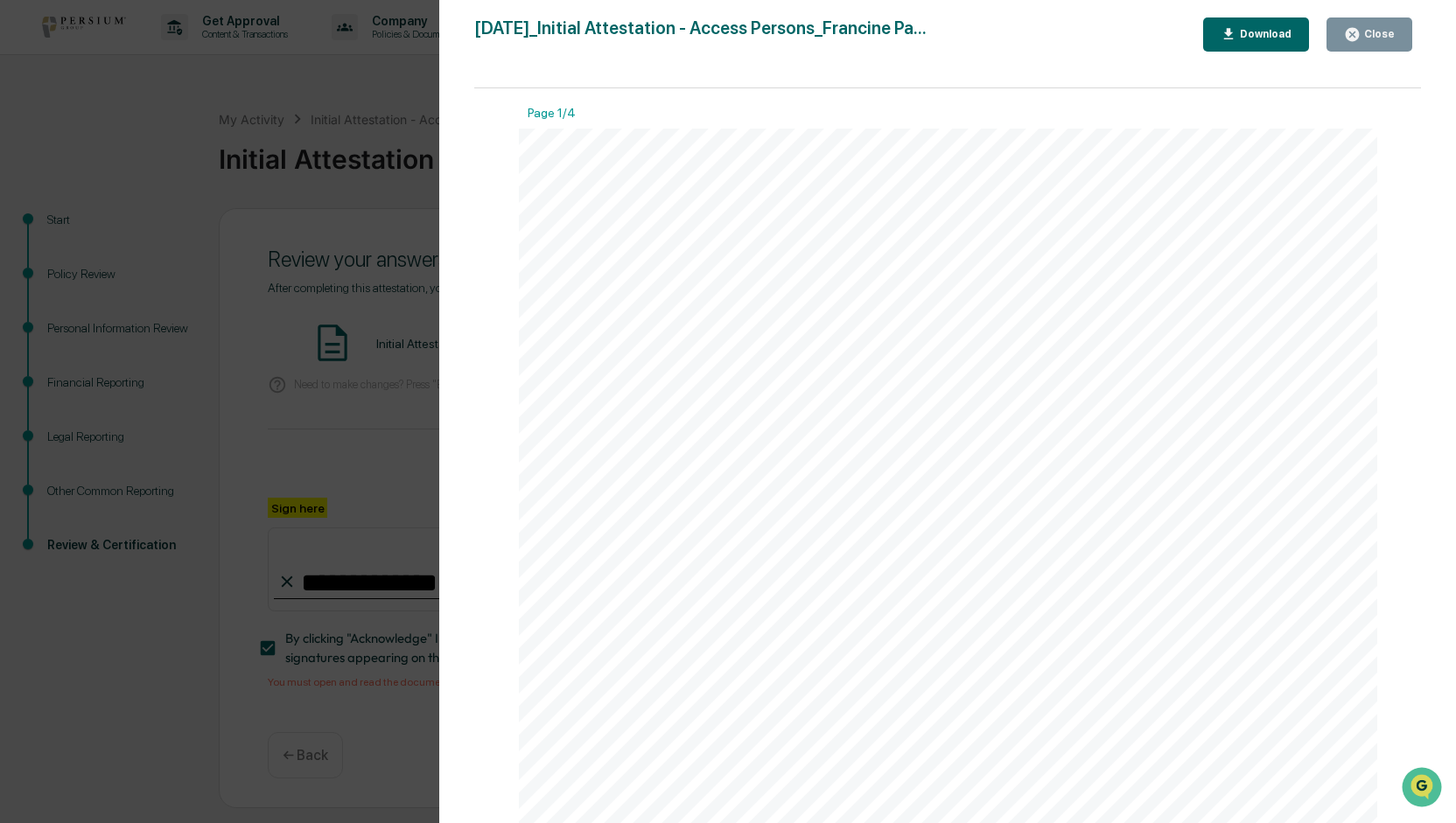
click at [153, 123] on div "Version History 09/17/2025, 07:45 PM Francine Payne 2025-09-17_Initial Attestat…" at bounding box center [728, 412] width 1456 height 823
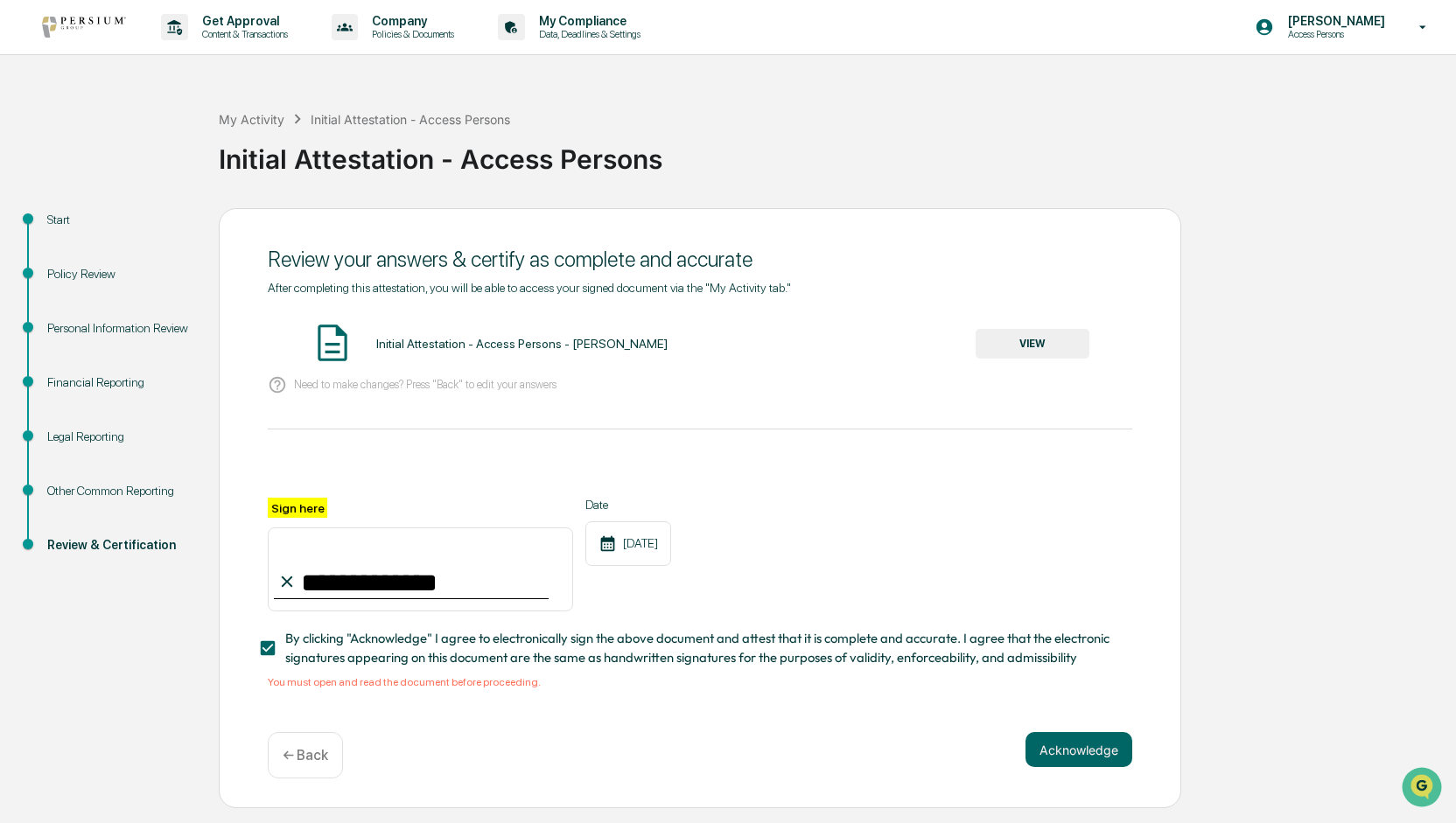
click at [122, 382] on div "Financial Reporting" at bounding box center [119, 382] width 143 height 19
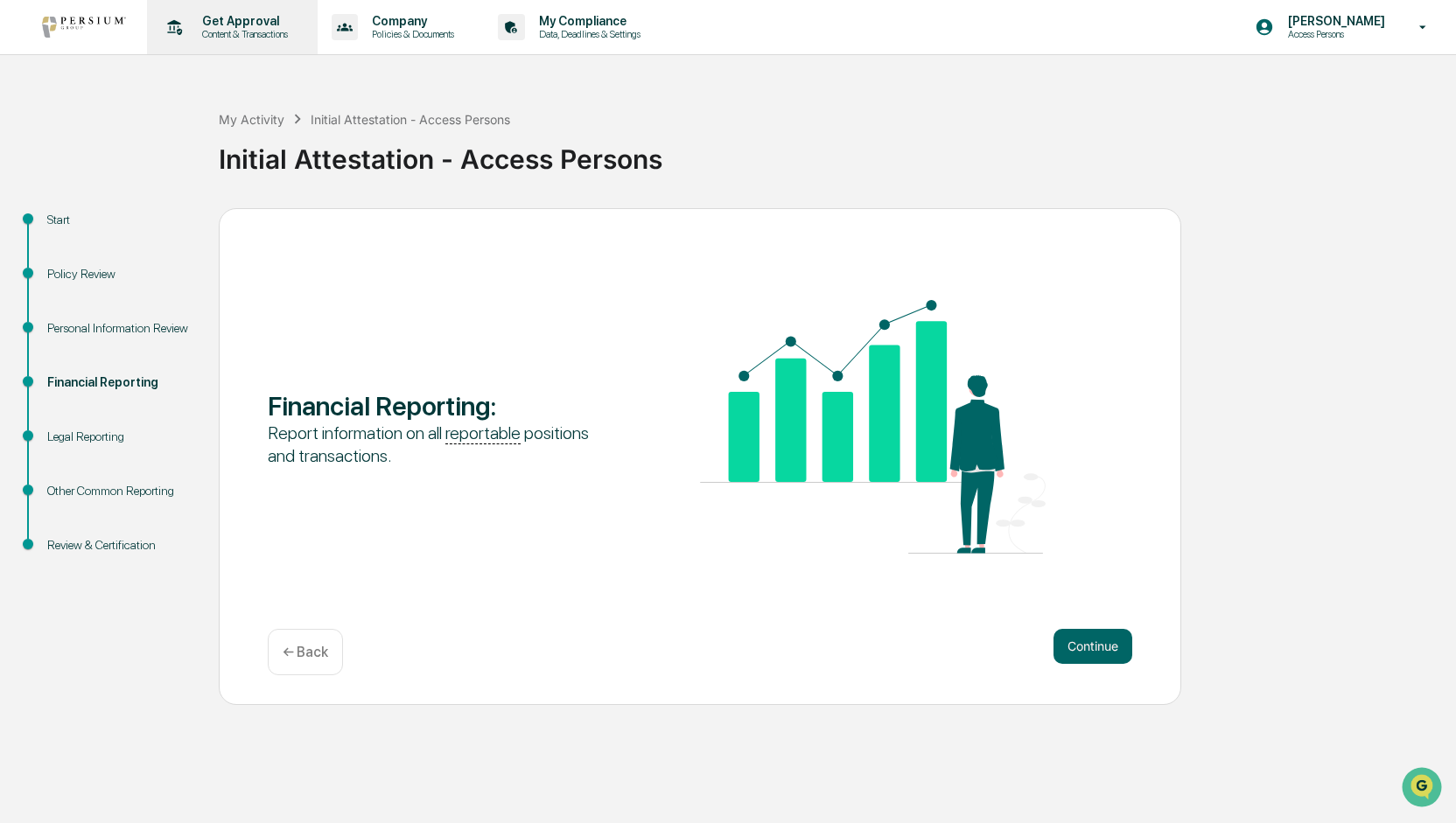
click at [244, 24] on p "Get Approval" at bounding box center [242, 21] width 109 height 14
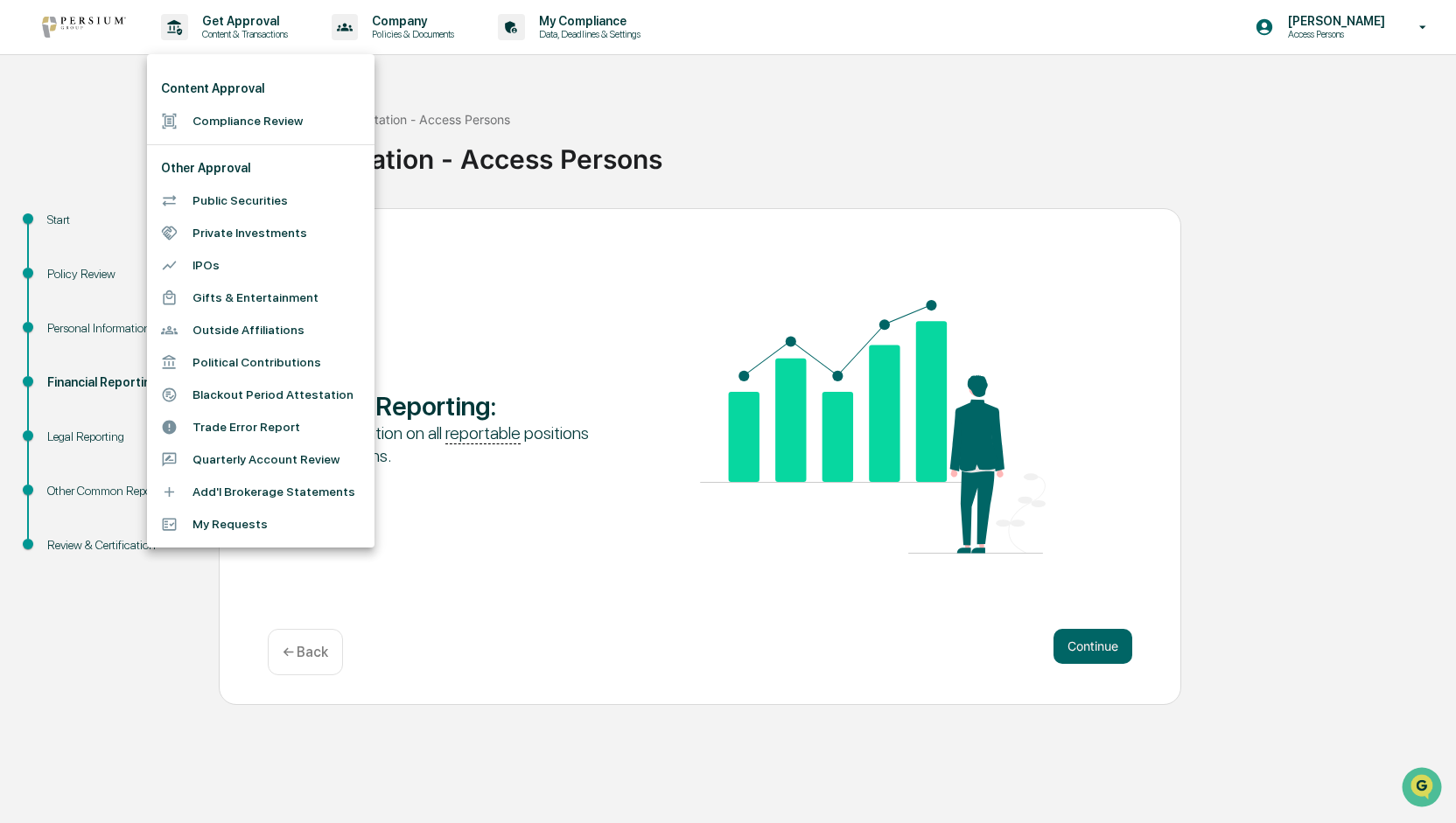
click at [404, 34] on div at bounding box center [728, 412] width 1456 height 823
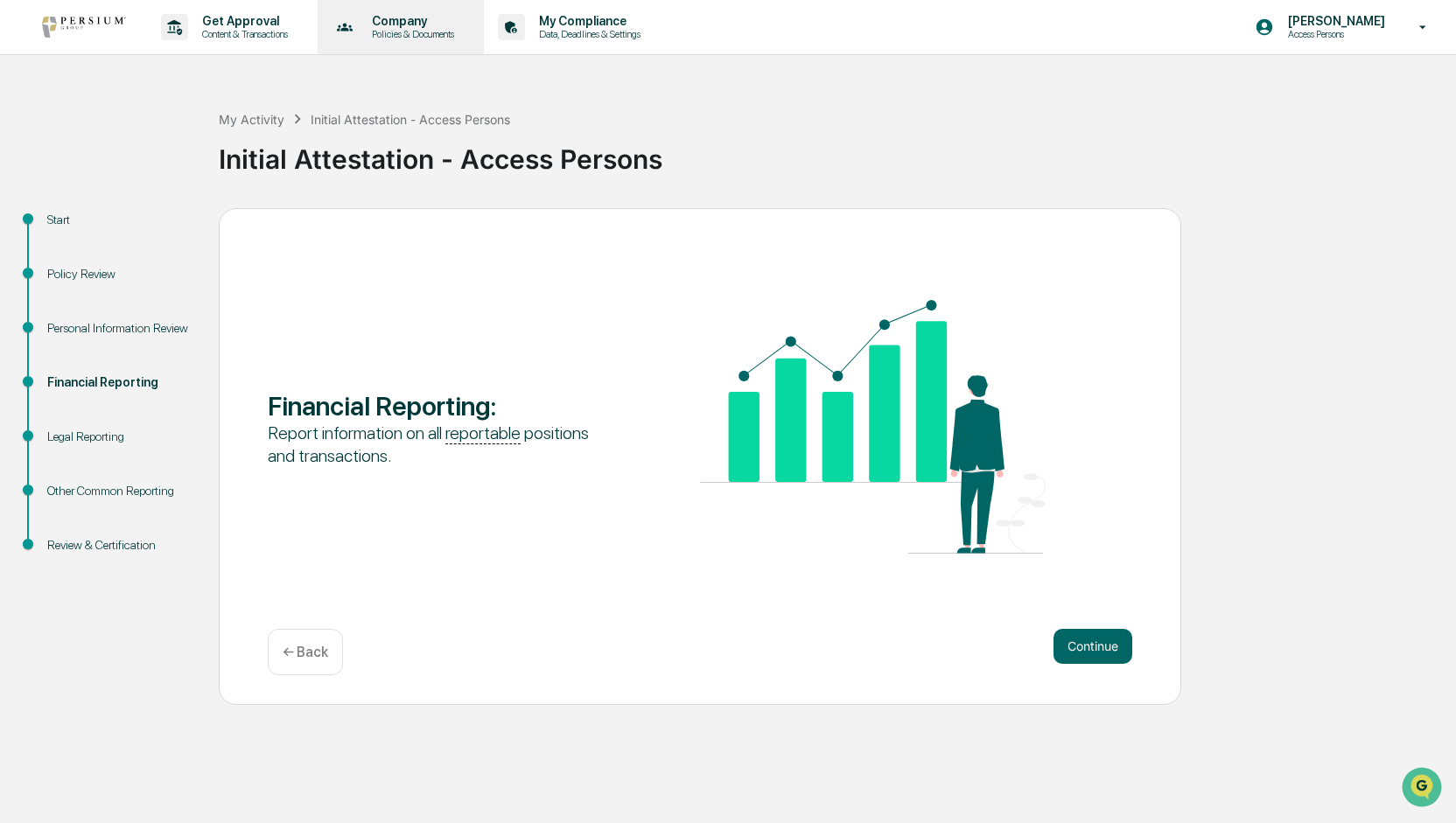
click at [404, 27] on p "Company" at bounding box center [410, 21] width 105 height 14
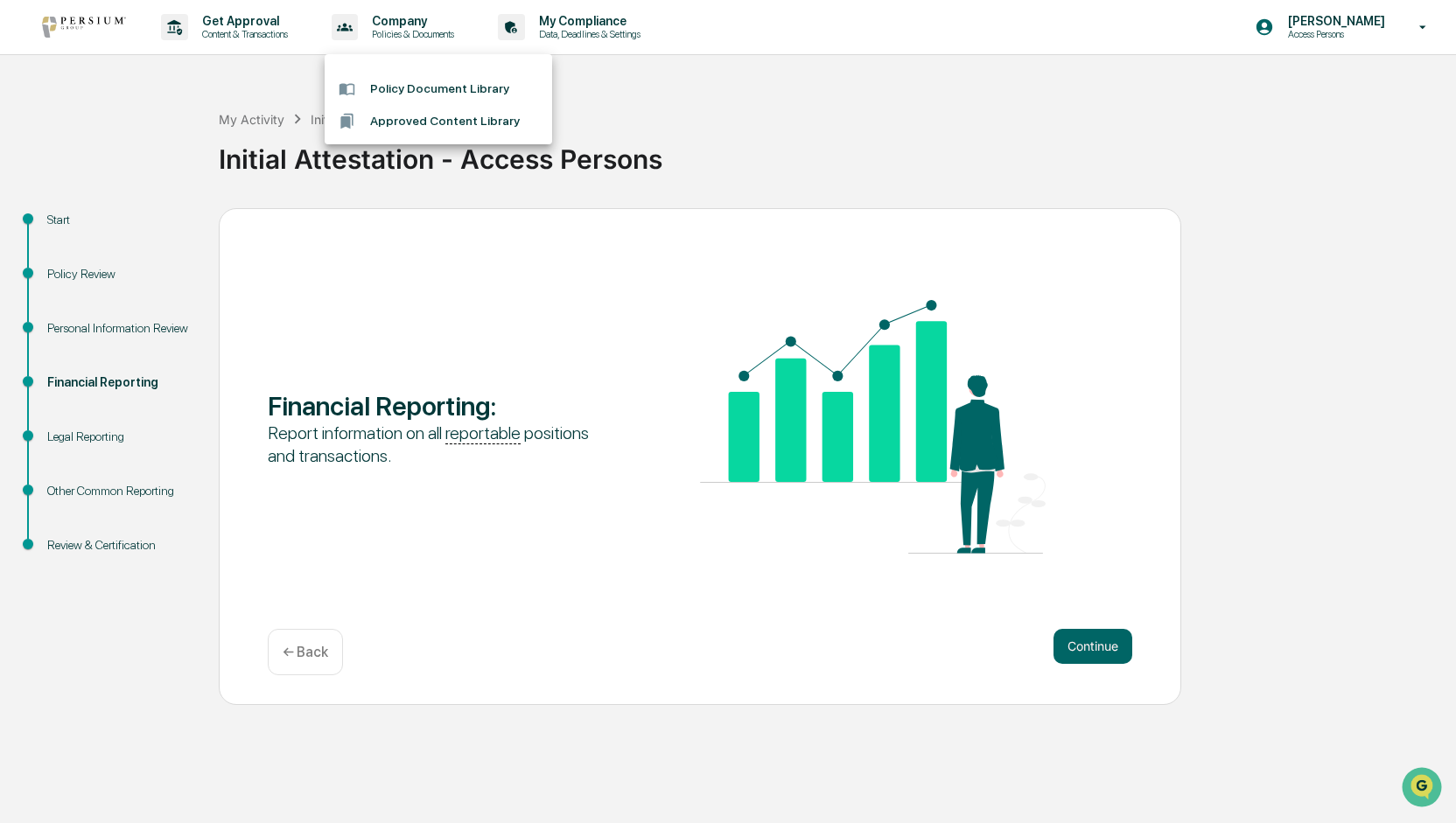
click at [1351, 22] on div at bounding box center [728, 412] width 1456 height 823
click at [1351, 22] on p "[PERSON_NAME]" at bounding box center [1334, 21] width 120 height 14
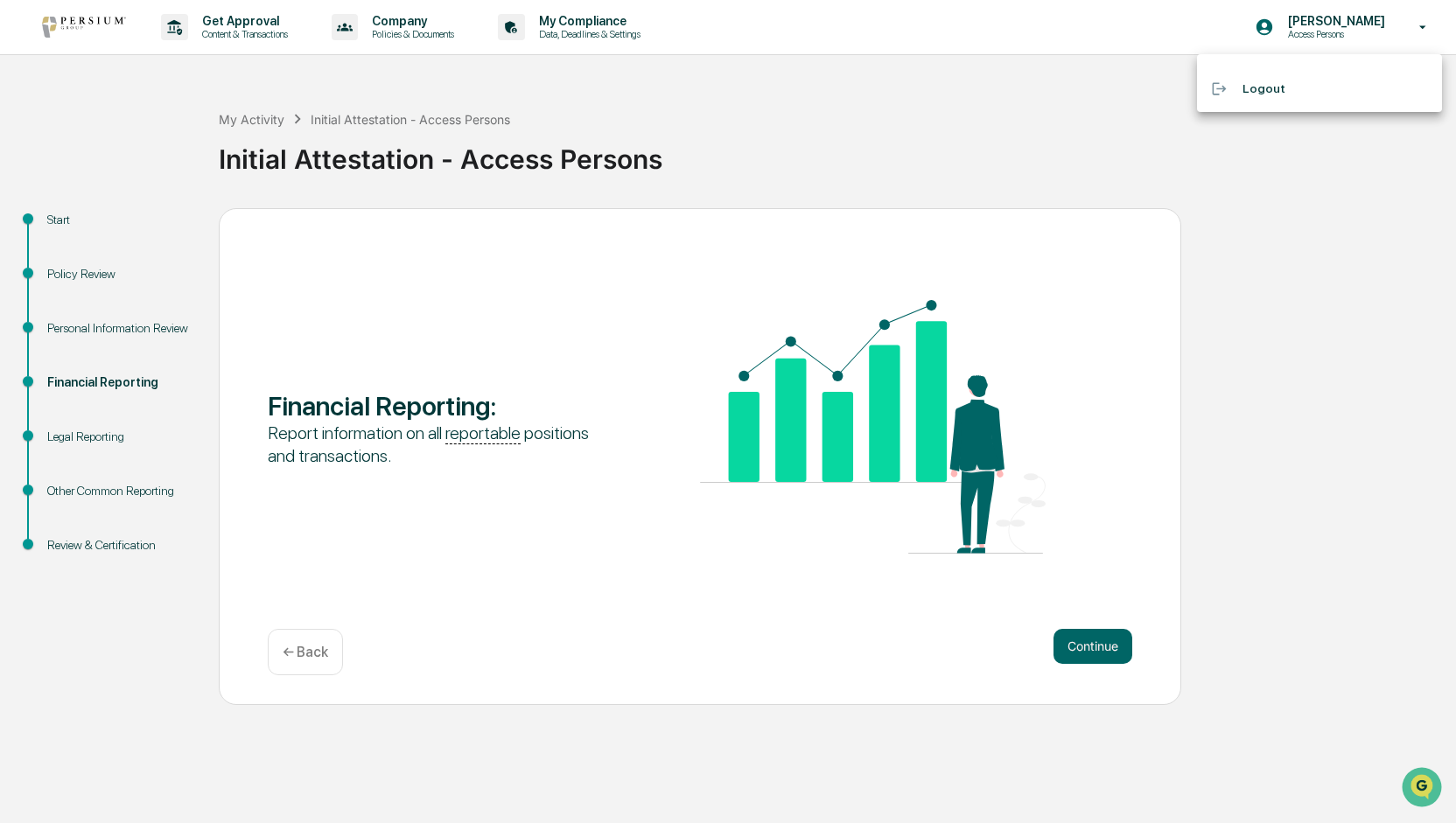
click at [1351, 22] on div at bounding box center [728, 412] width 1456 height 823
click at [1073, 653] on button "Continue" at bounding box center [1092, 647] width 78 height 35
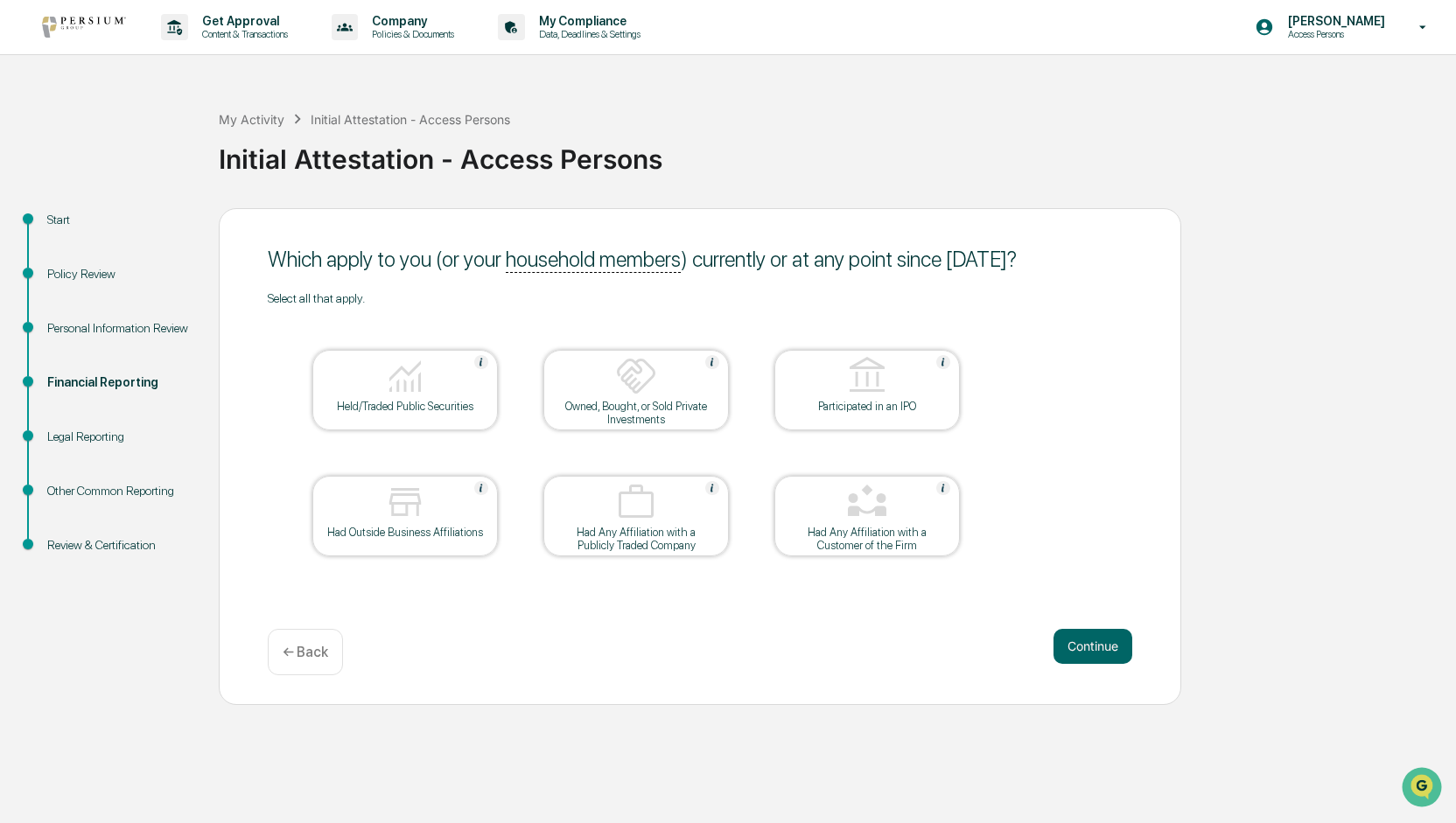
click at [387, 396] on img at bounding box center [405, 375] width 42 height 42
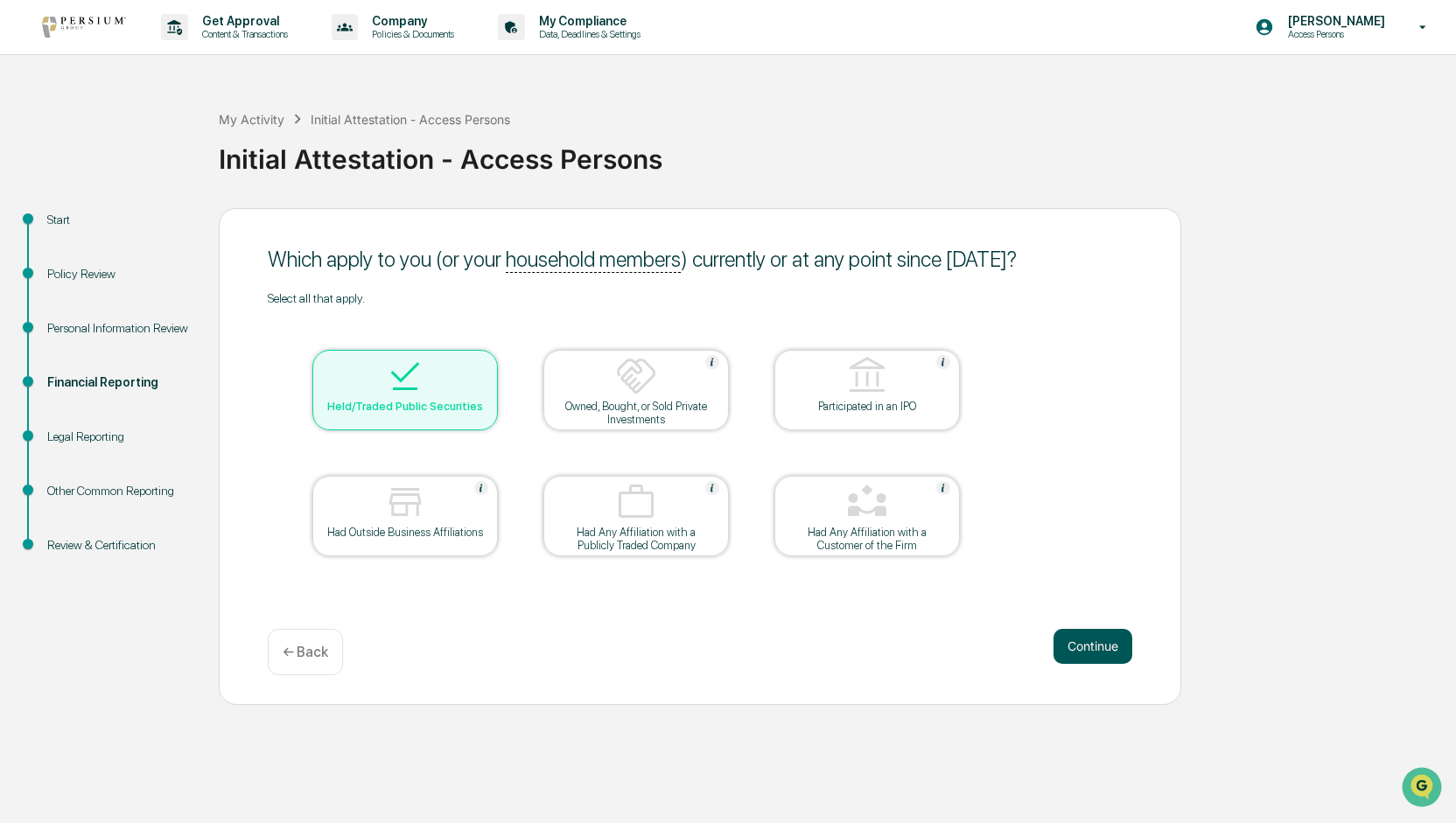
click at [1069, 647] on button "Continue" at bounding box center [1092, 647] width 78 height 35
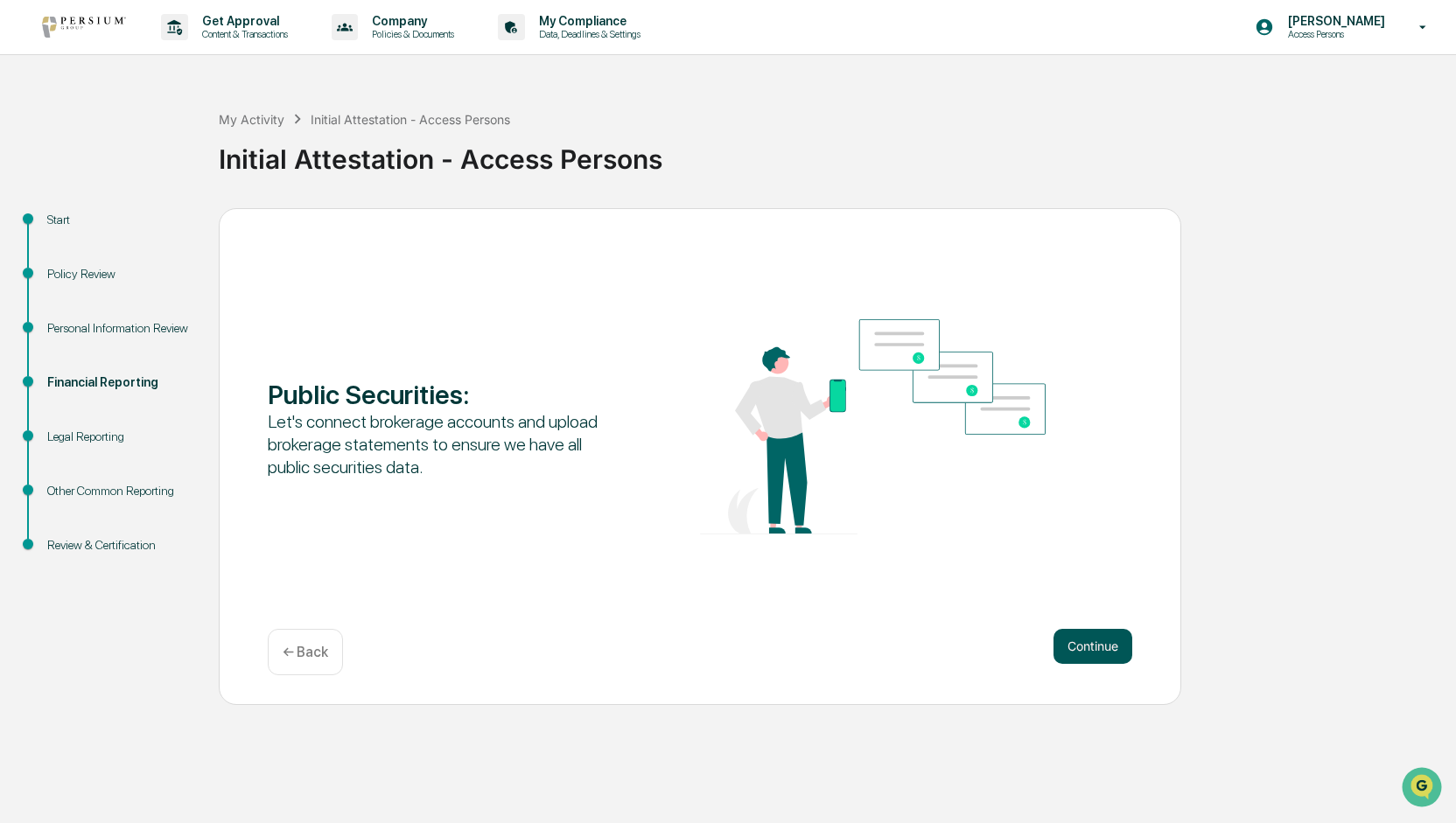
click at [1086, 653] on button "Continue" at bounding box center [1092, 647] width 78 height 35
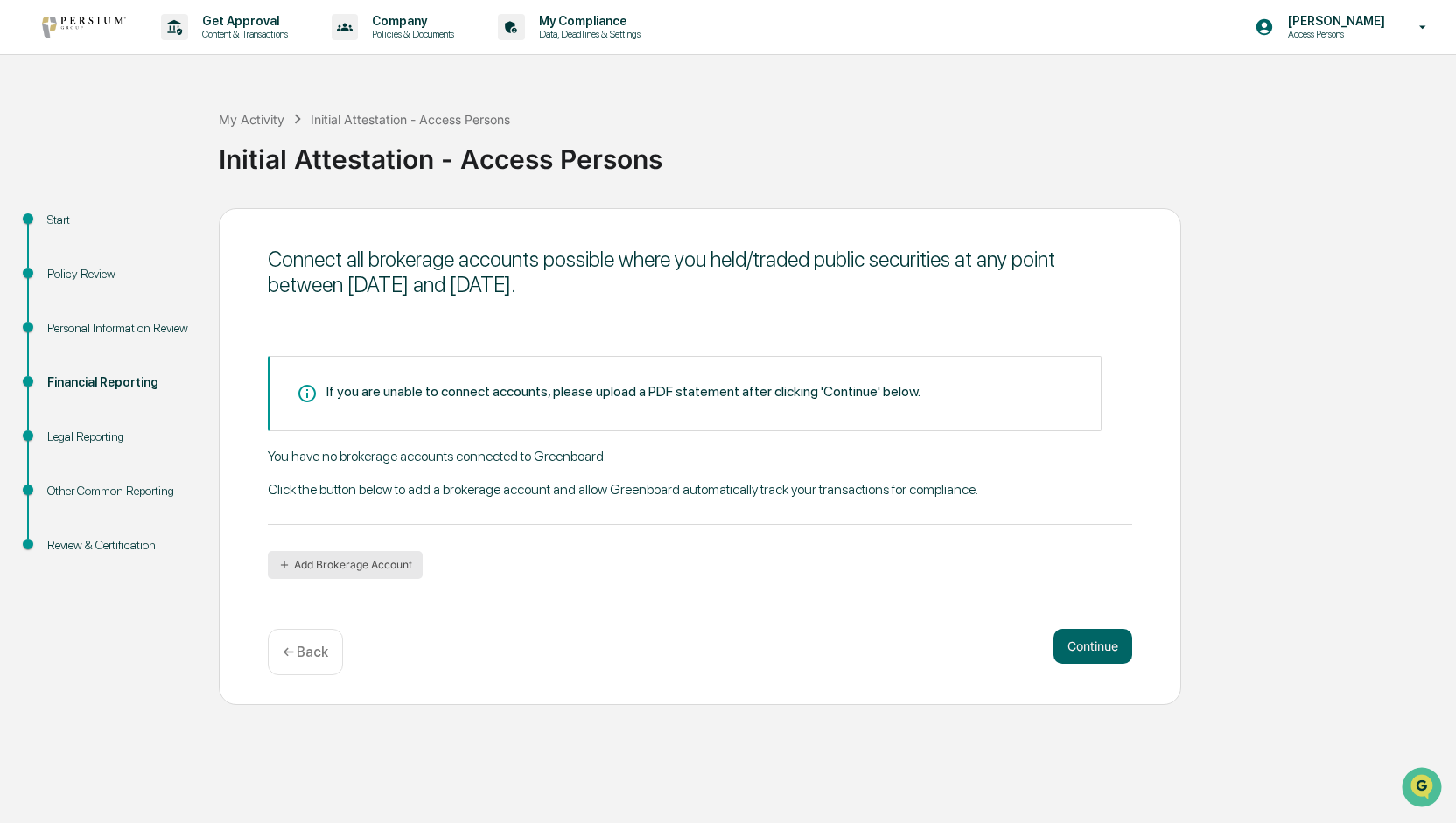
click at [325, 567] on button "Add Brokerage Account" at bounding box center [345, 564] width 155 height 28
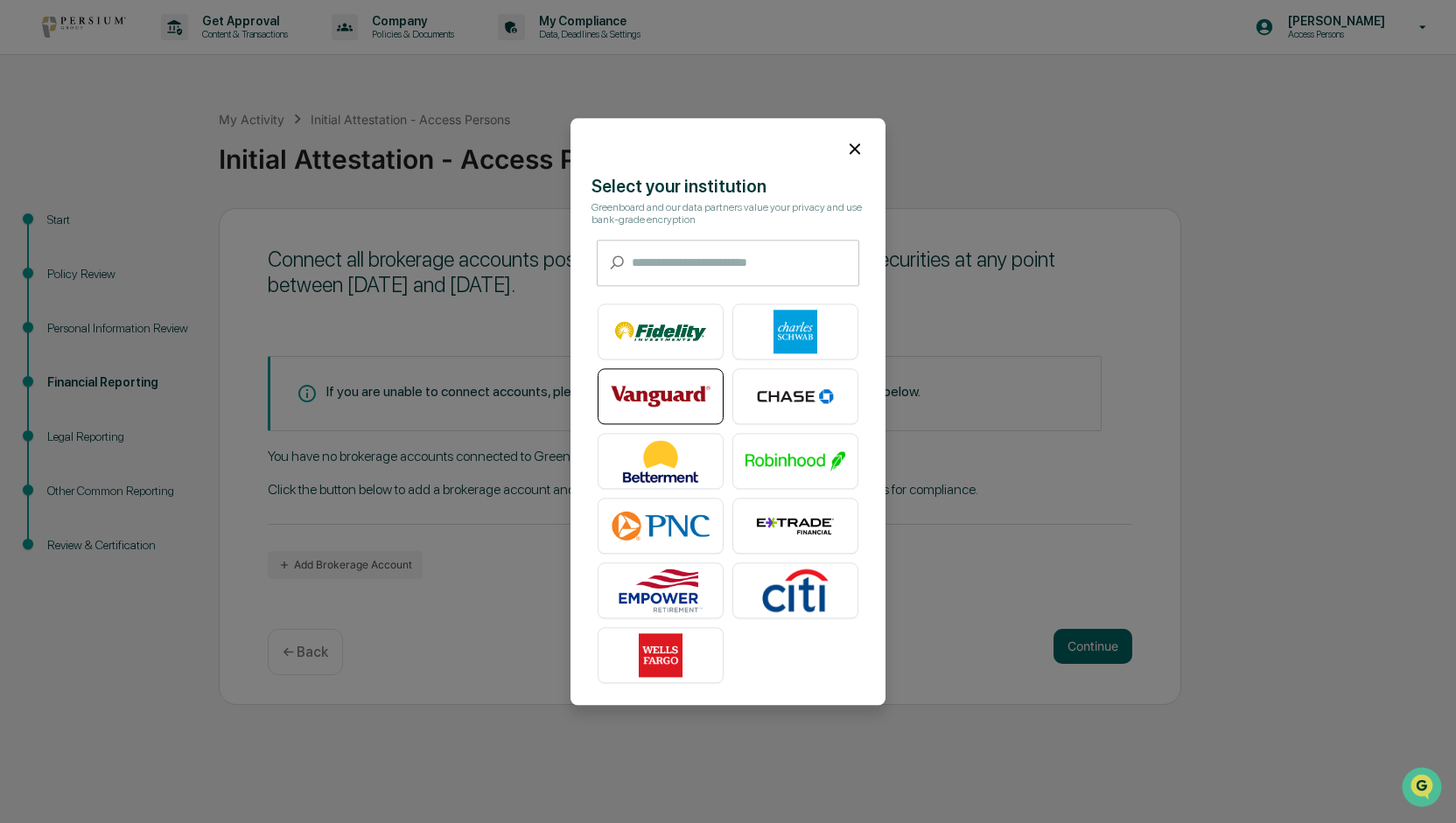
click at [649, 390] on img at bounding box center [660, 396] width 100 height 44
